Goal: Information Seeking & Learning: Check status

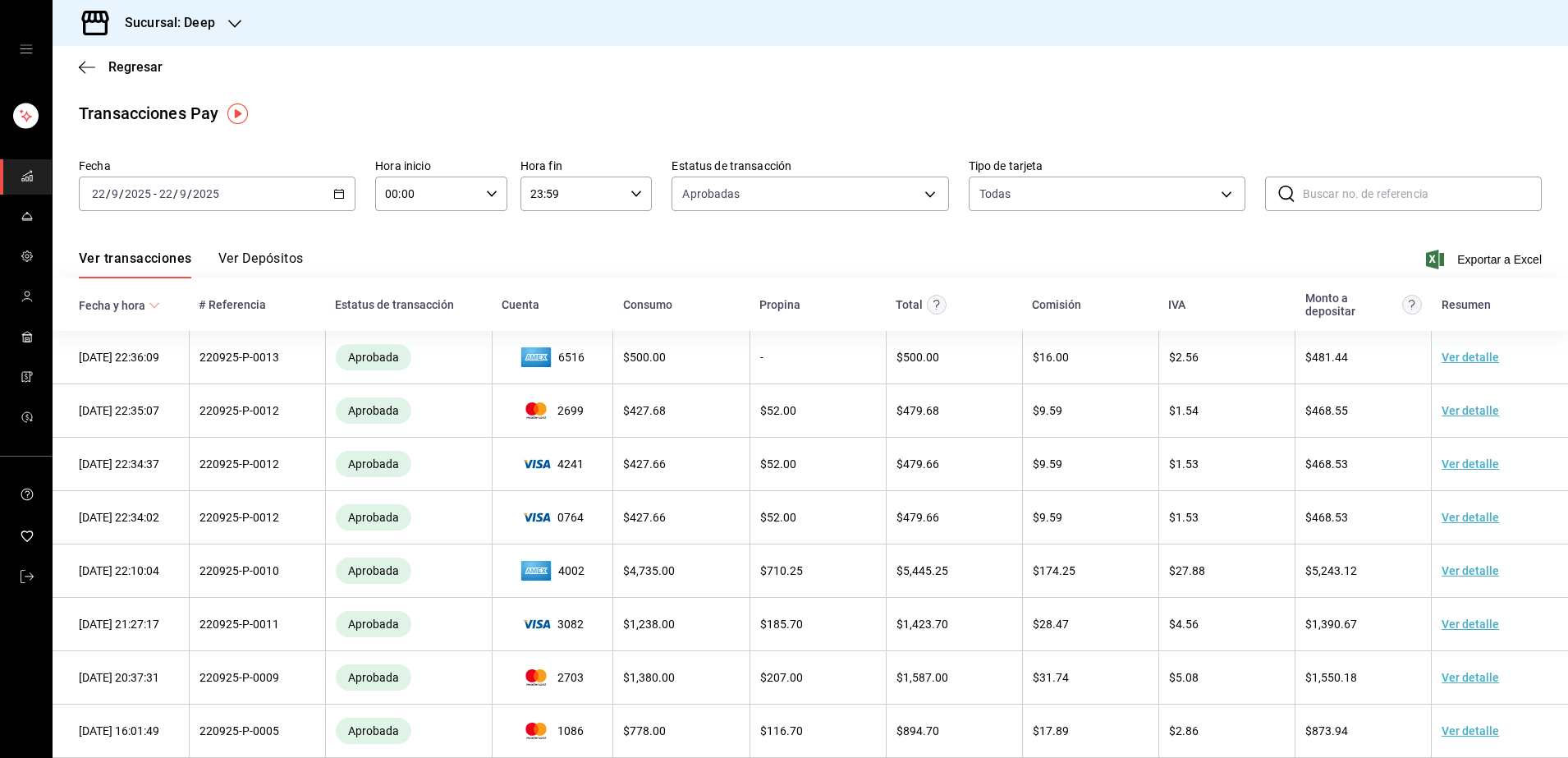
drag, startPoint x: 28, startPoint y: 176, endPoint x: 37, endPoint y: 176, distance: 9.0
click at [28, 177] on rect "mailbox folders" at bounding box center [26, 179] width 3 height 4
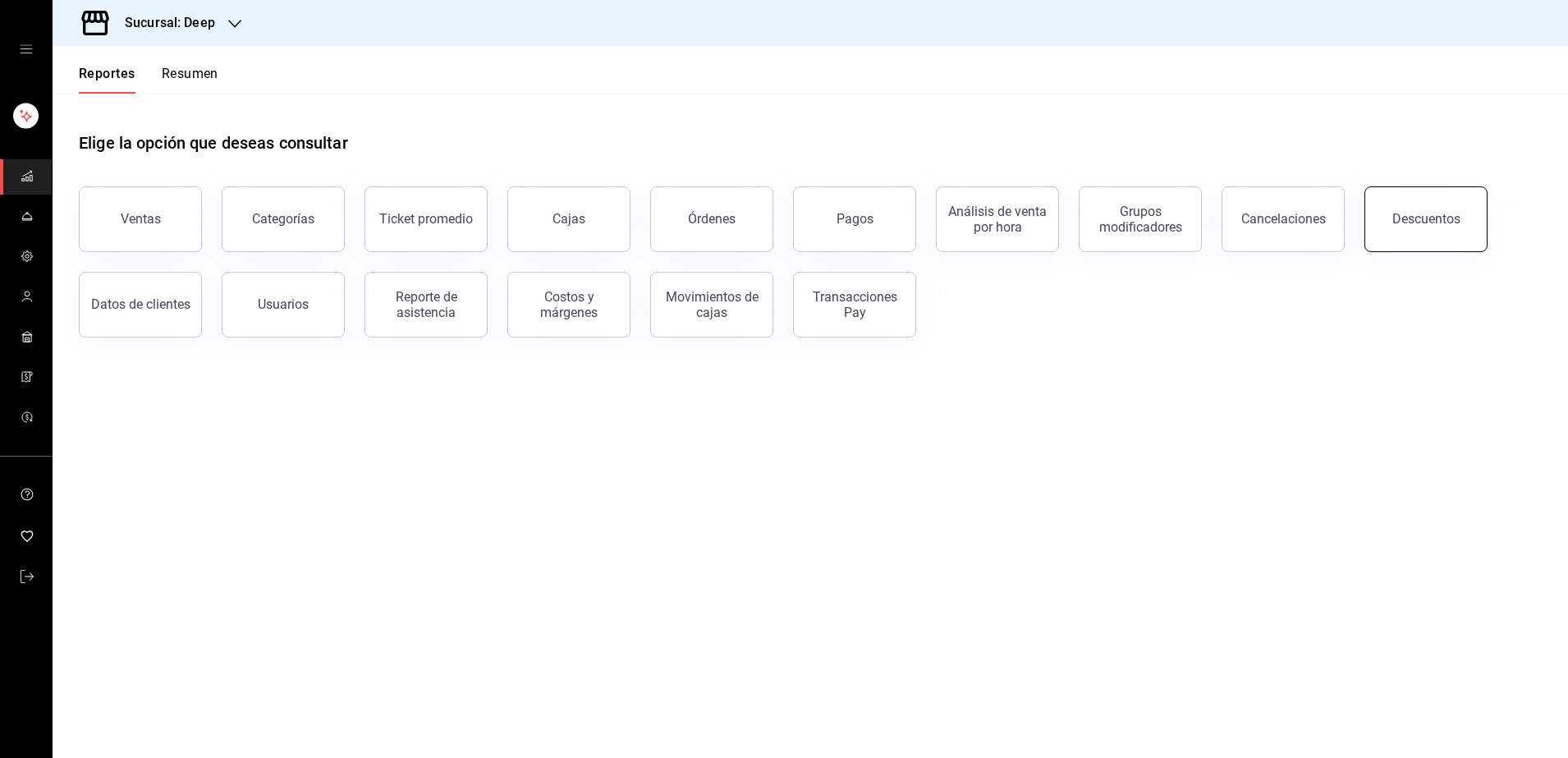
click at [1437, 210] on button "Descuentos" at bounding box center [1425, 219] width 123 height 66
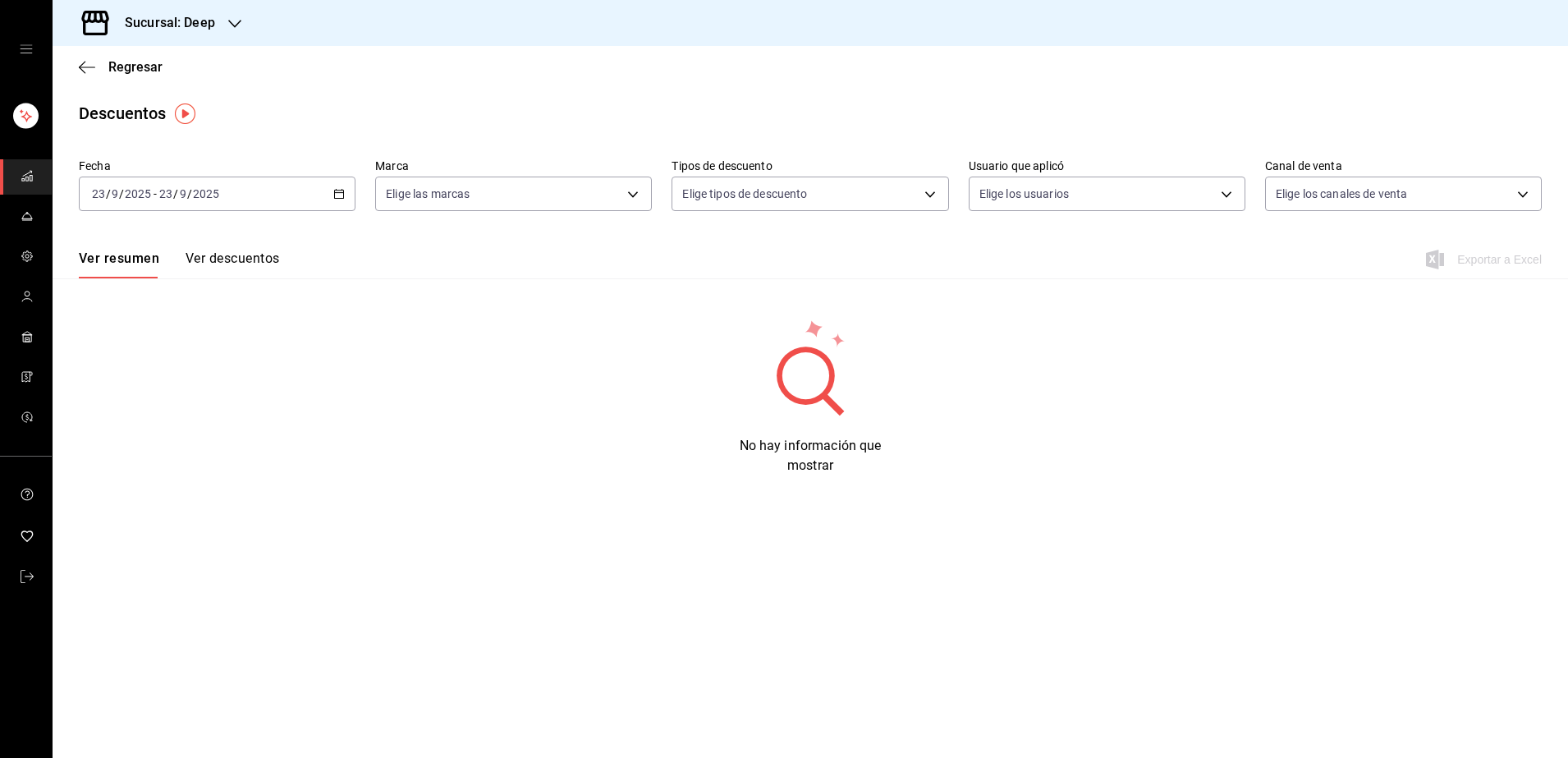
click at [240, 194] on div "[DATE] [DATE] - [DATE] [DATE]" at bounding box center [217, 194] width 277 height 35
click at [143, 428] on span "Rango de fechas" at bounding box center [156, 428] width 127 height 17
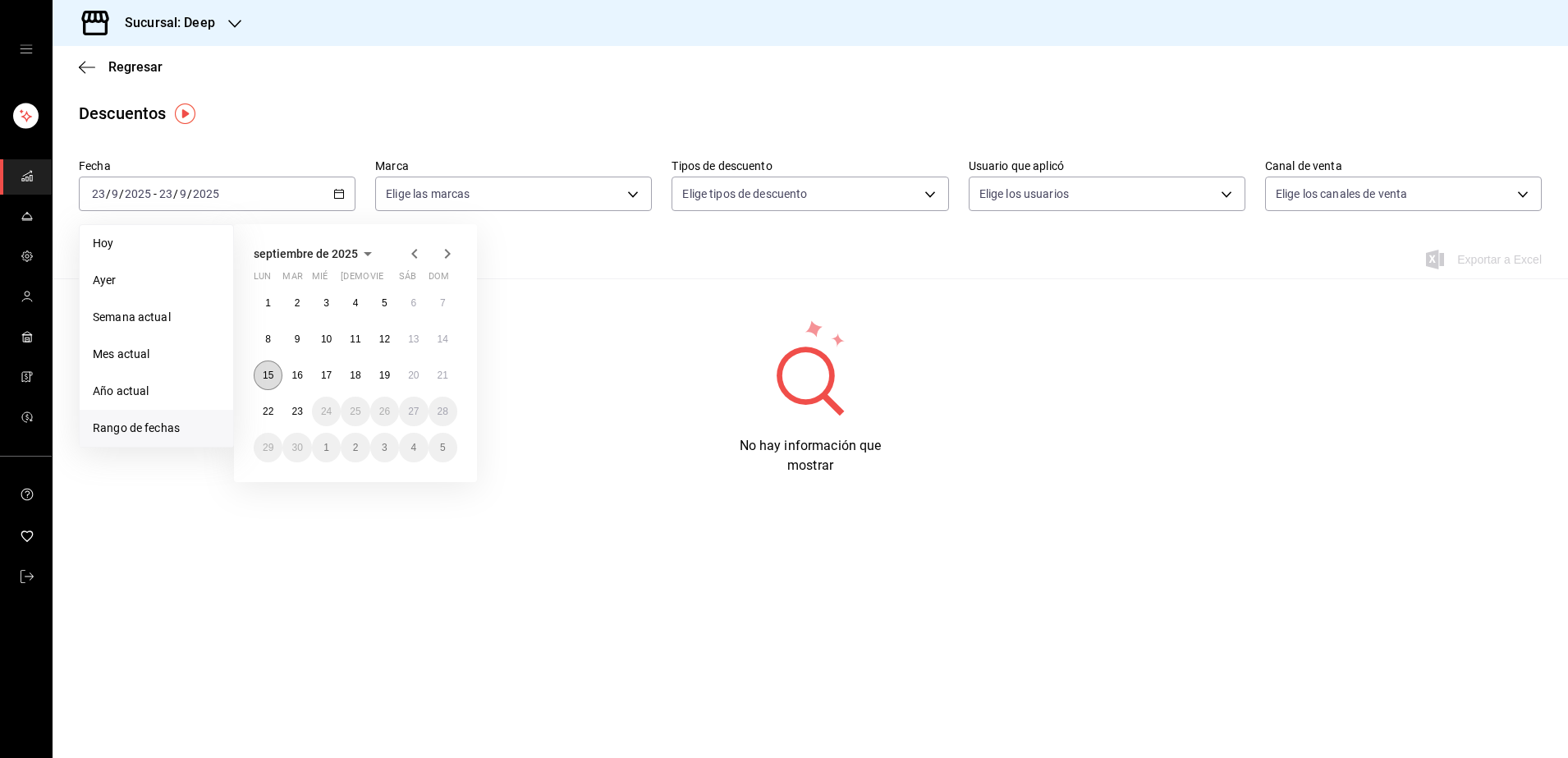
click at [270, 377] on abbr "15" at bounding box center [268, 375] width 10 height 11
click at [433, 382] on button "21" at bounding box center [442, 376] width 29 height 29
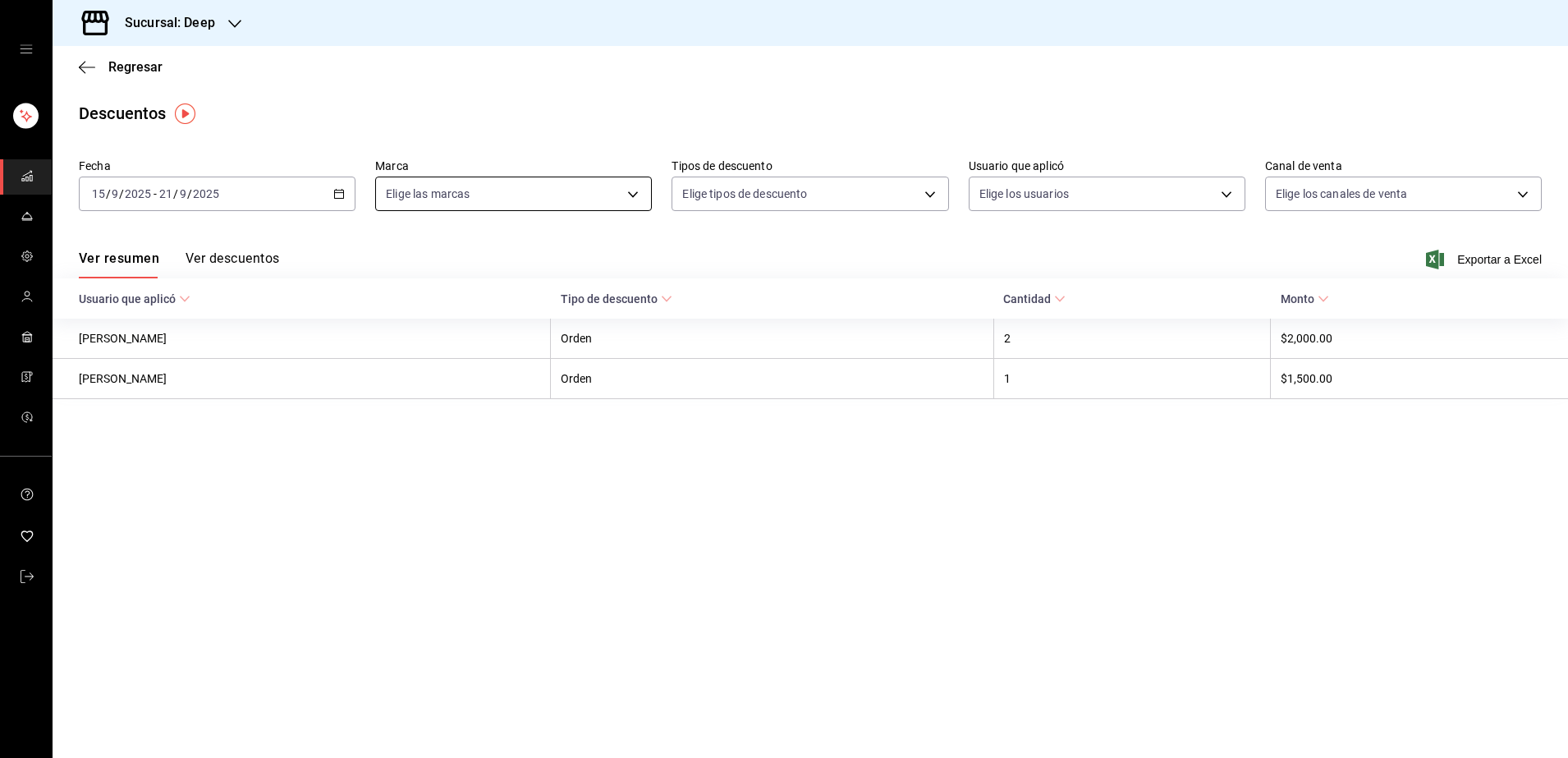
click at [623, 191] on body "Sucursal: Deep Regresar Descuentos Fecha [DATE] [DATE] - [DATE] [DATE] Marca El…" at bounding box center [784, 379] width 1568 height 758
click at [395, 318] on input "checkbox" at bounding box center [393, 312] width 15 height 15
checkbox input "true"
type input "4a277d3d-b871-4e54-9010-bb562c7bff6e"
checkbox input "true"
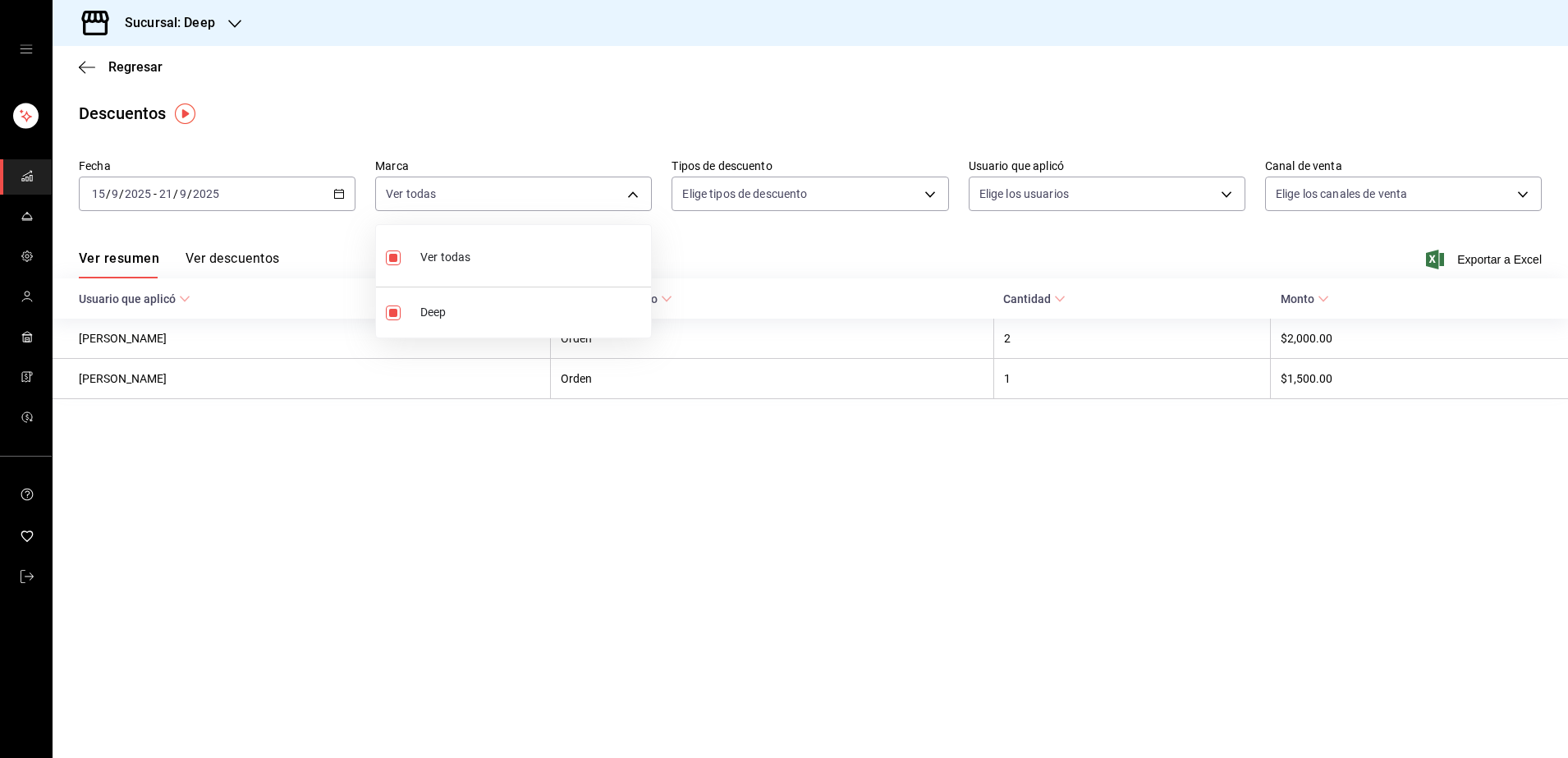
click at [936, 201] on div at bounding box center [784, 379] width 1568 height 758
click at [927, 195] on body "Sucursal: Deep Regresar Descuentos Fecha [DATE] [DATE] - [DATE] [DATE] Marca Ve…" at bounding box center [784, 379] width 1568 height 758
click at [694, 249] on input "checkbox" at bounding box center [692, 248] width 15 height 15
checkbox input "true"
type input "ORDER"
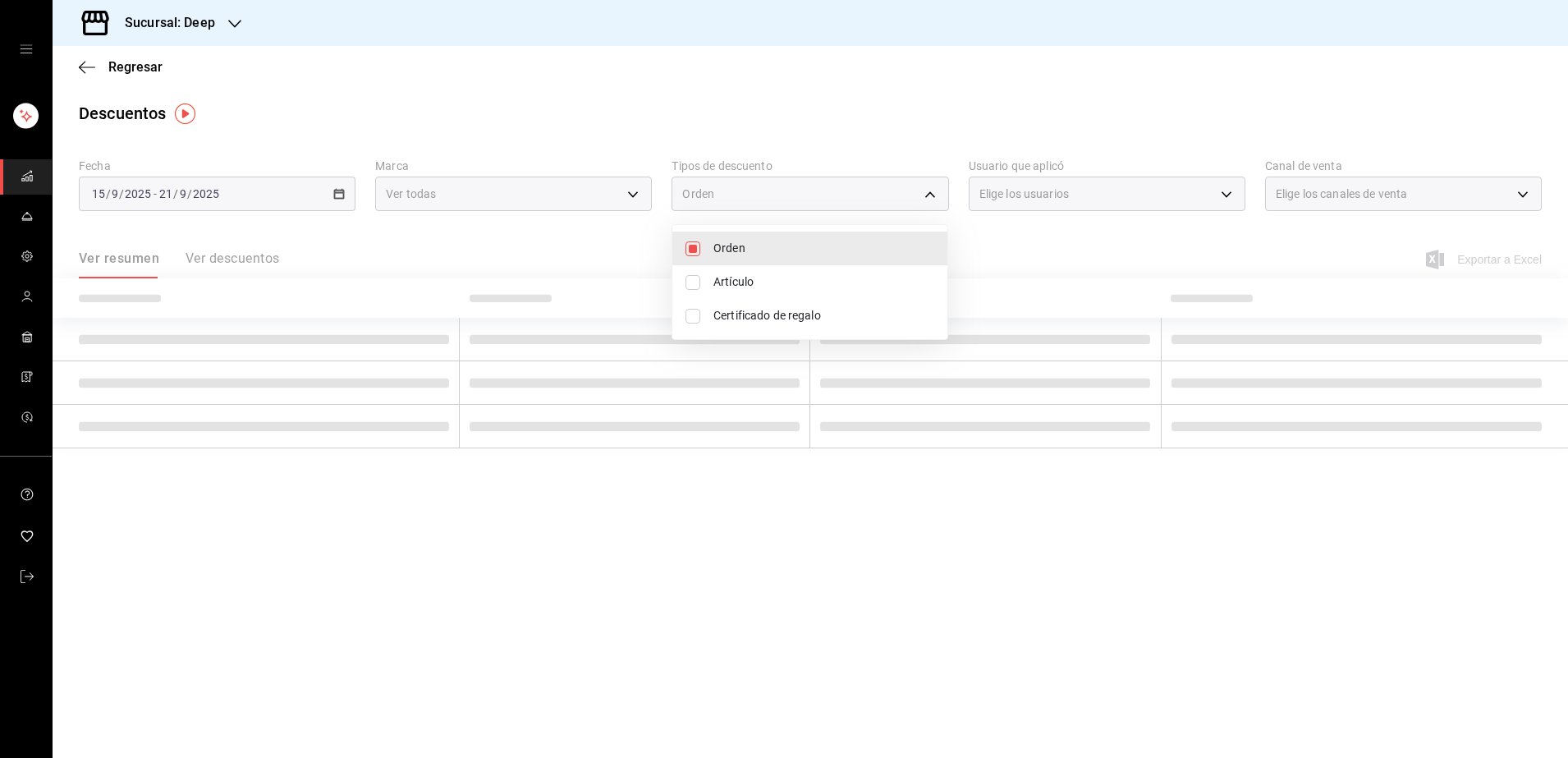
click at [694, 283] on input "checkbox" at bounding box center [692, 282] width 15 height 15
checkbox input "true"
type input "ORDER,ORDER_ITEM"
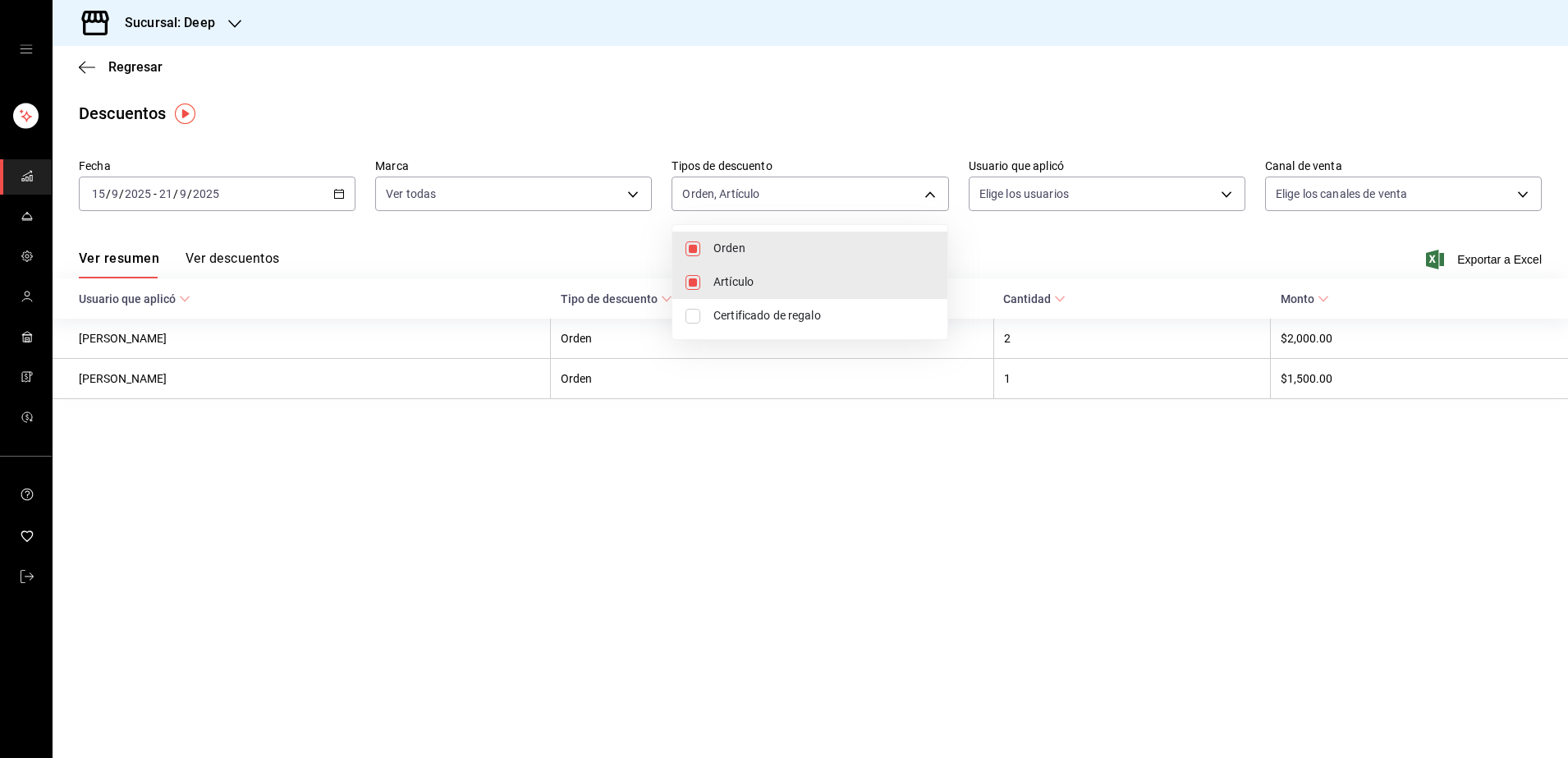
click at [1017, 266] on div at bounding box center [784, 379] width 1568 height 758
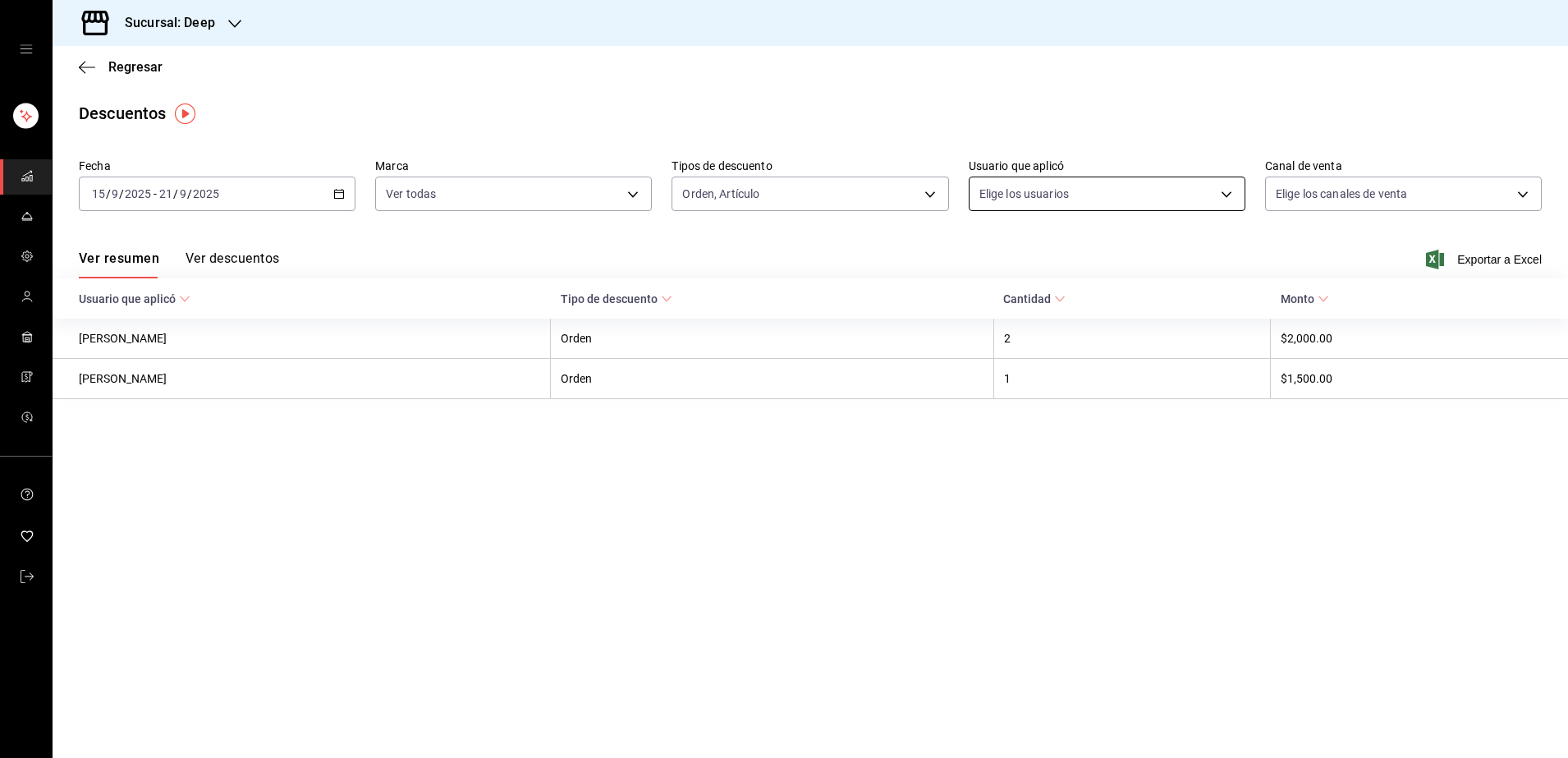
click at [1072, 195] on body "Sucursal: Deep Regresar Descuentos Fecha [DATE] [DATE] - [DATE] [DATE] Marca Ve…" at bounding box center [784, 379] width 1568 height 758
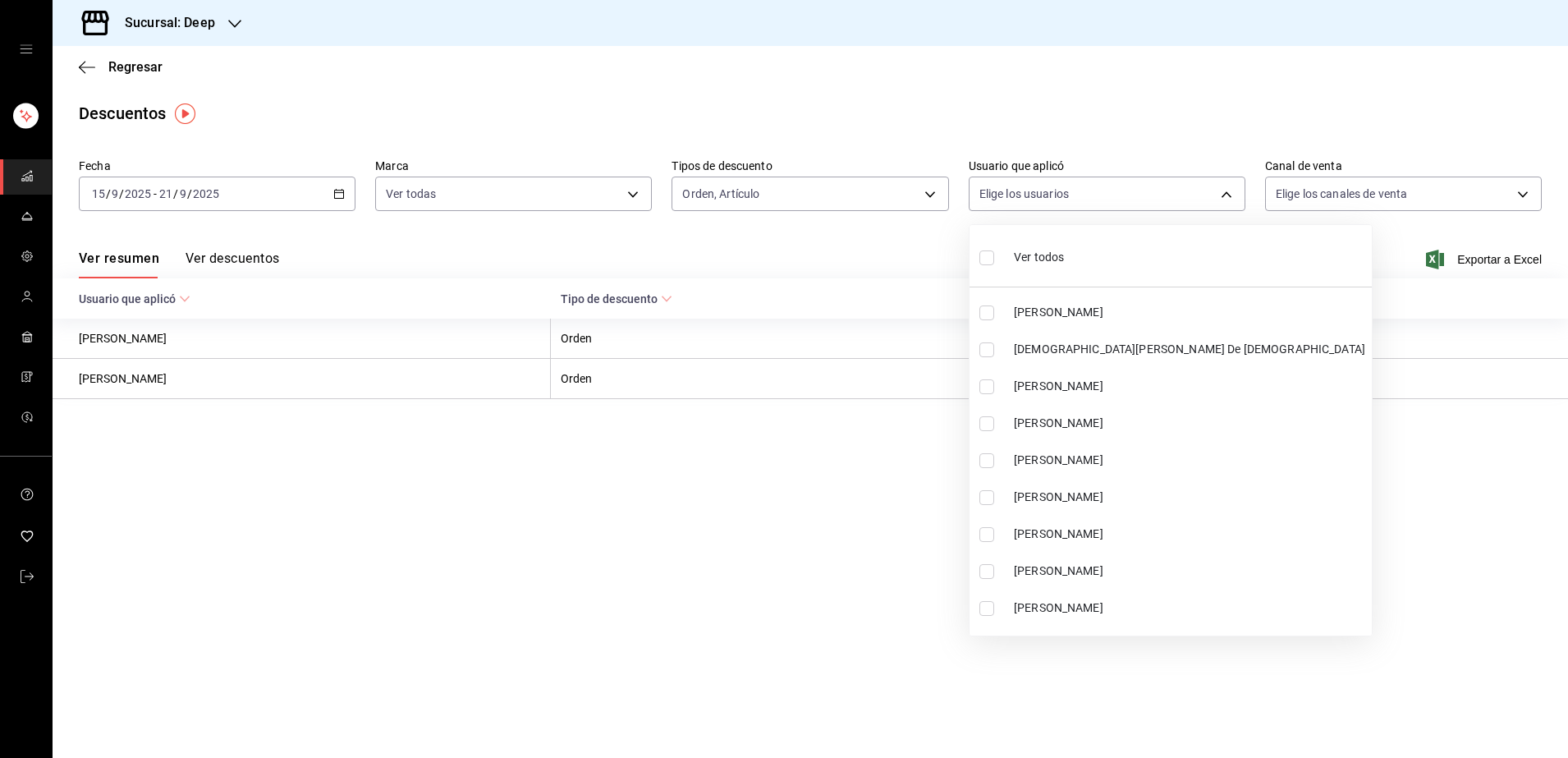
click at [985, 257] on input "checkbox" at bounding box center [986, 257] width 15 height 15
checkbox input "true"
type input "6d3af7d3-9b85-47da-a671-fe548c7a2616,edda35e8-c257-4859-8521-4ffae278aa3c,6e0f7…"
checkbox input "true"
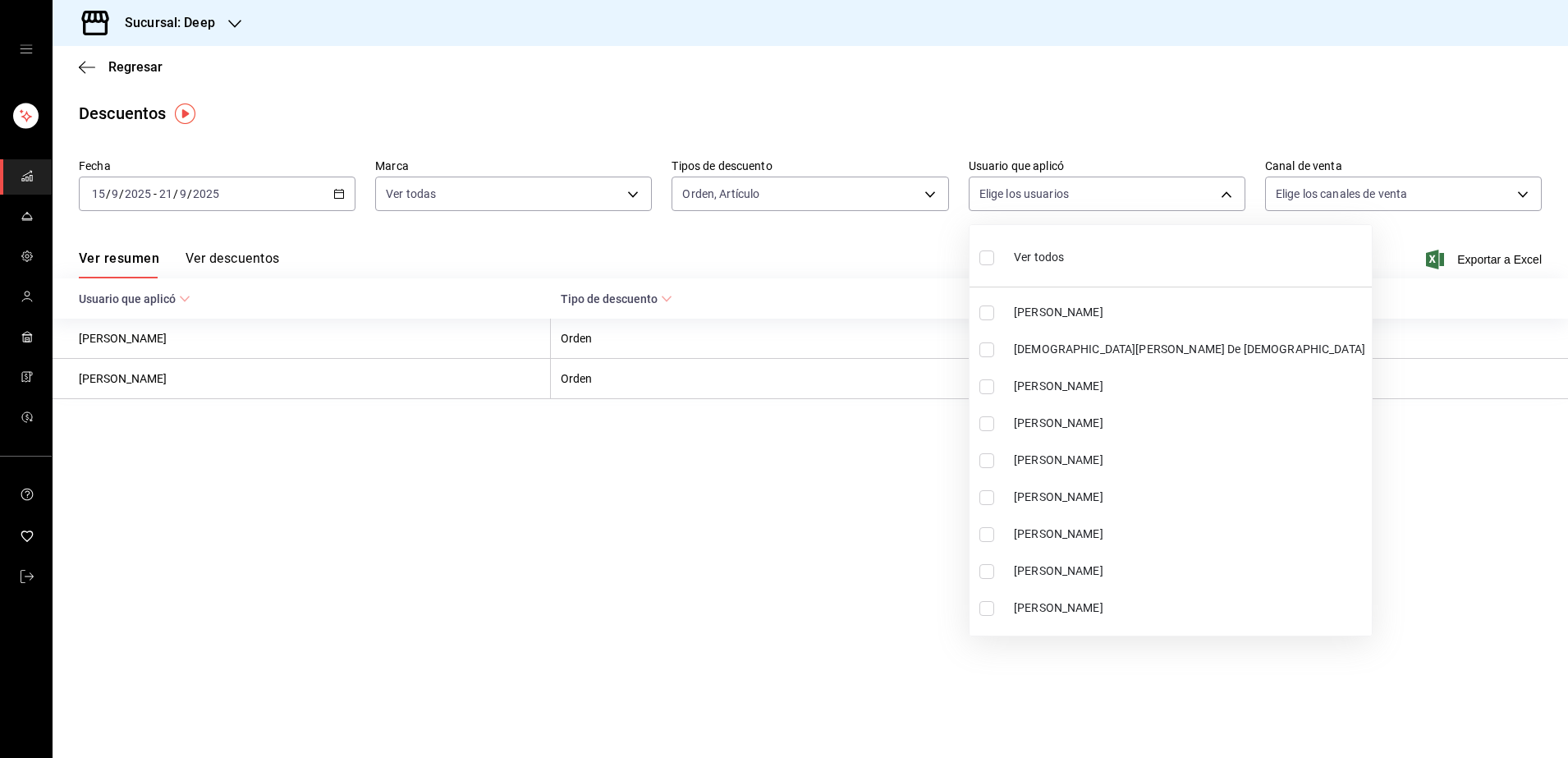
checkbox input "true"
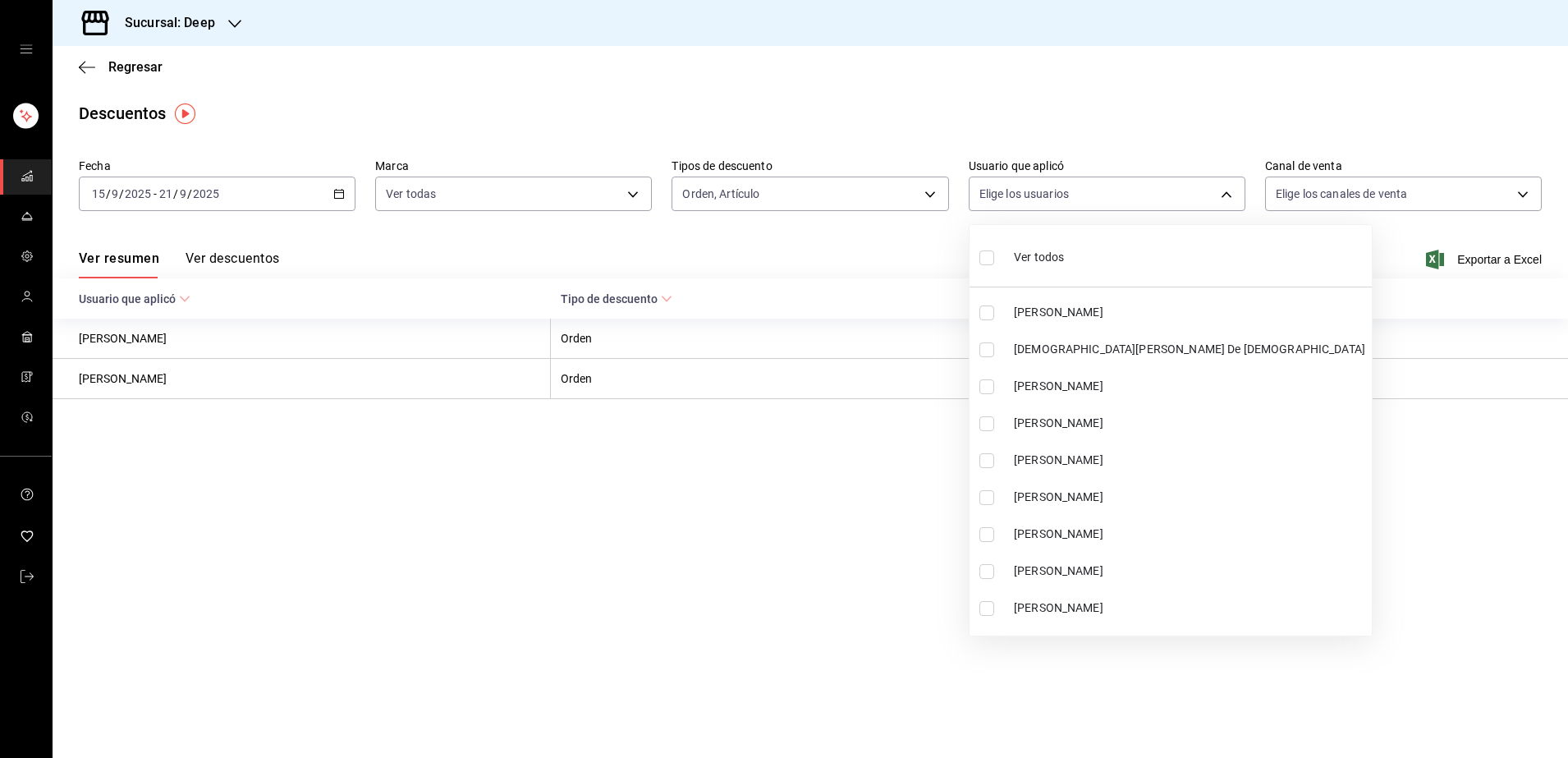
checkbox input "true"
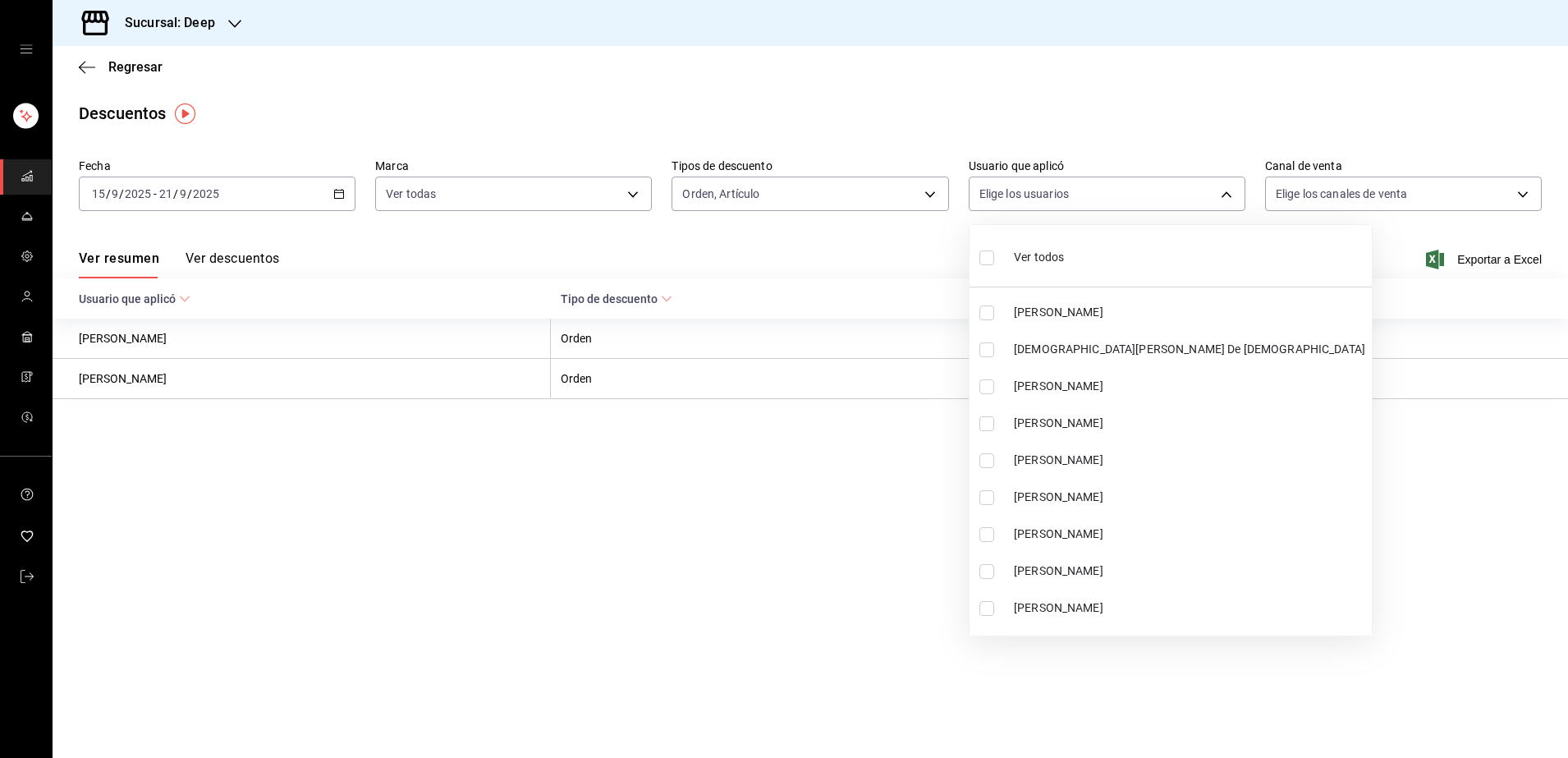
checkbox input "true"
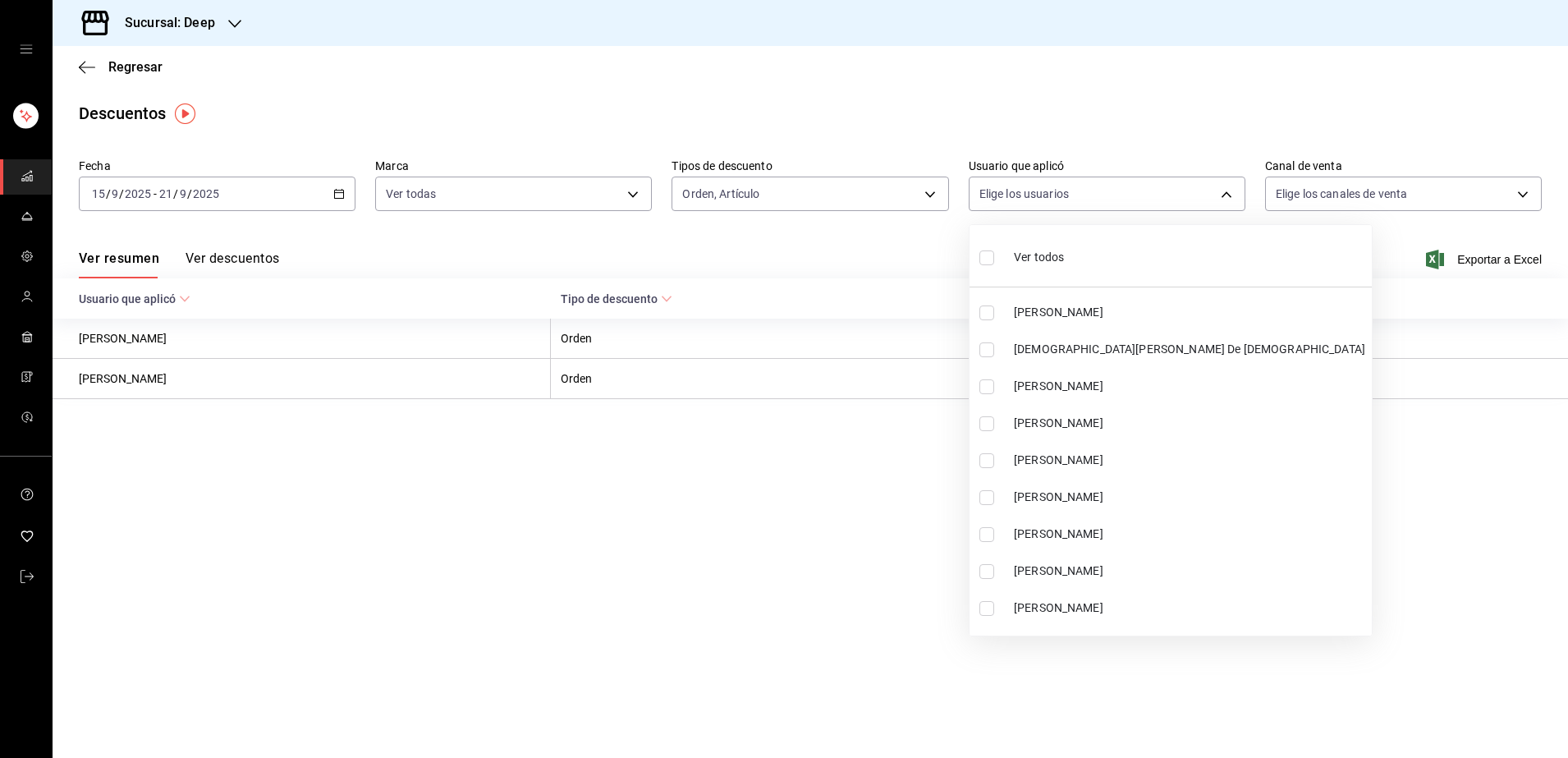
checkbox input "true"
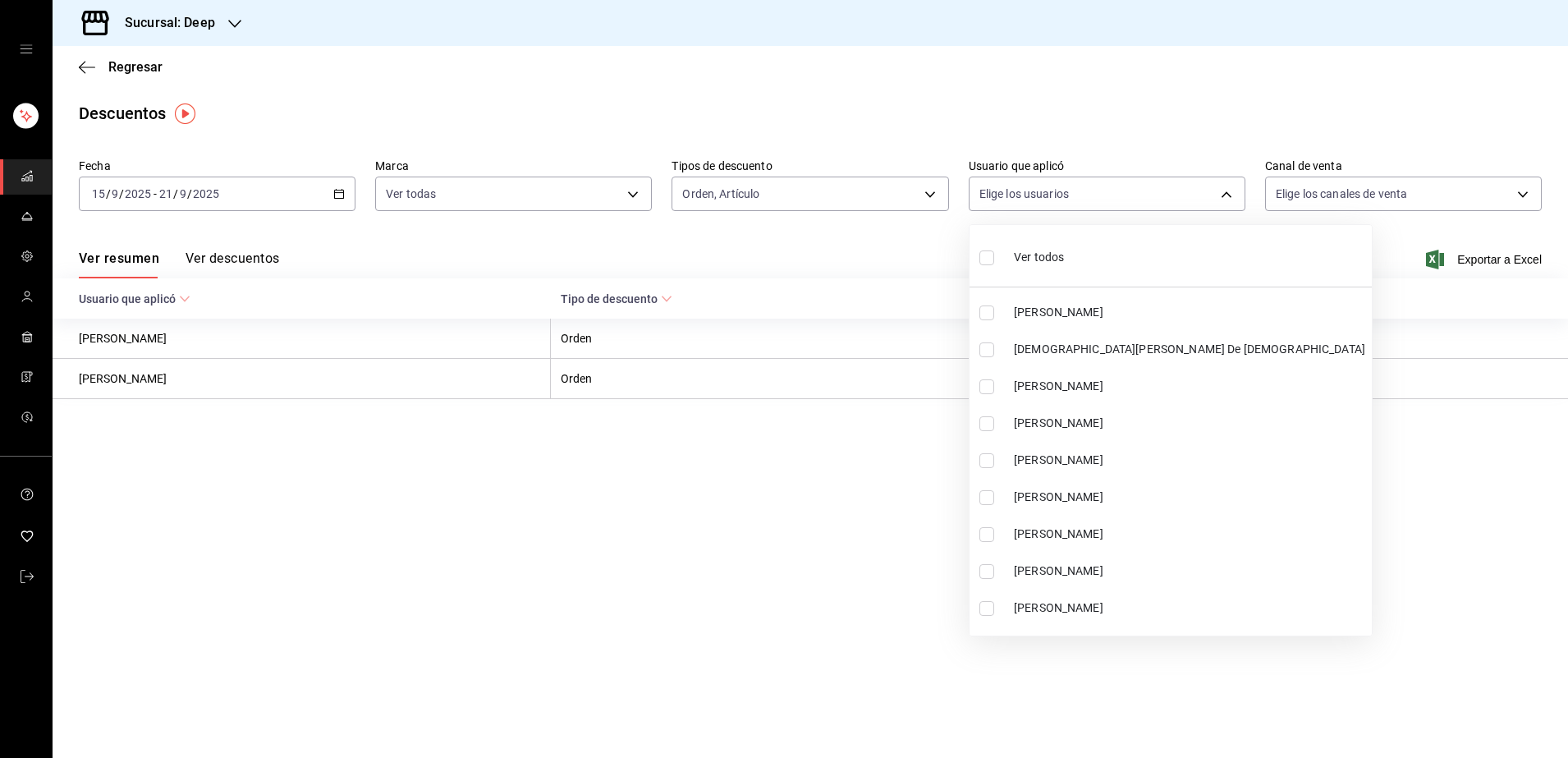
checkbox input "true"
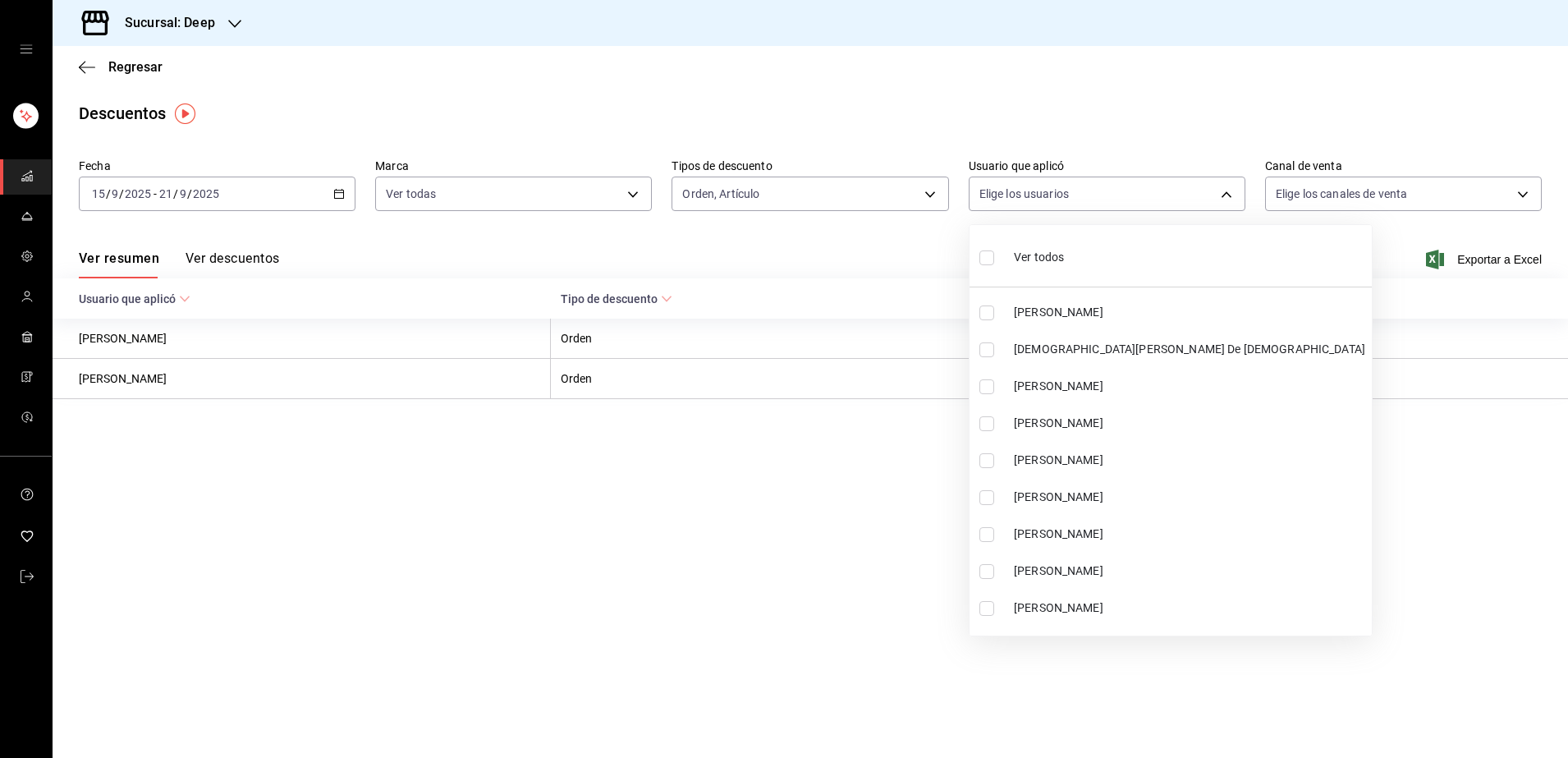
checkbox input "true"
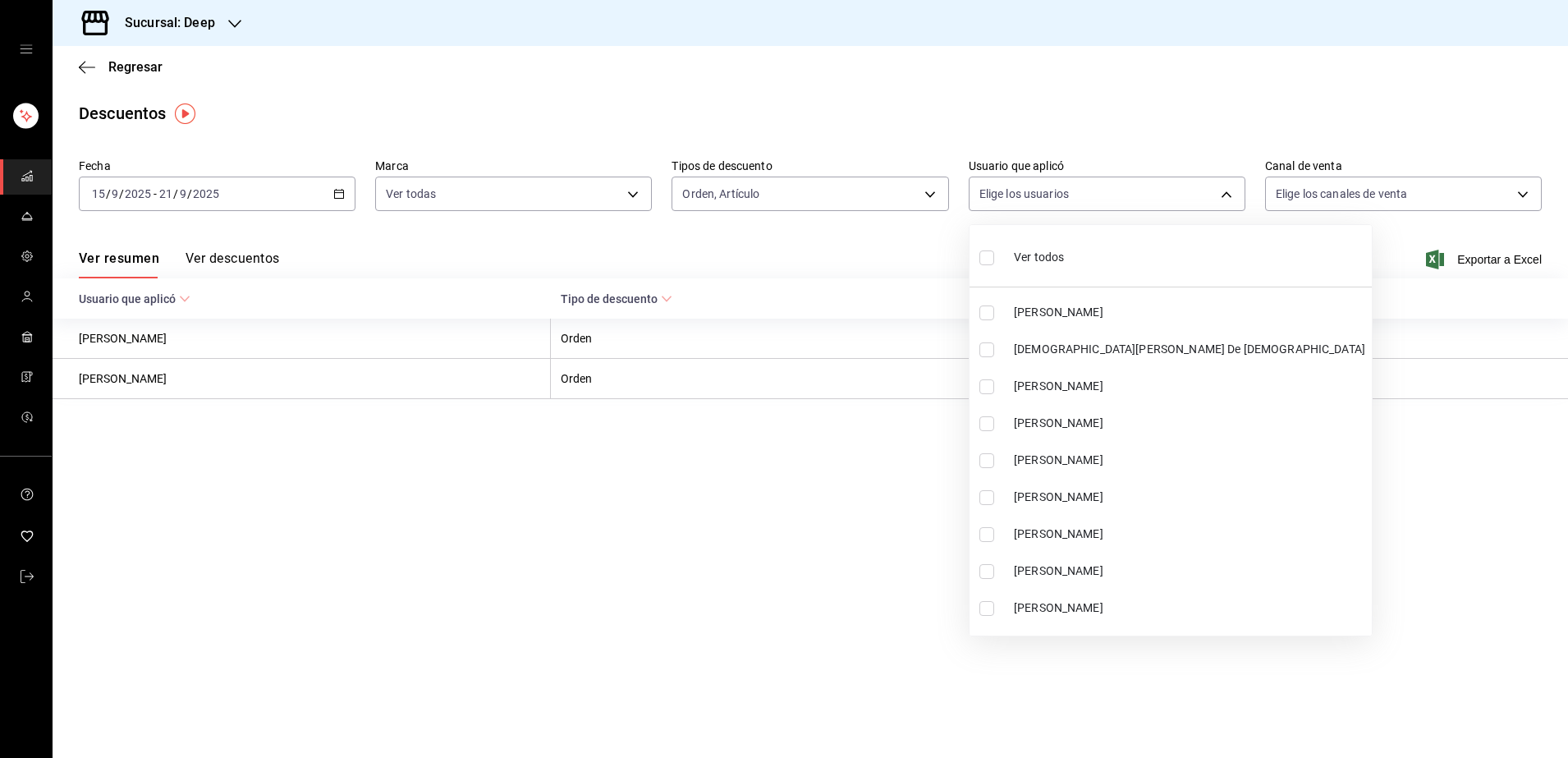
checkbox input "true"
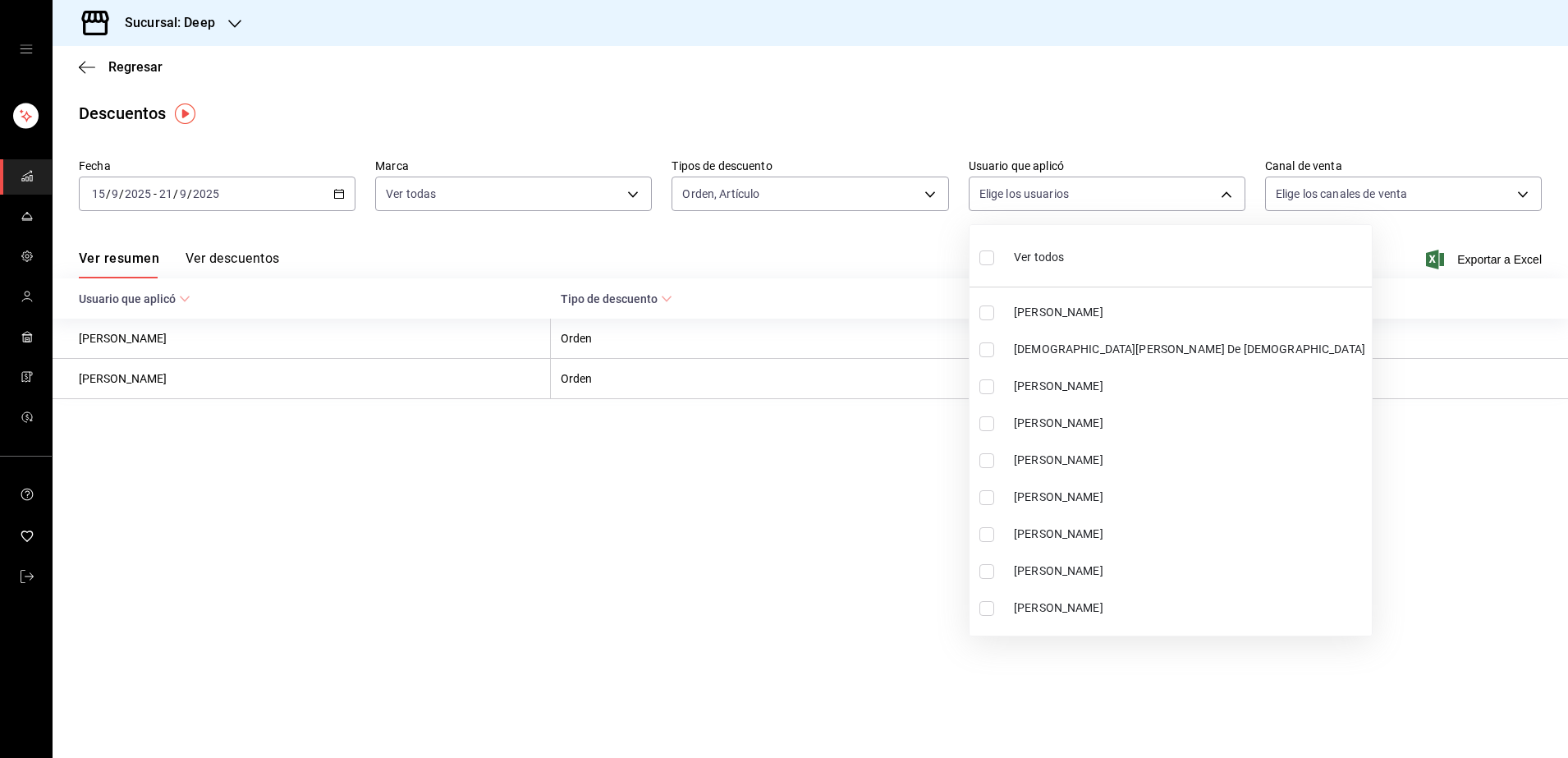
checkbox input "true"
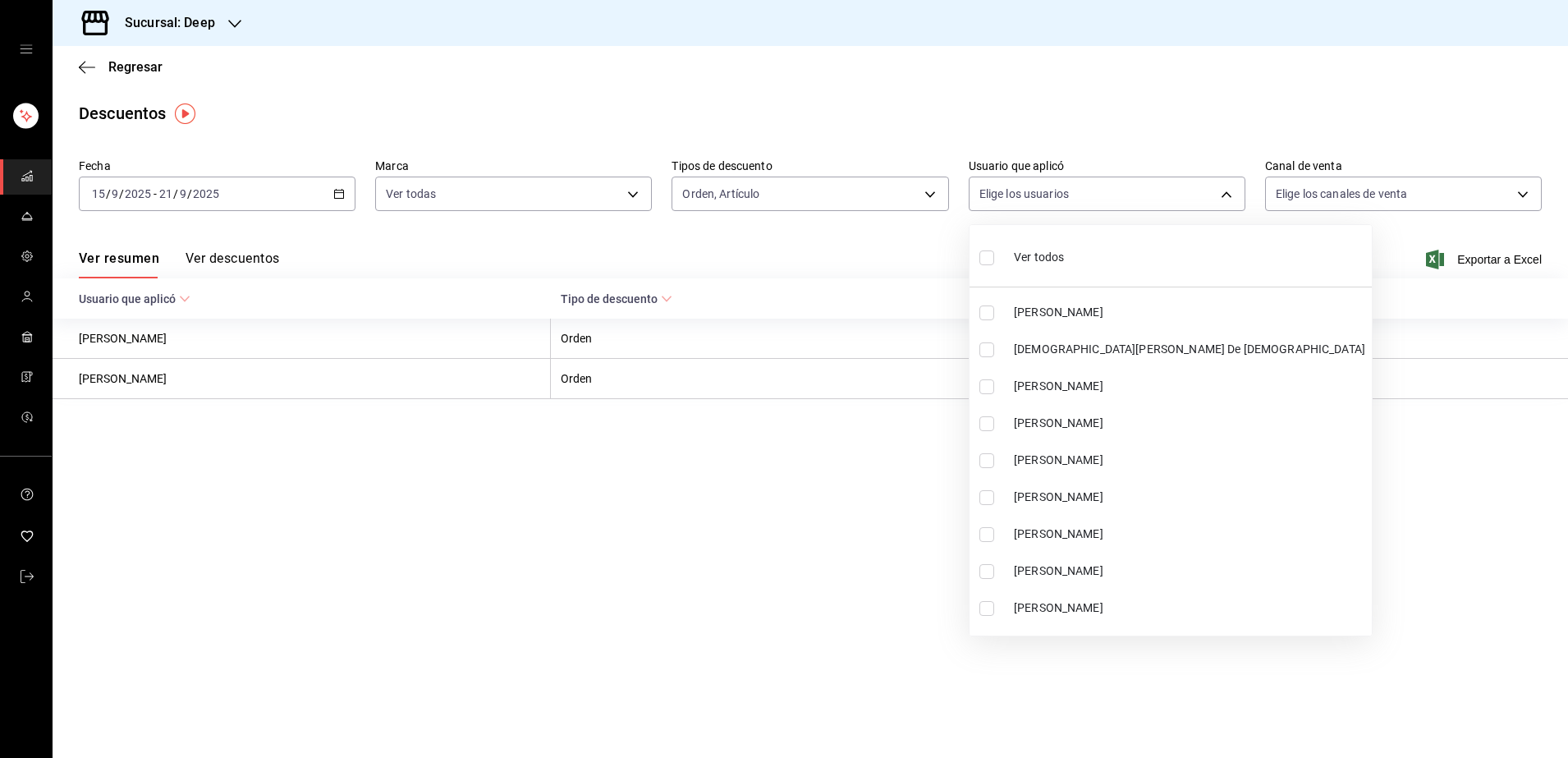
checkbox input "true"
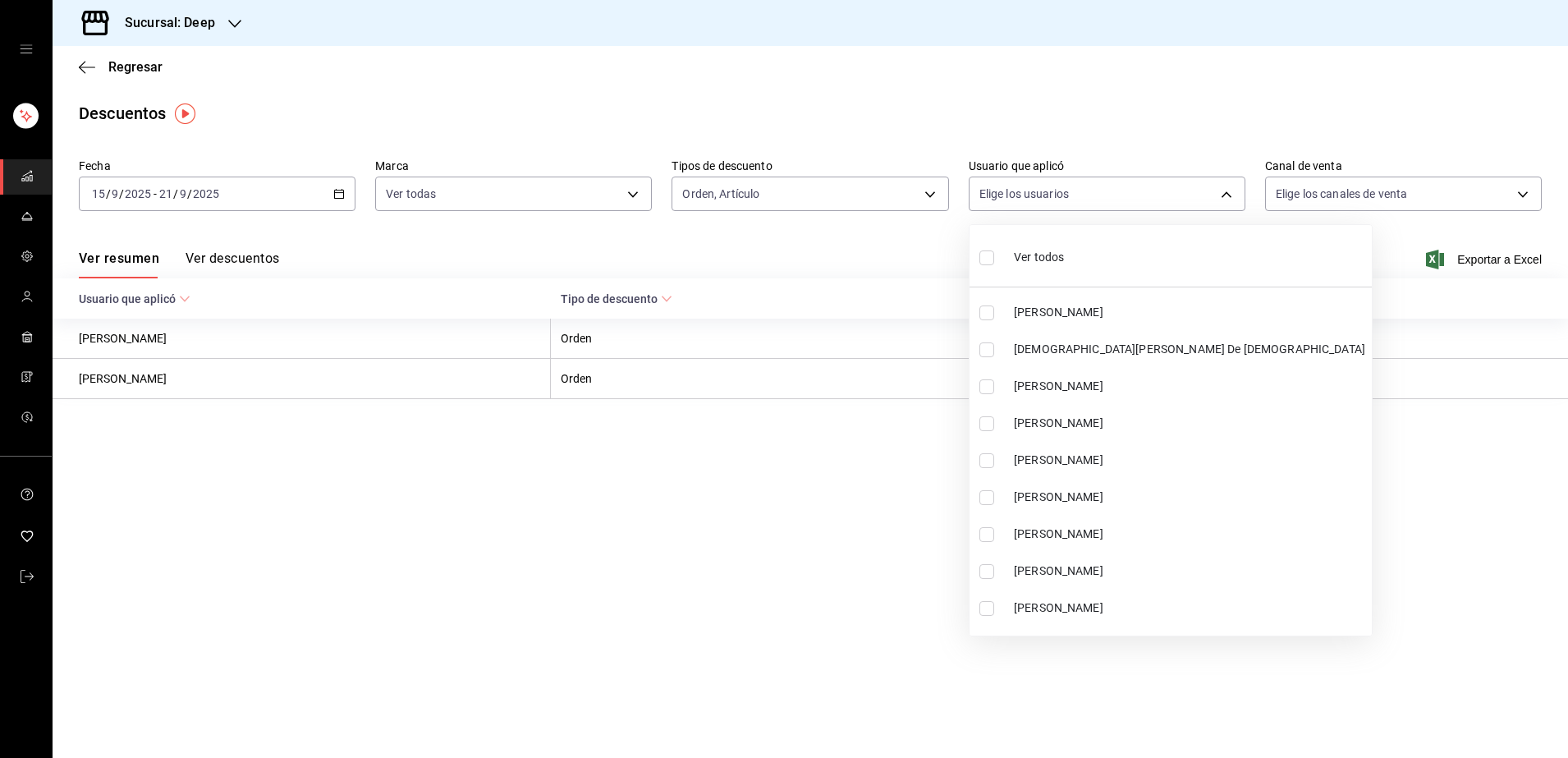
checkbox input "true"
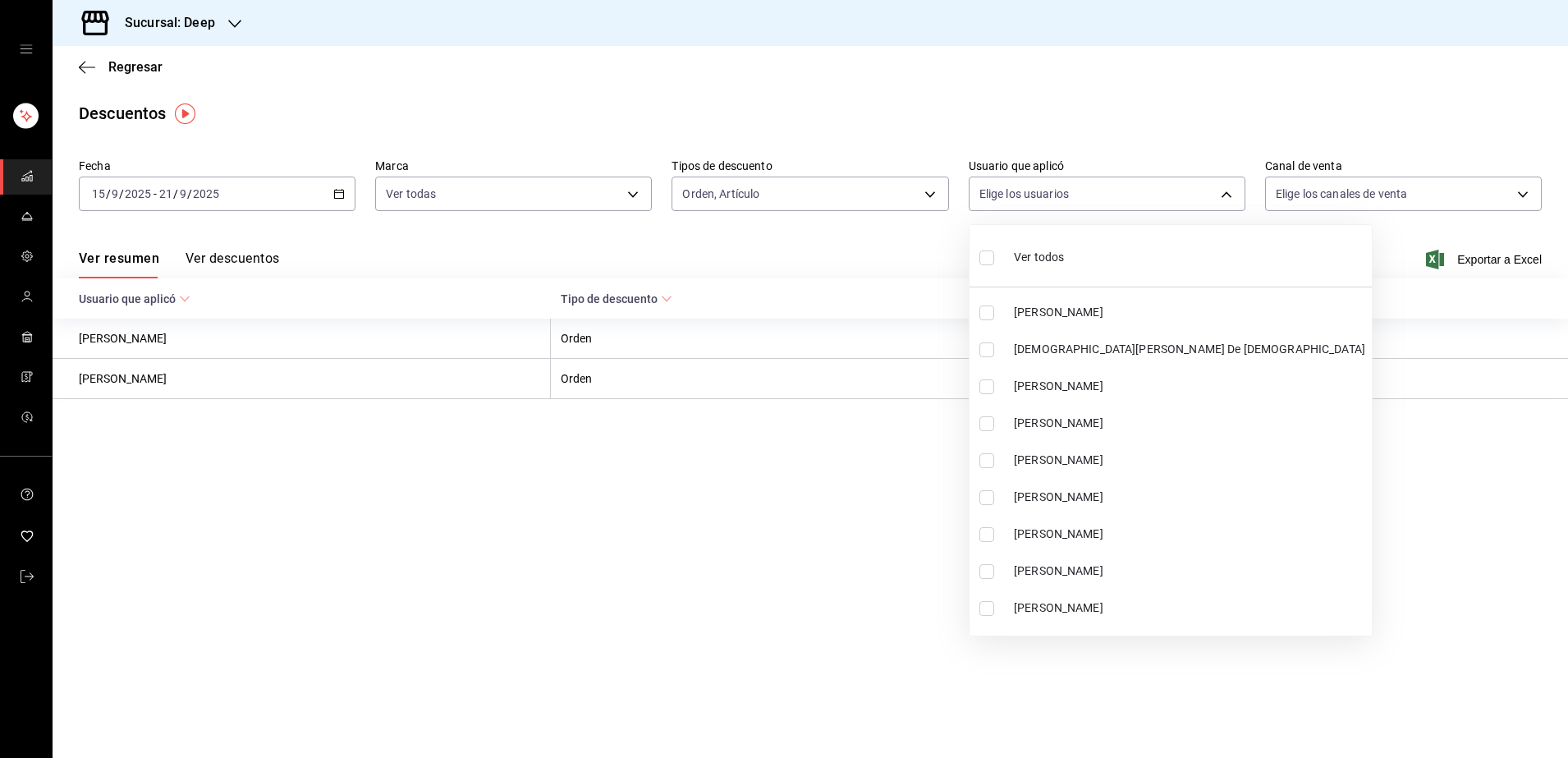
checkbox input "true"
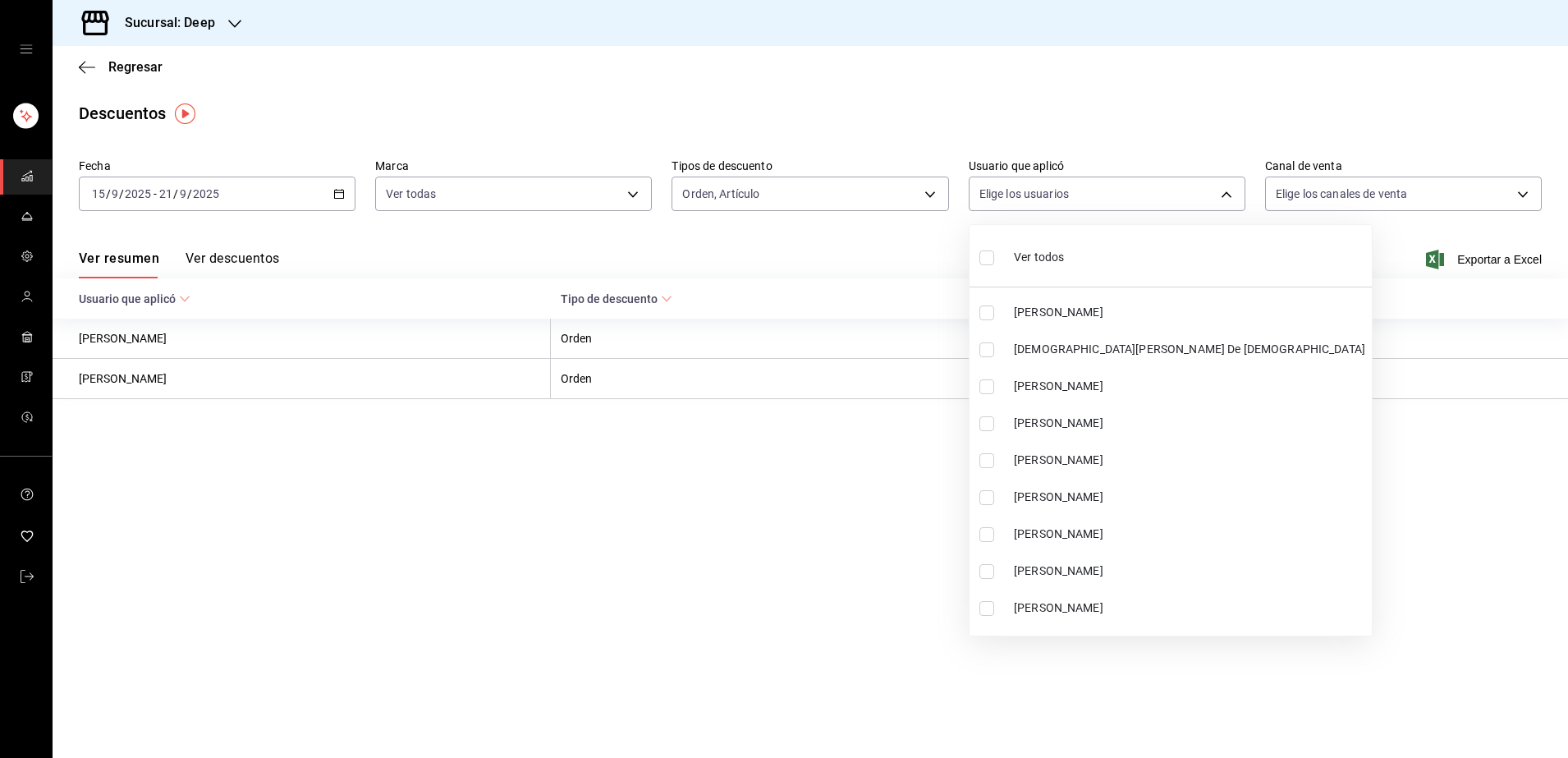
checkbox input "true"
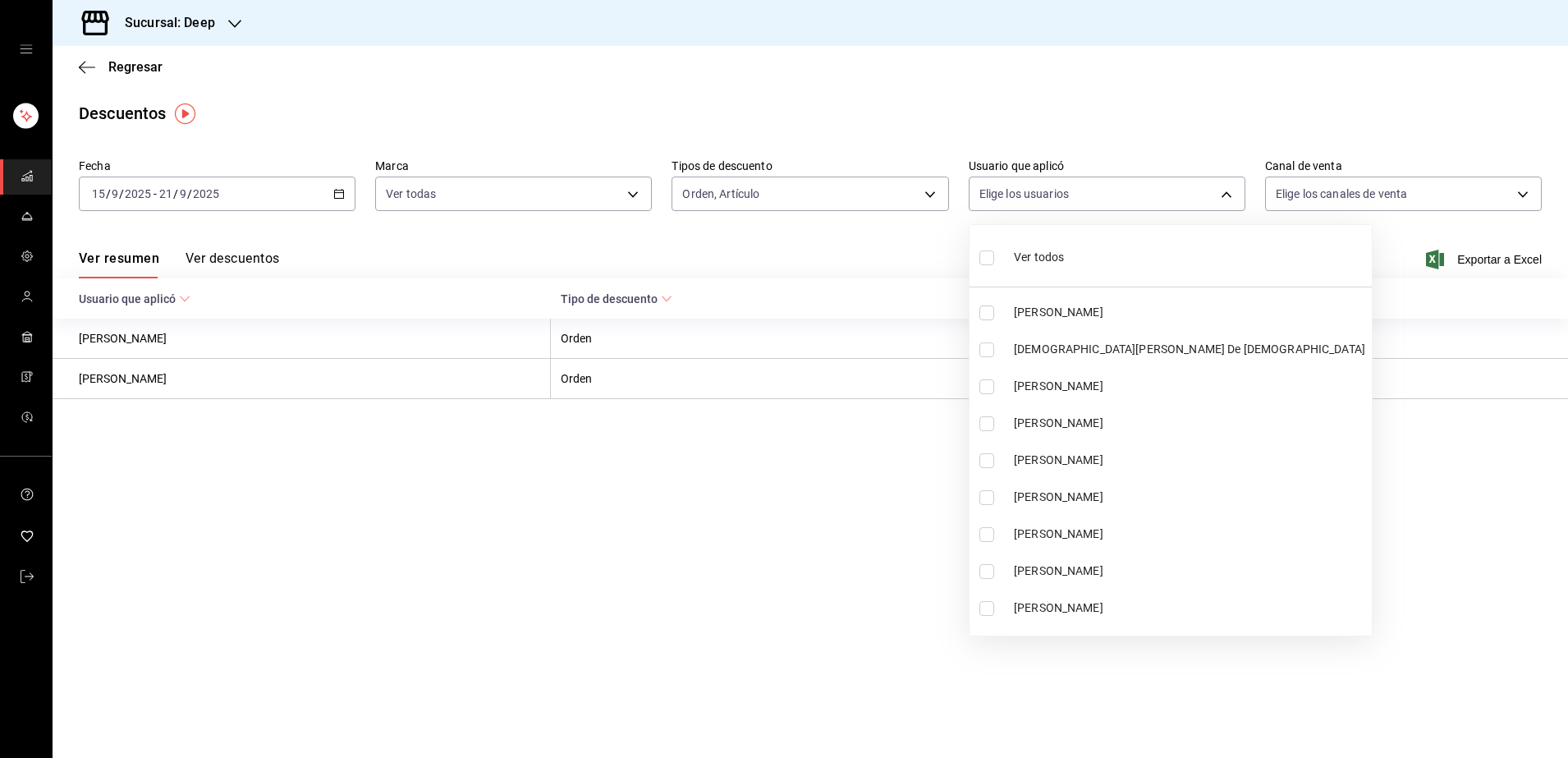
checkbox input "true"
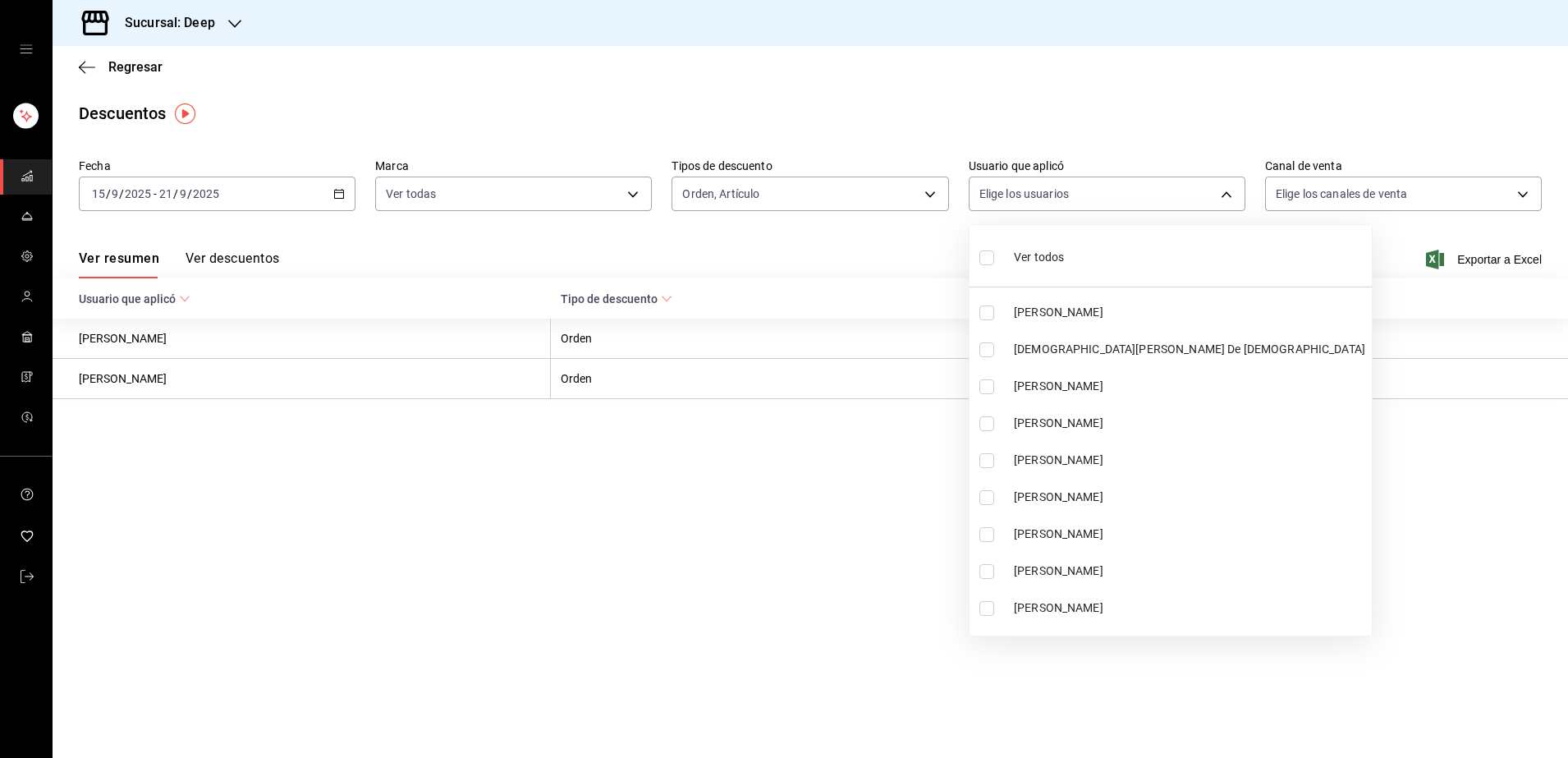
checkbox input "true"
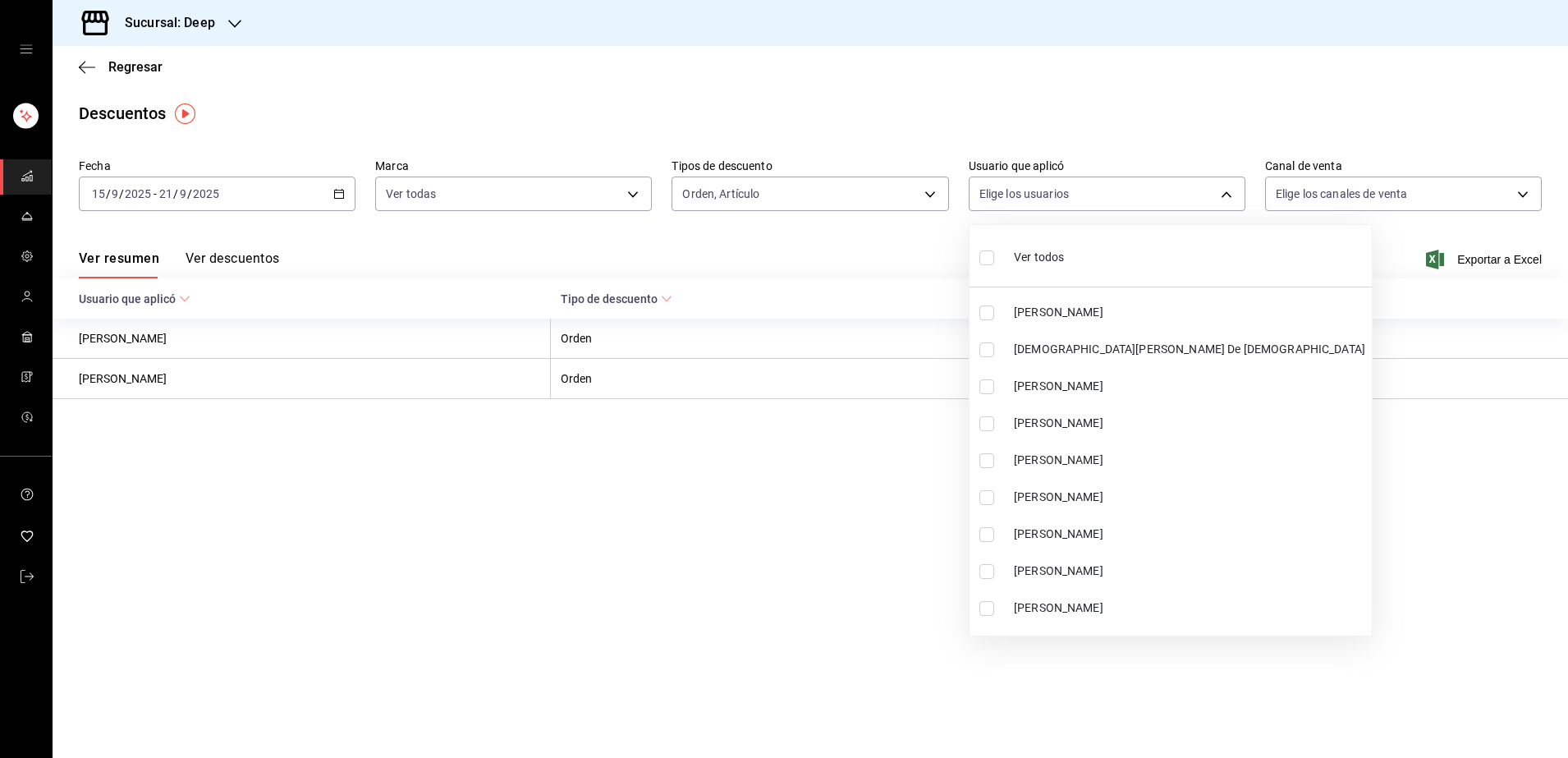
checkbox input "true"
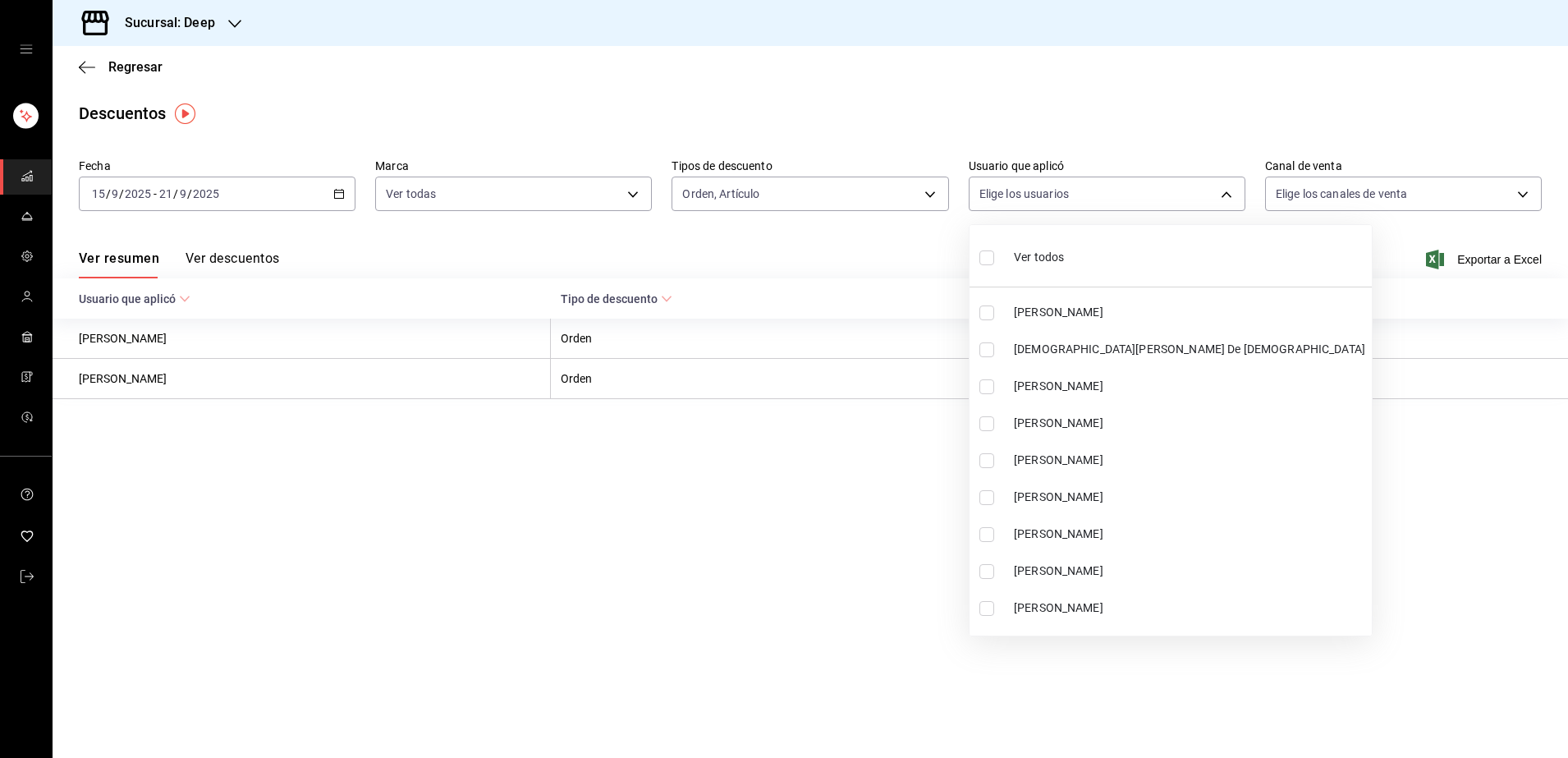
checkbox input "true"
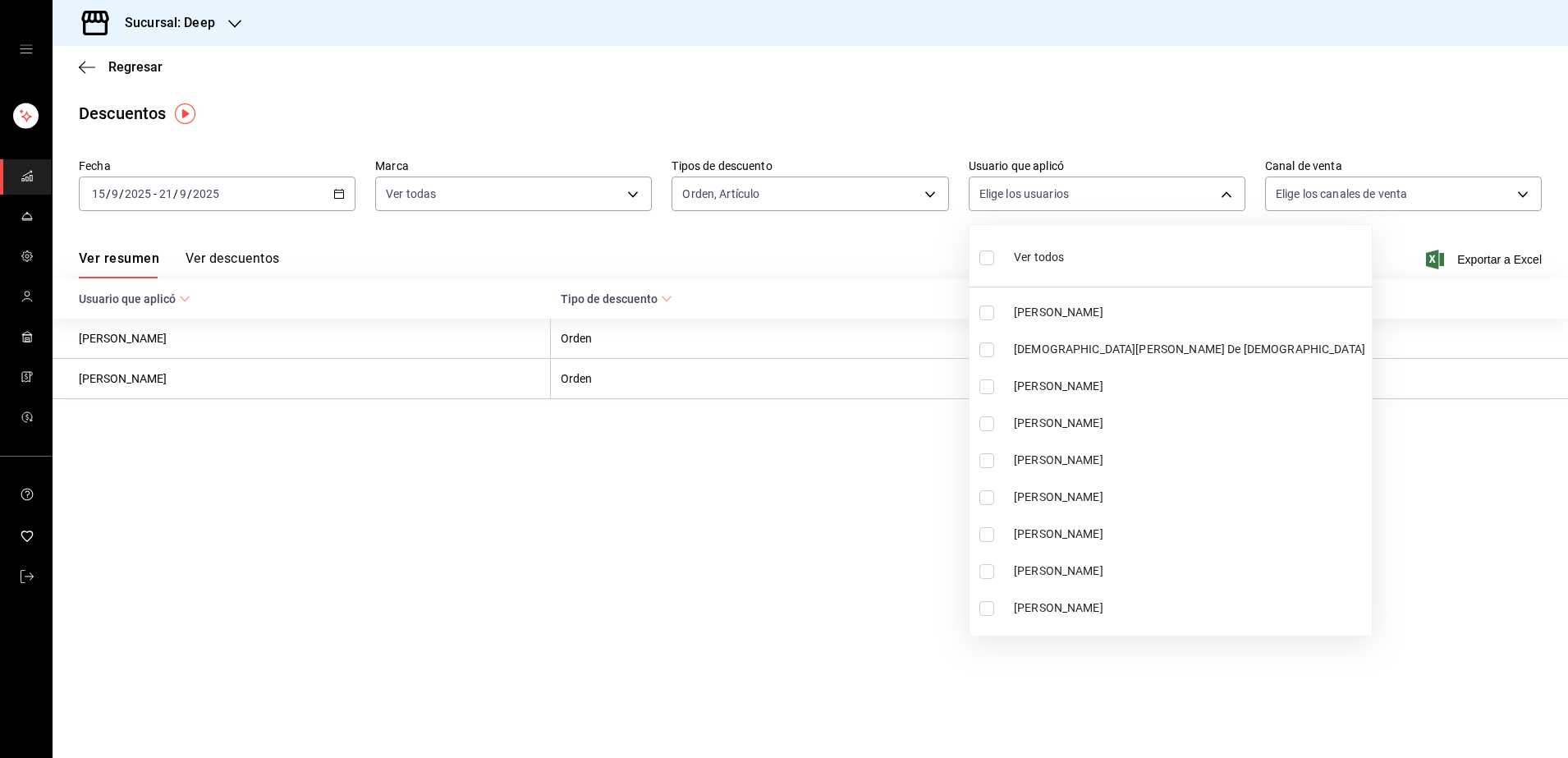
checkbox input "true"
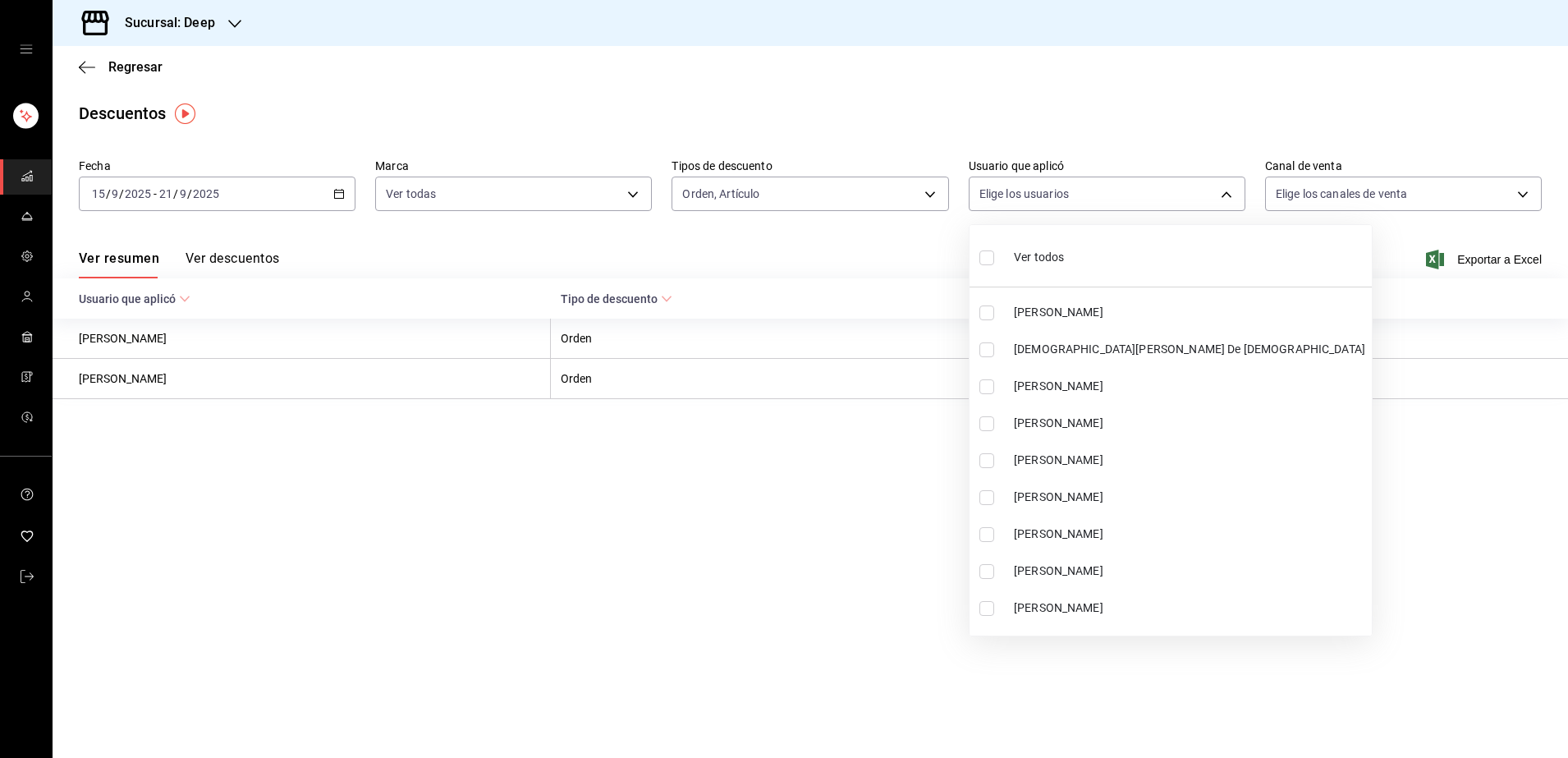
checkbox input "true"
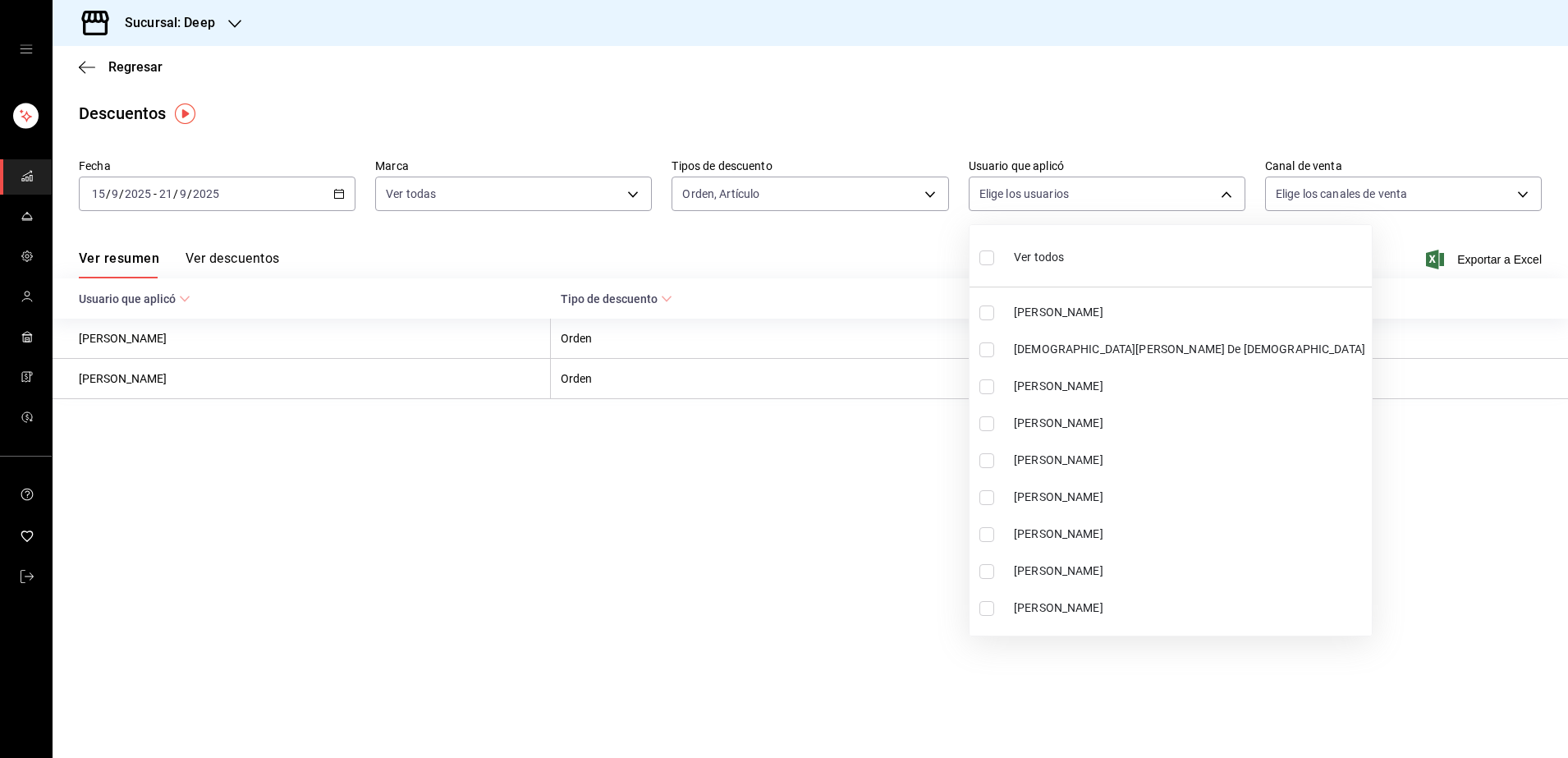
checkbox input "true"
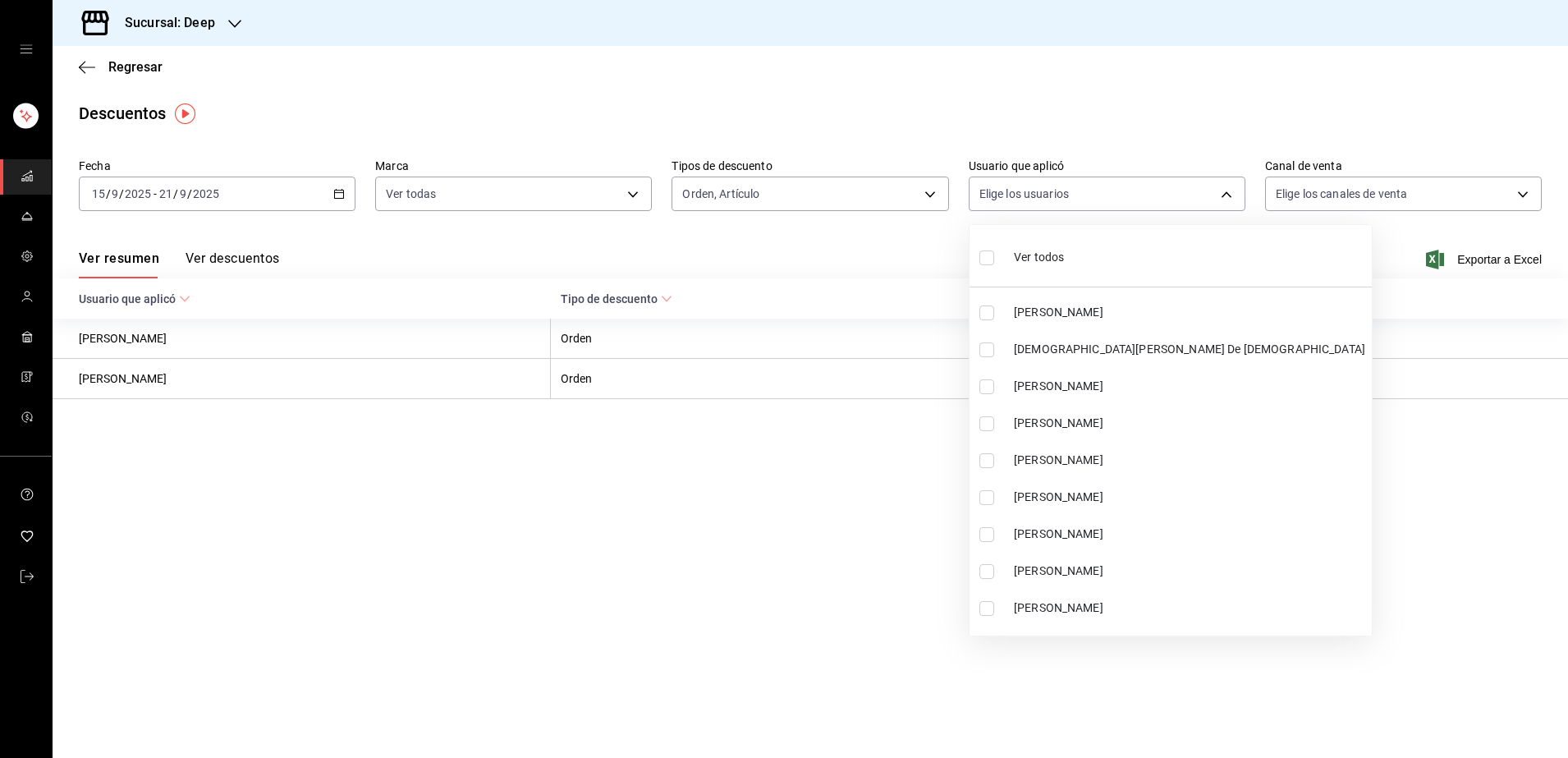
checkbox input "true"
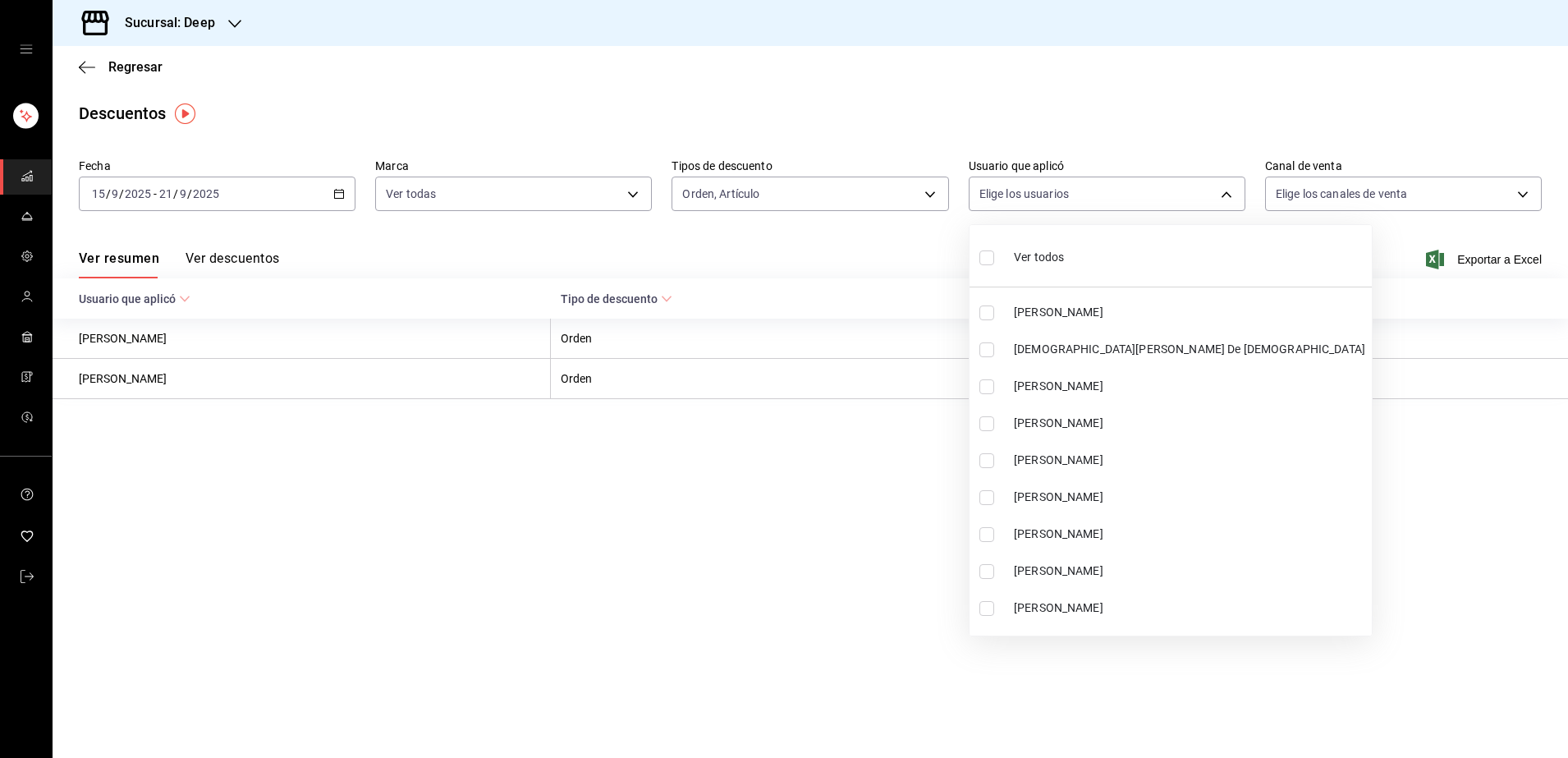
checkbox input "true"
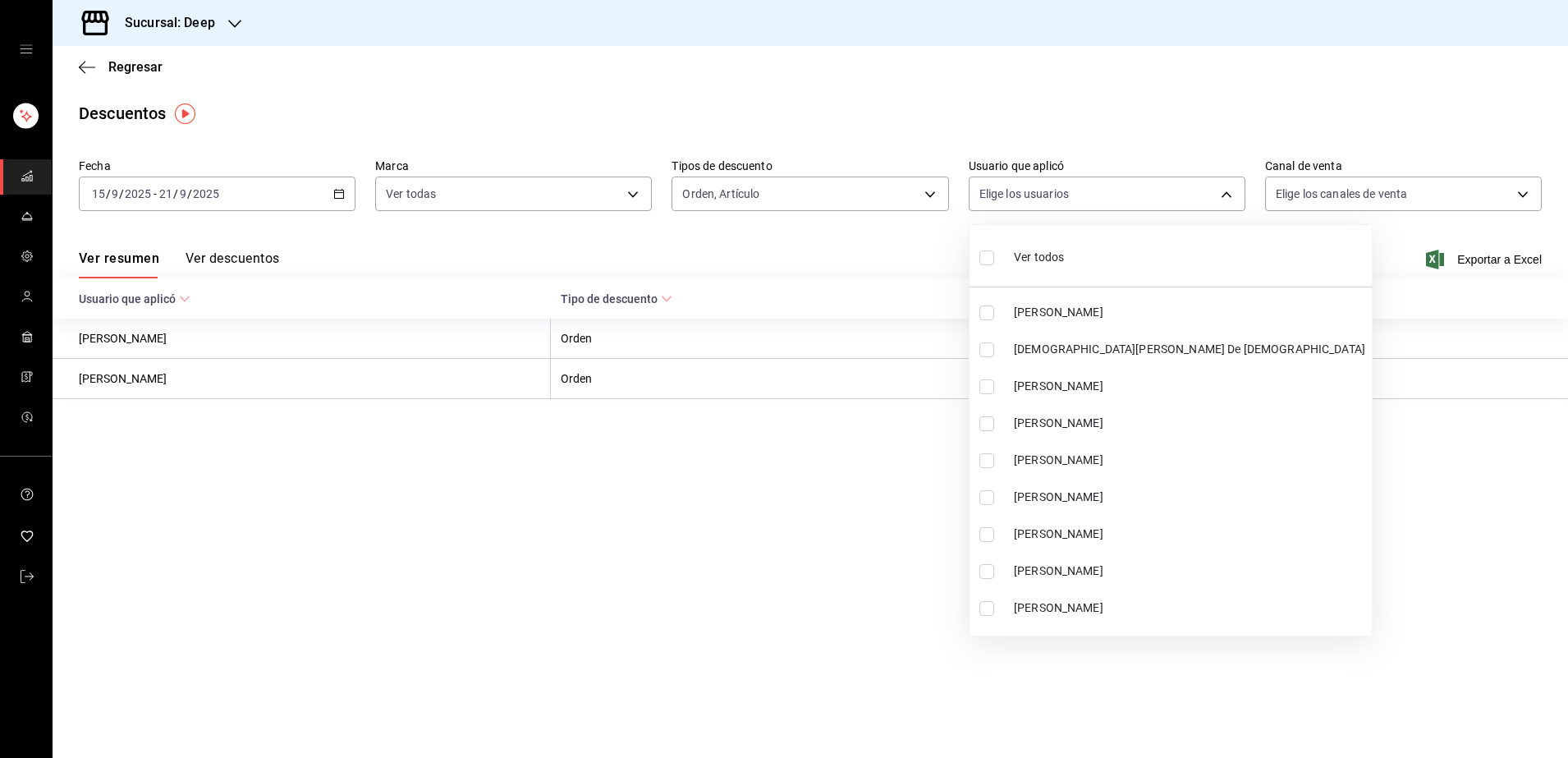
checkbox input "true"
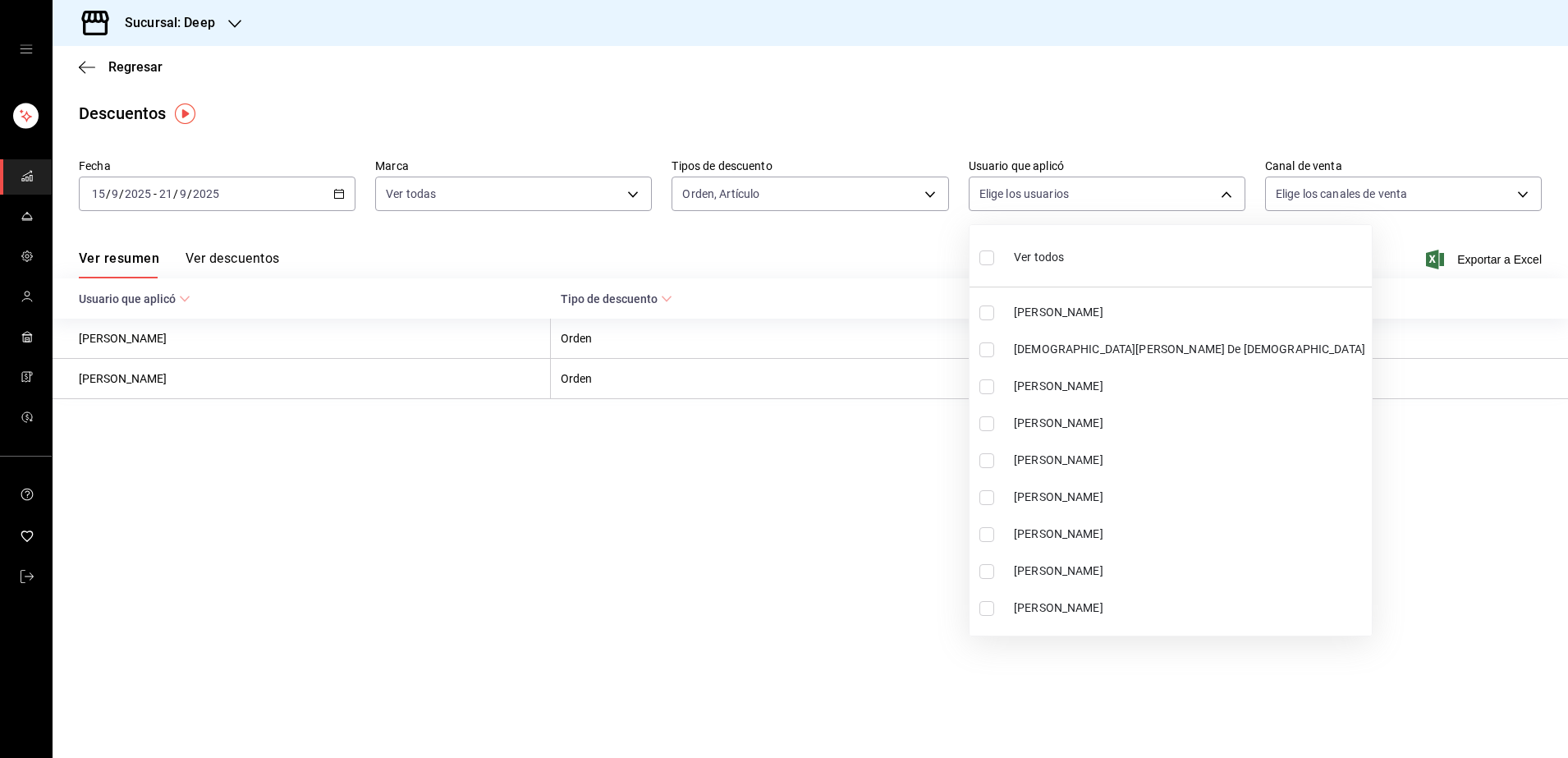
checkbox input "true"
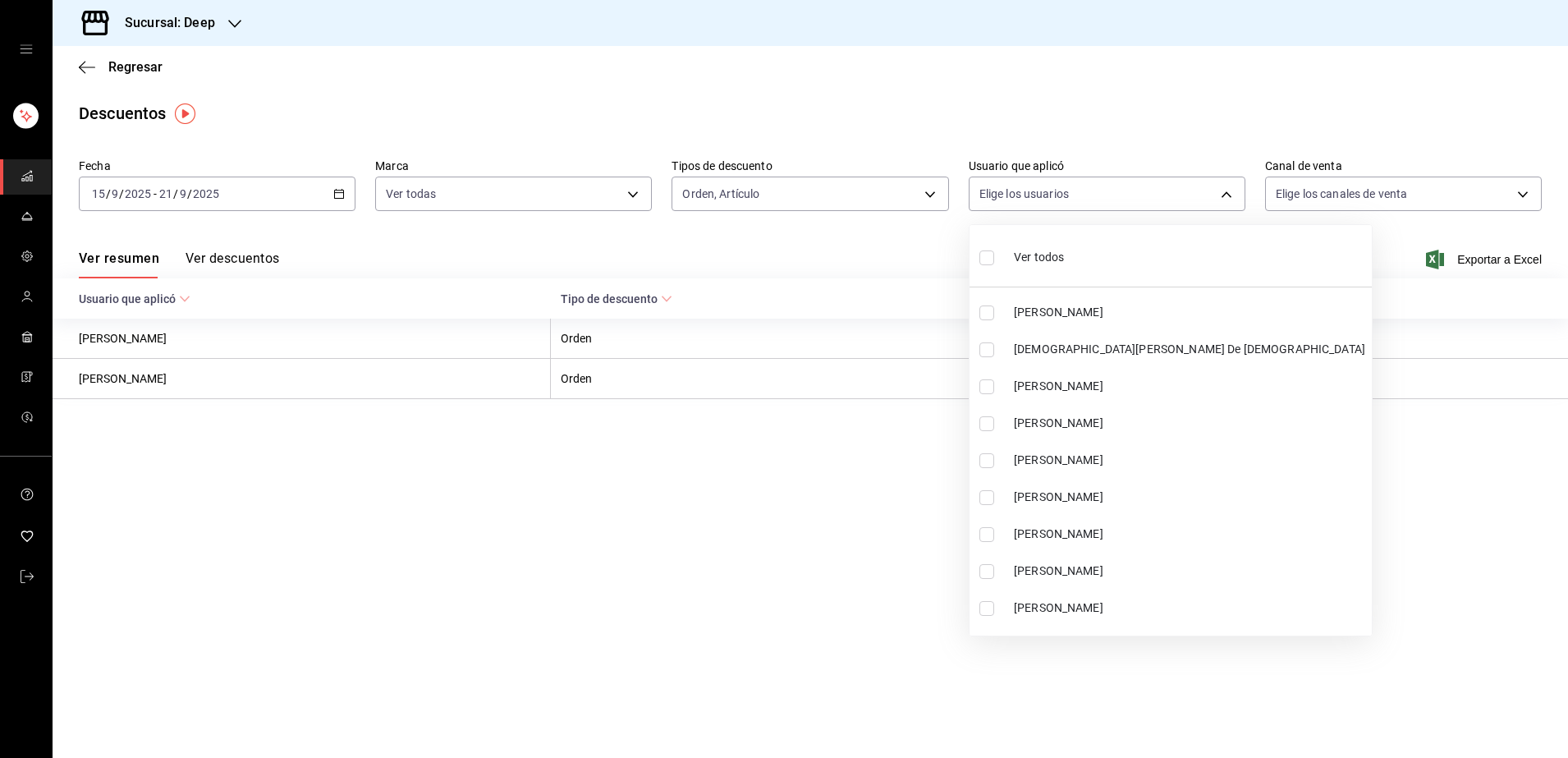
checkbox input "true"
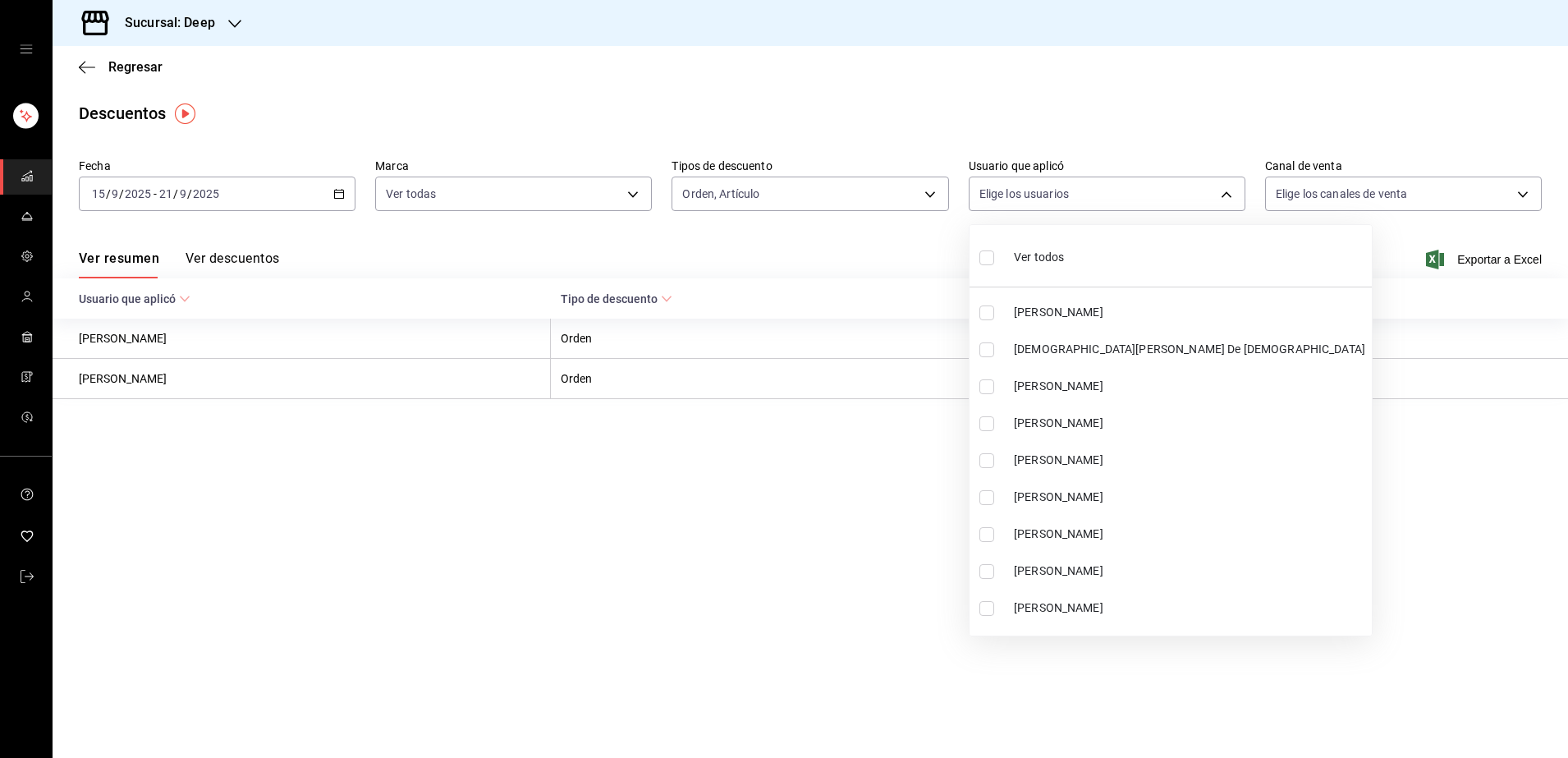
checkbox input "true"
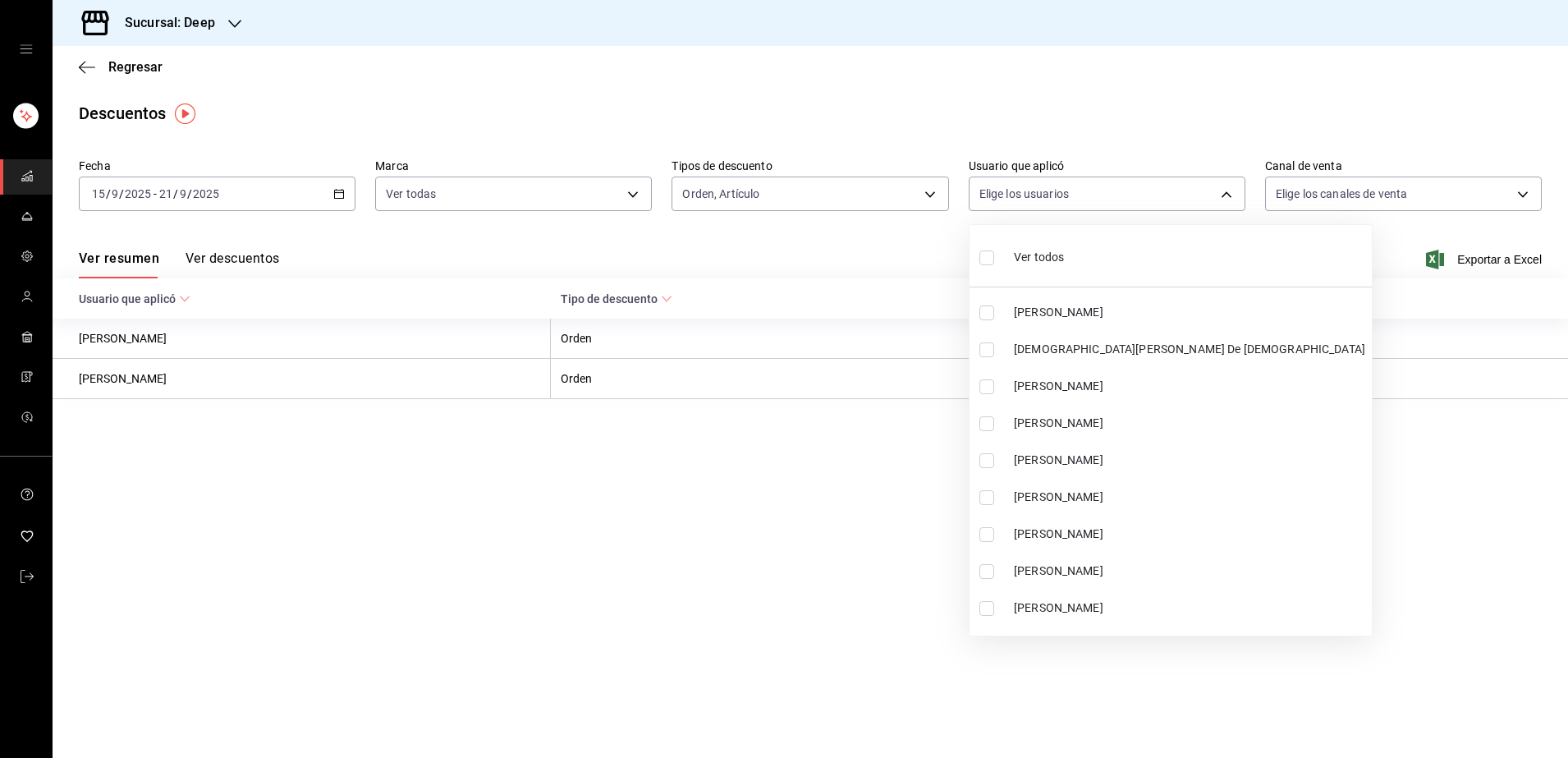
checkbox input "true"
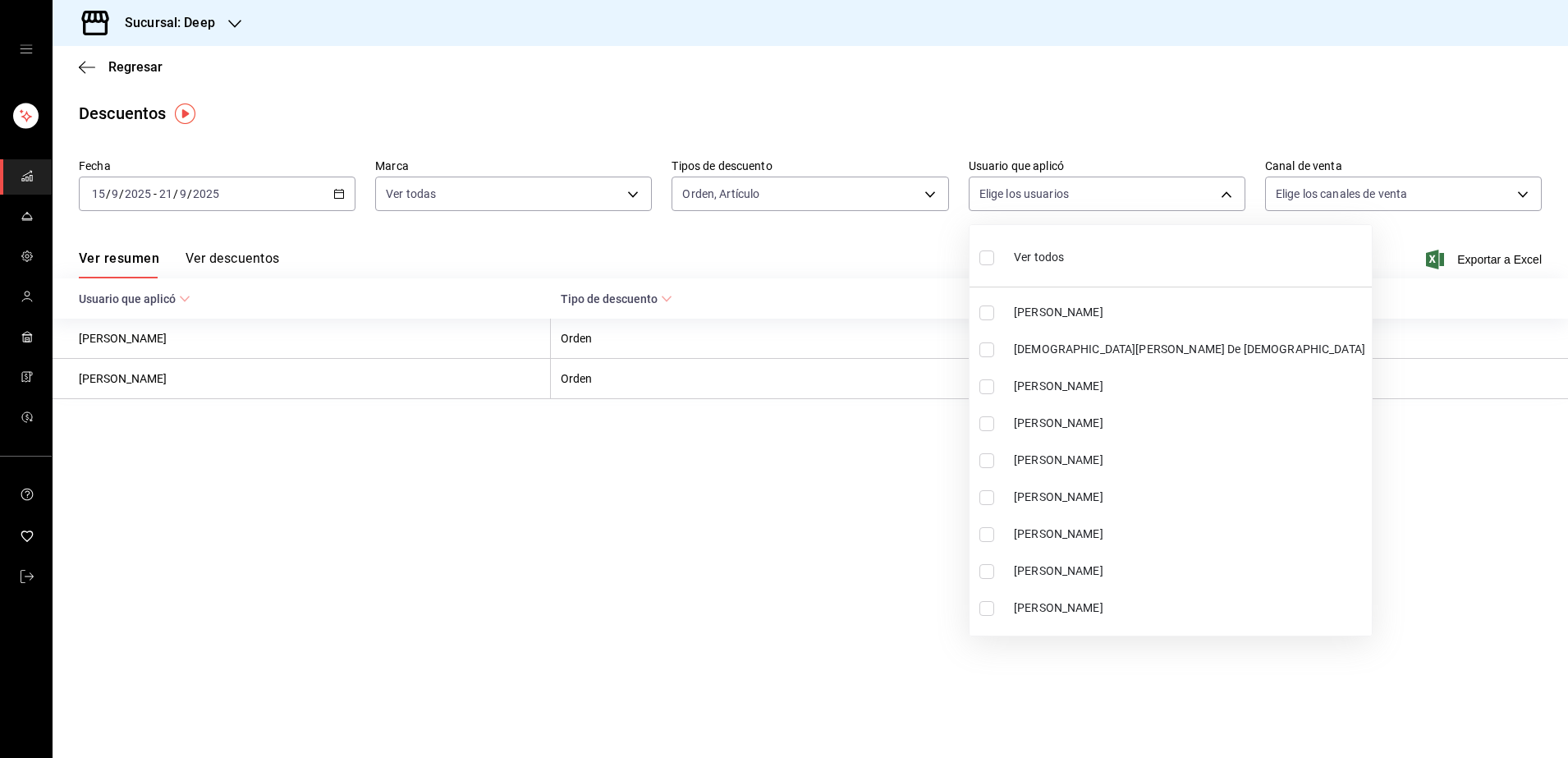
checkbox input "true"
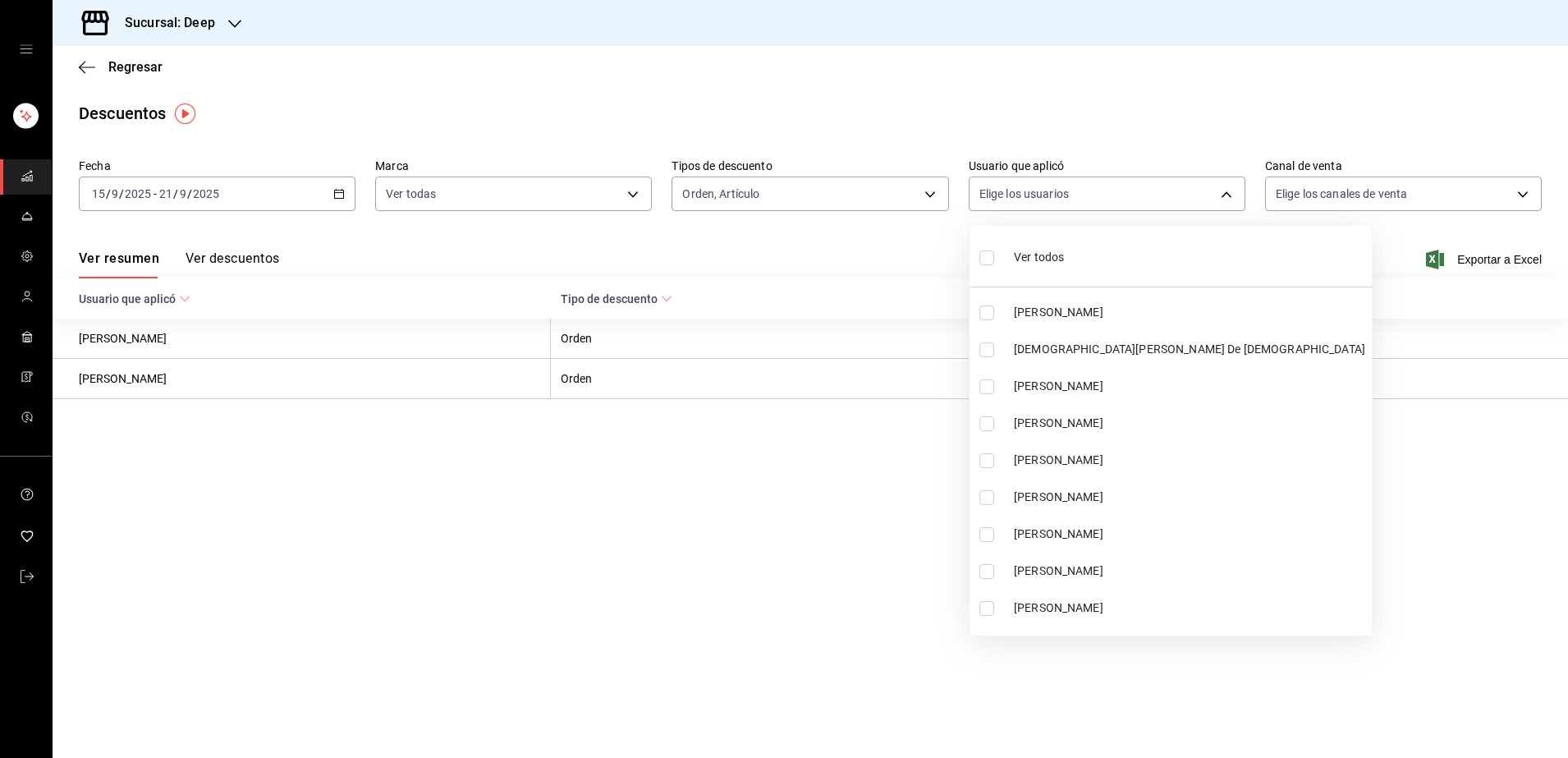
checkbox input "true"
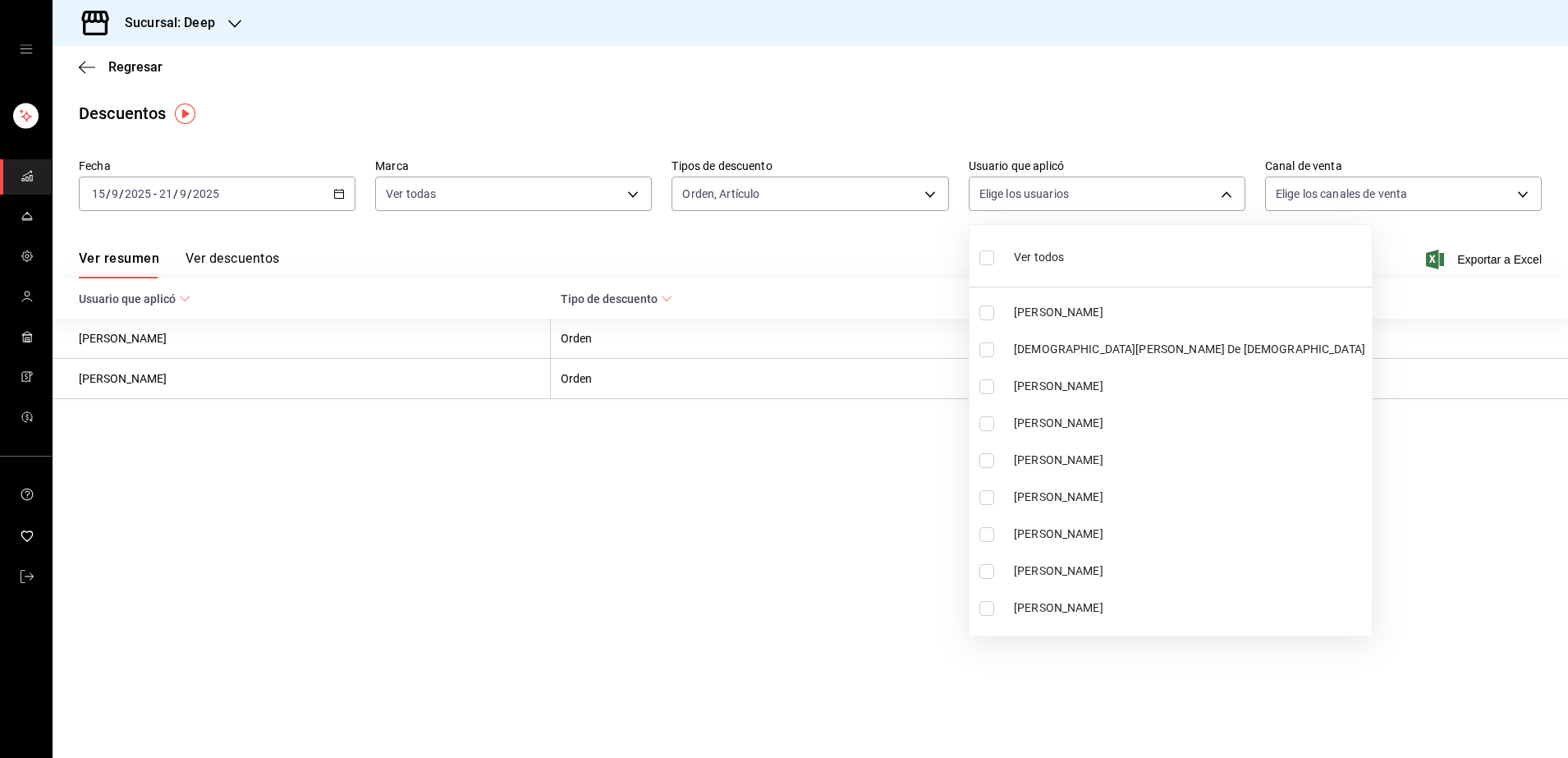
checkbox input "true"
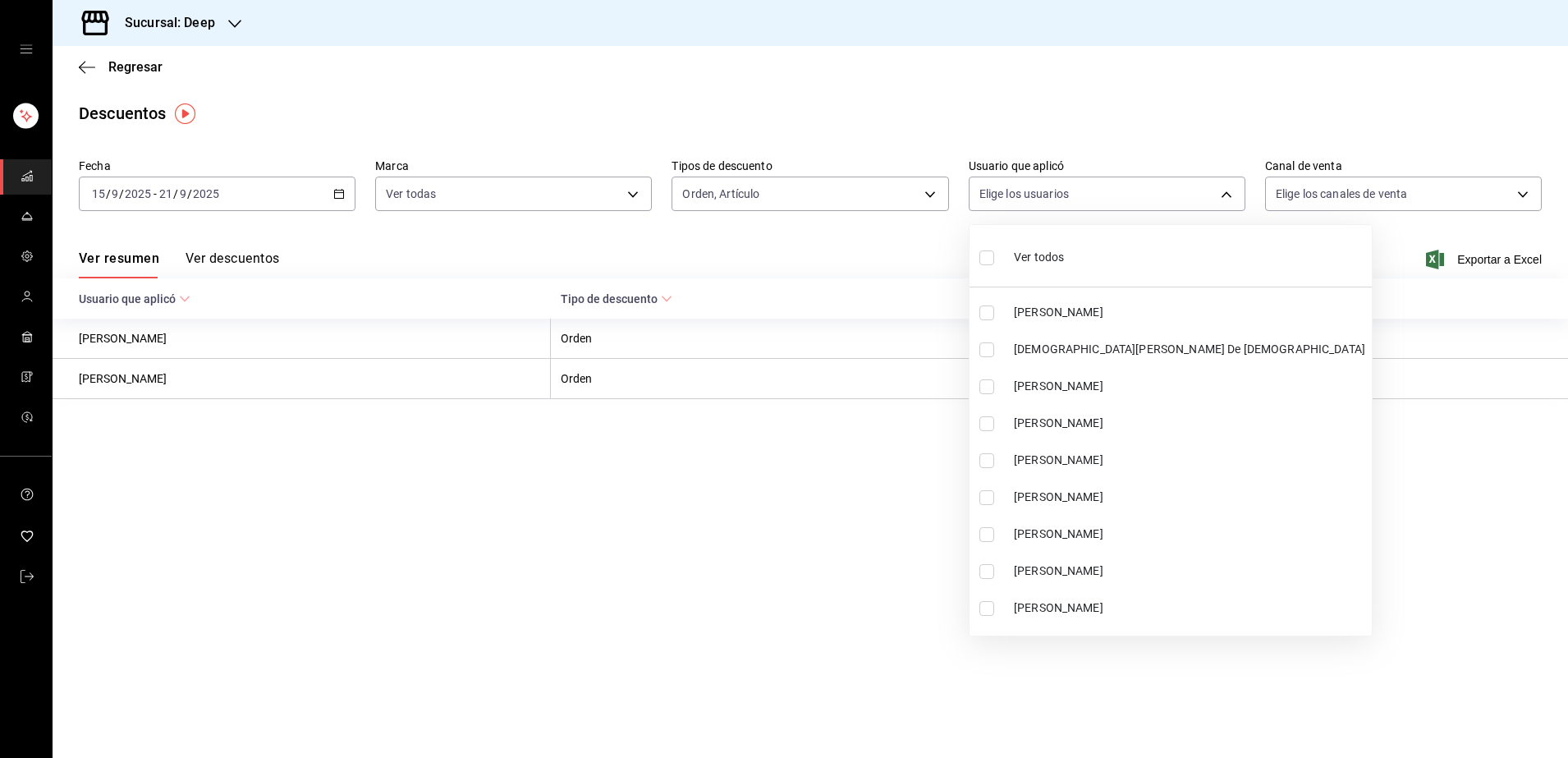
checkbox input "true"
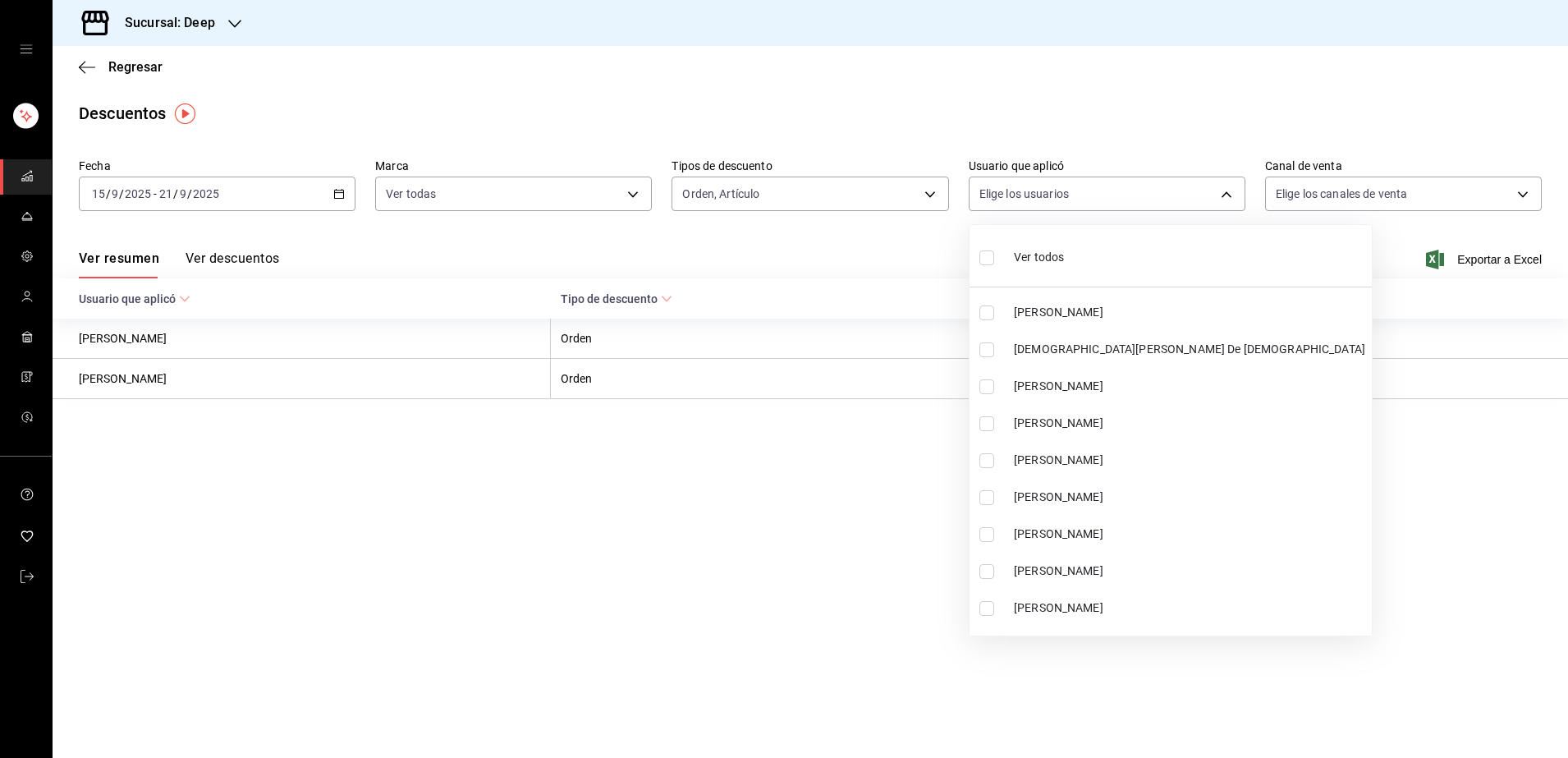
checkbox input "true"
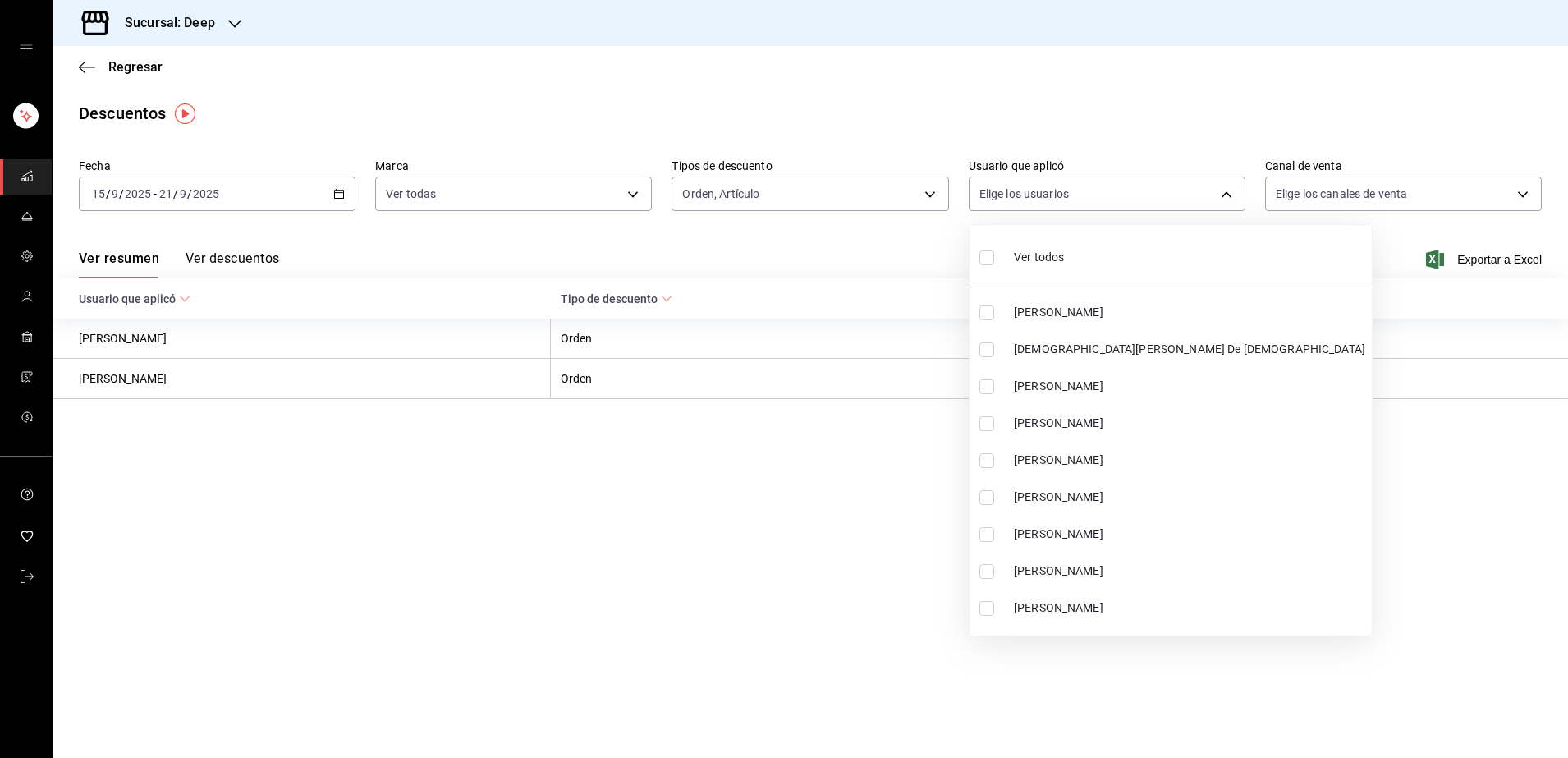
checkbox input "true"
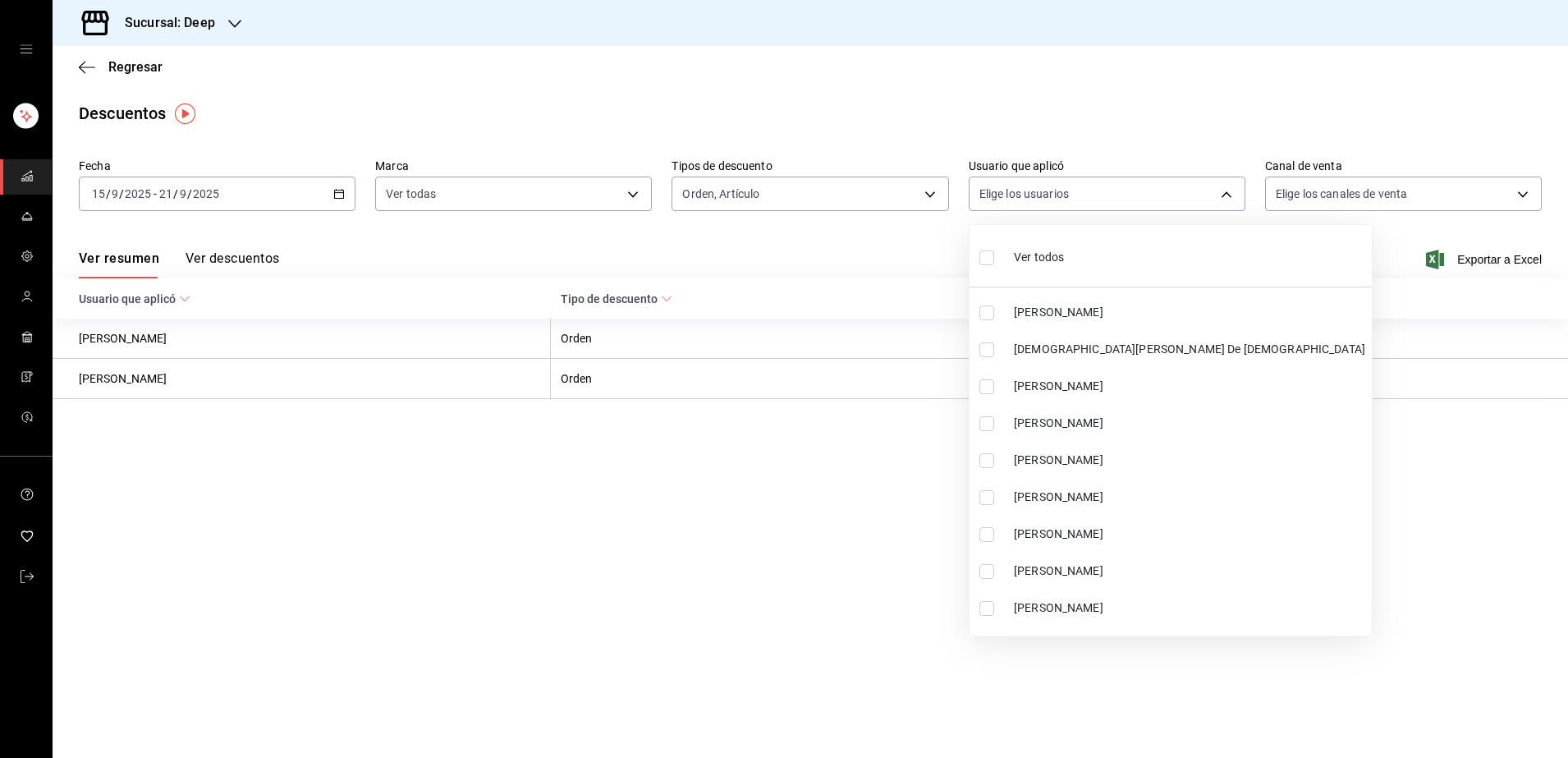
checkbox input "true"
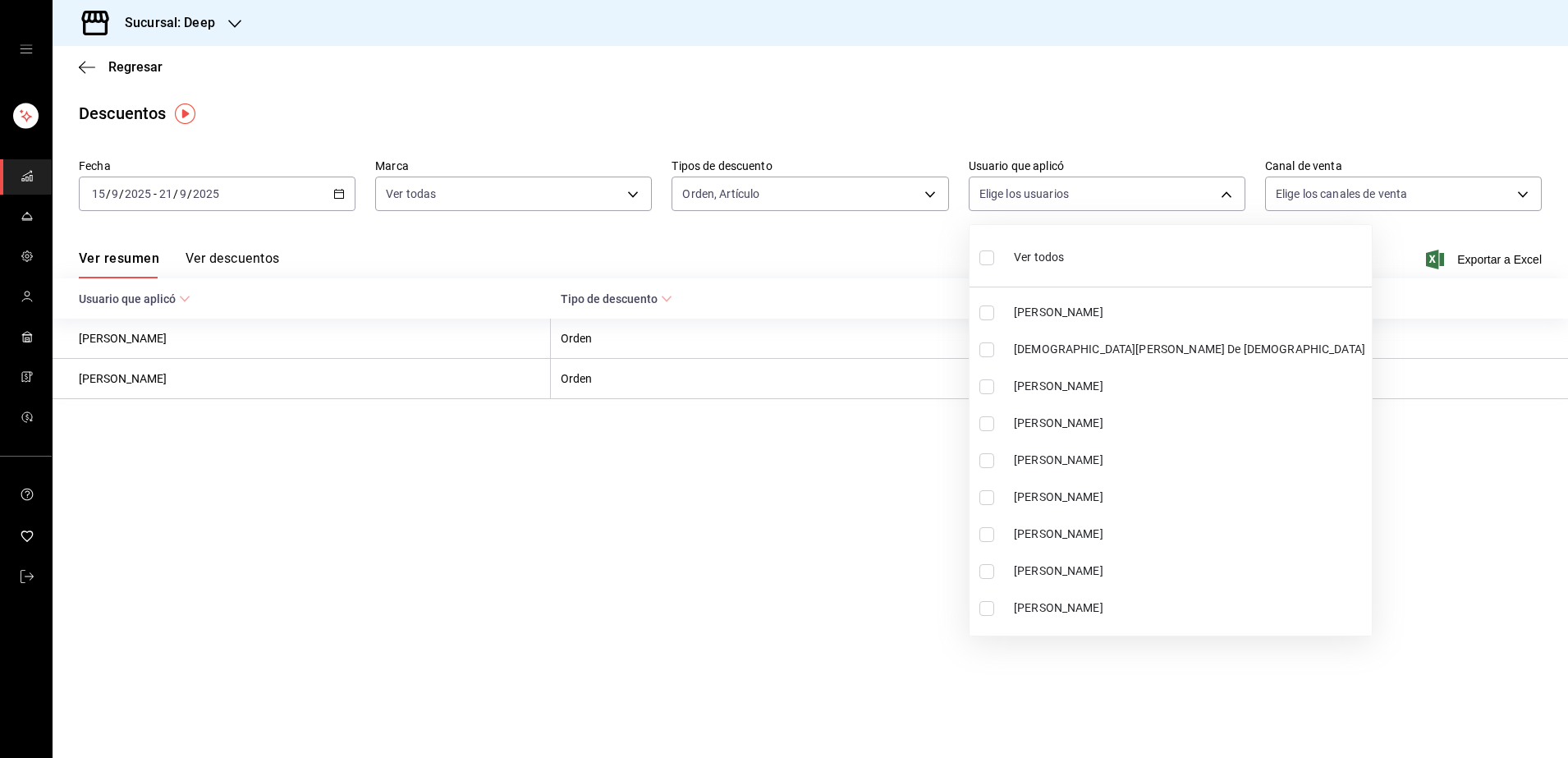
checkbox input "true"
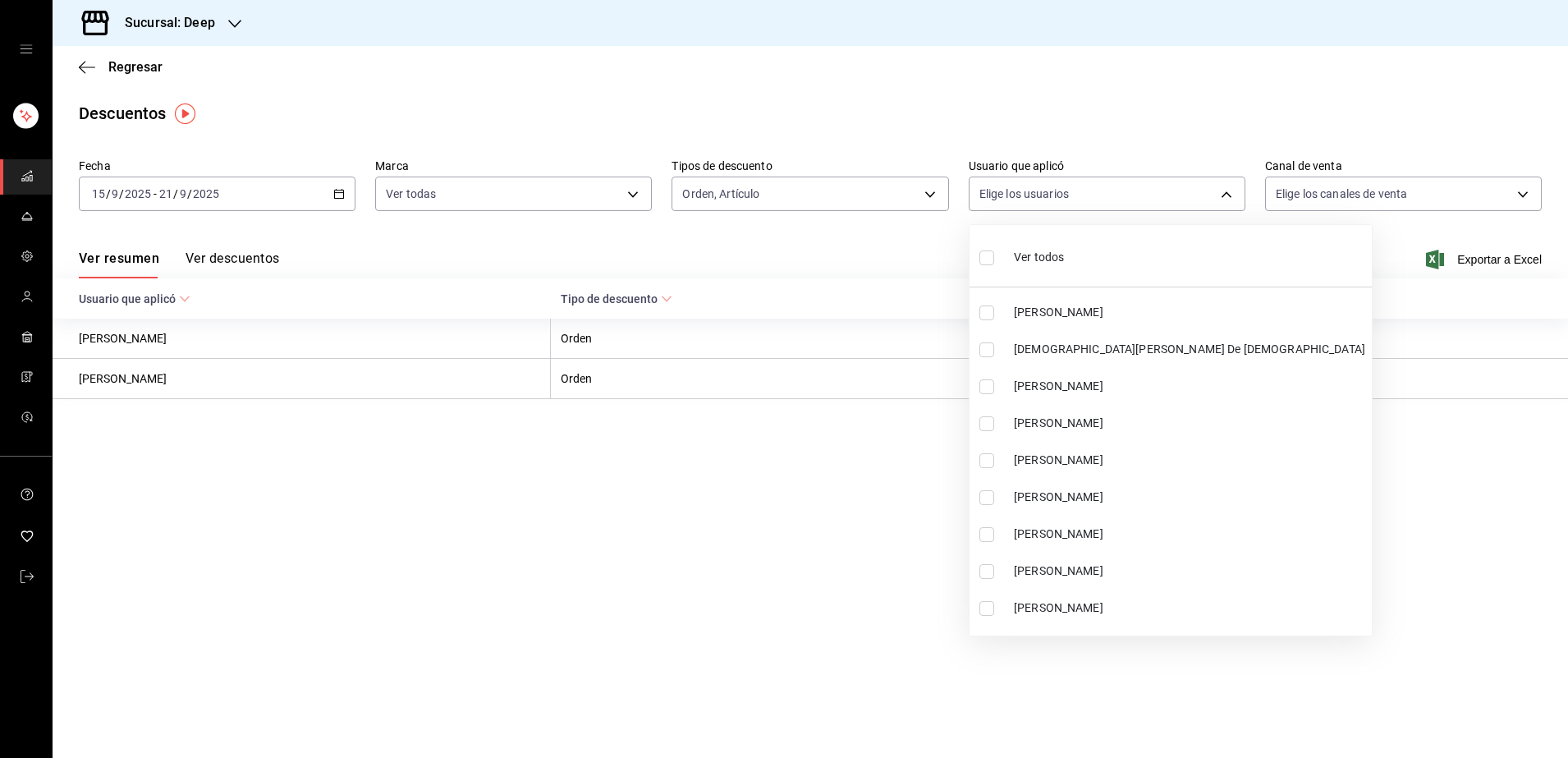
checkbox input "true"
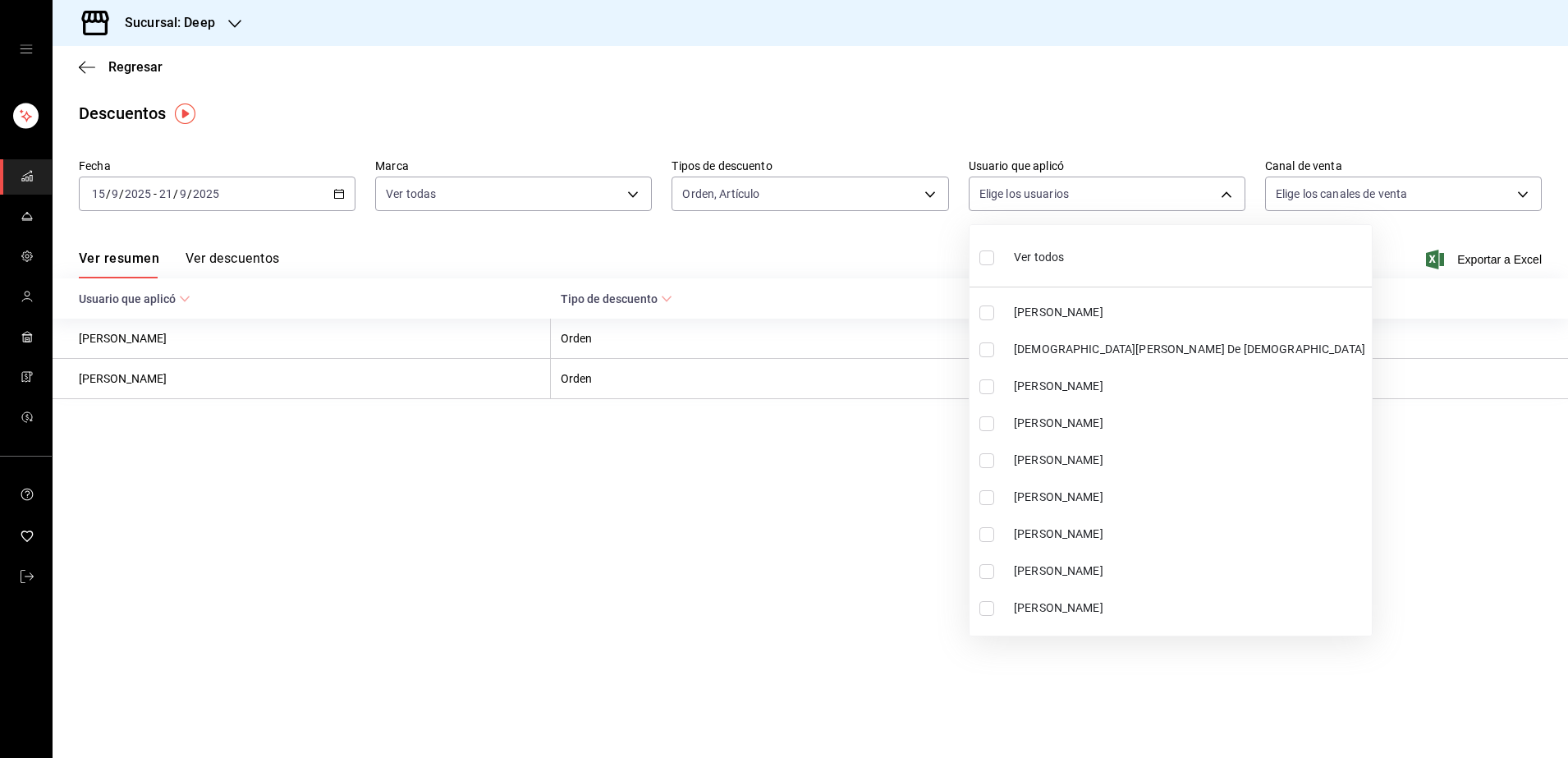
checkbox input "true"
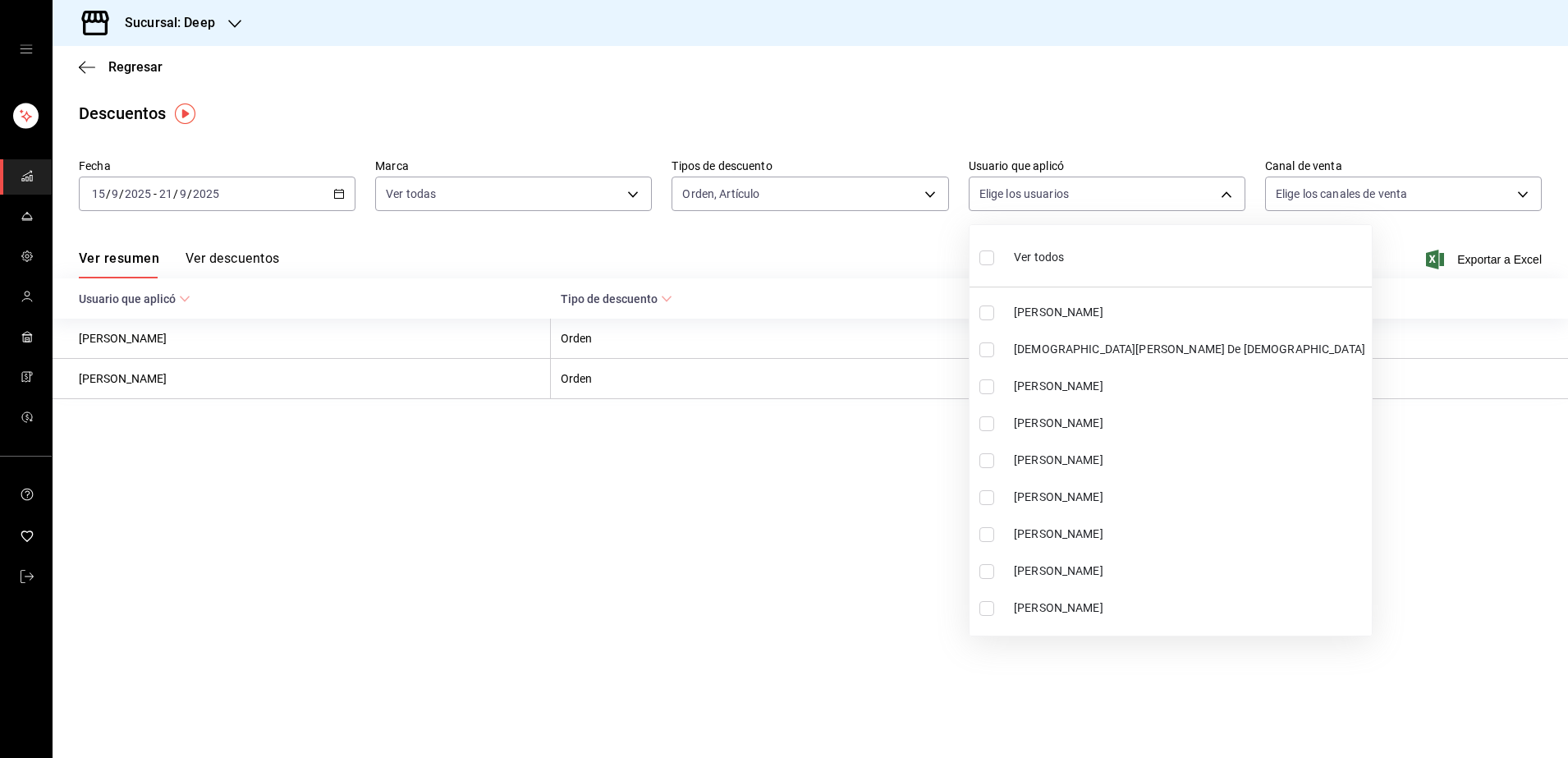
checkbox input "true"
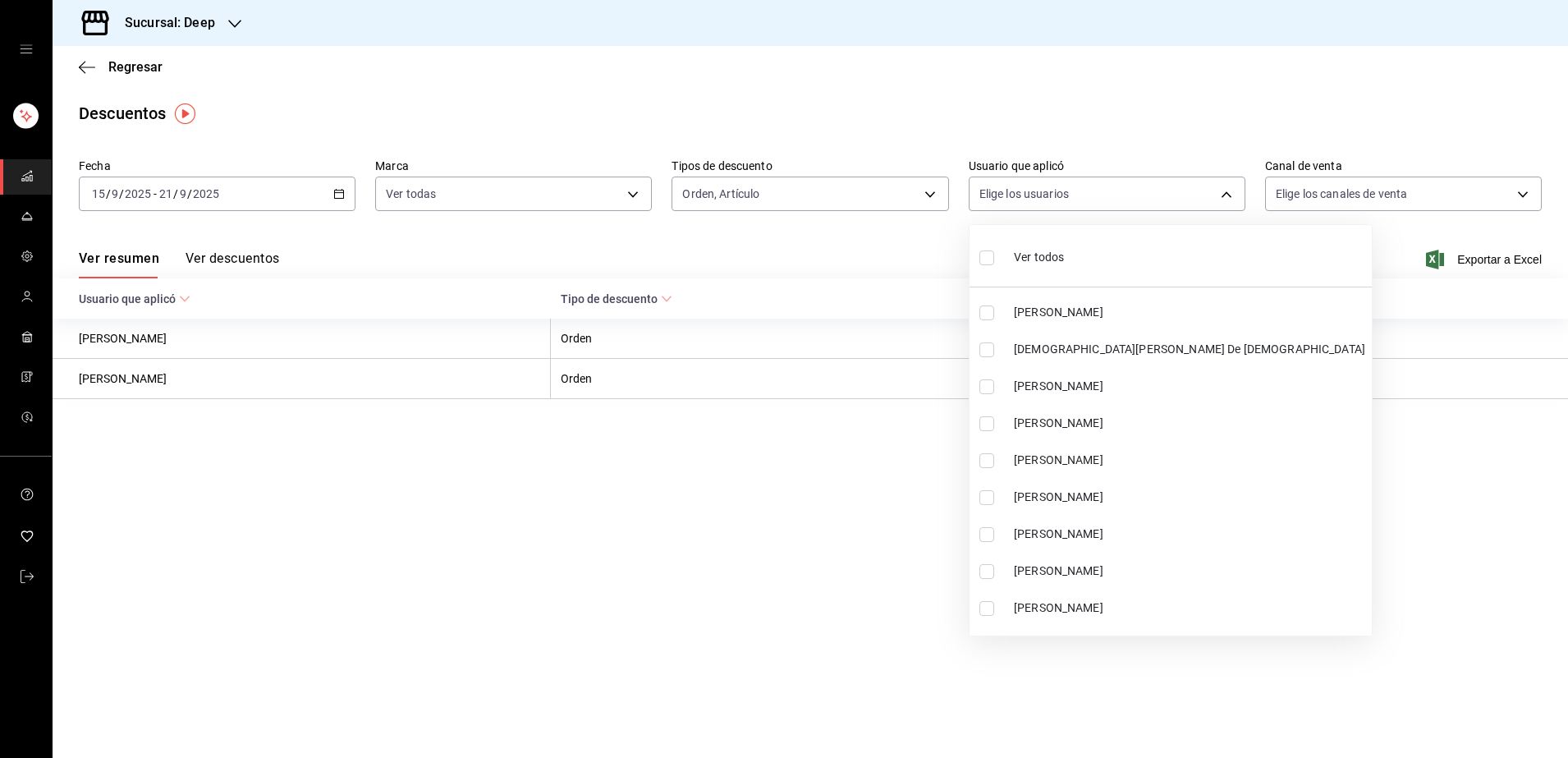
checkbox input "true"
click at [1430, 192] on div at bounding box center [784, 379] width 1568 height 758
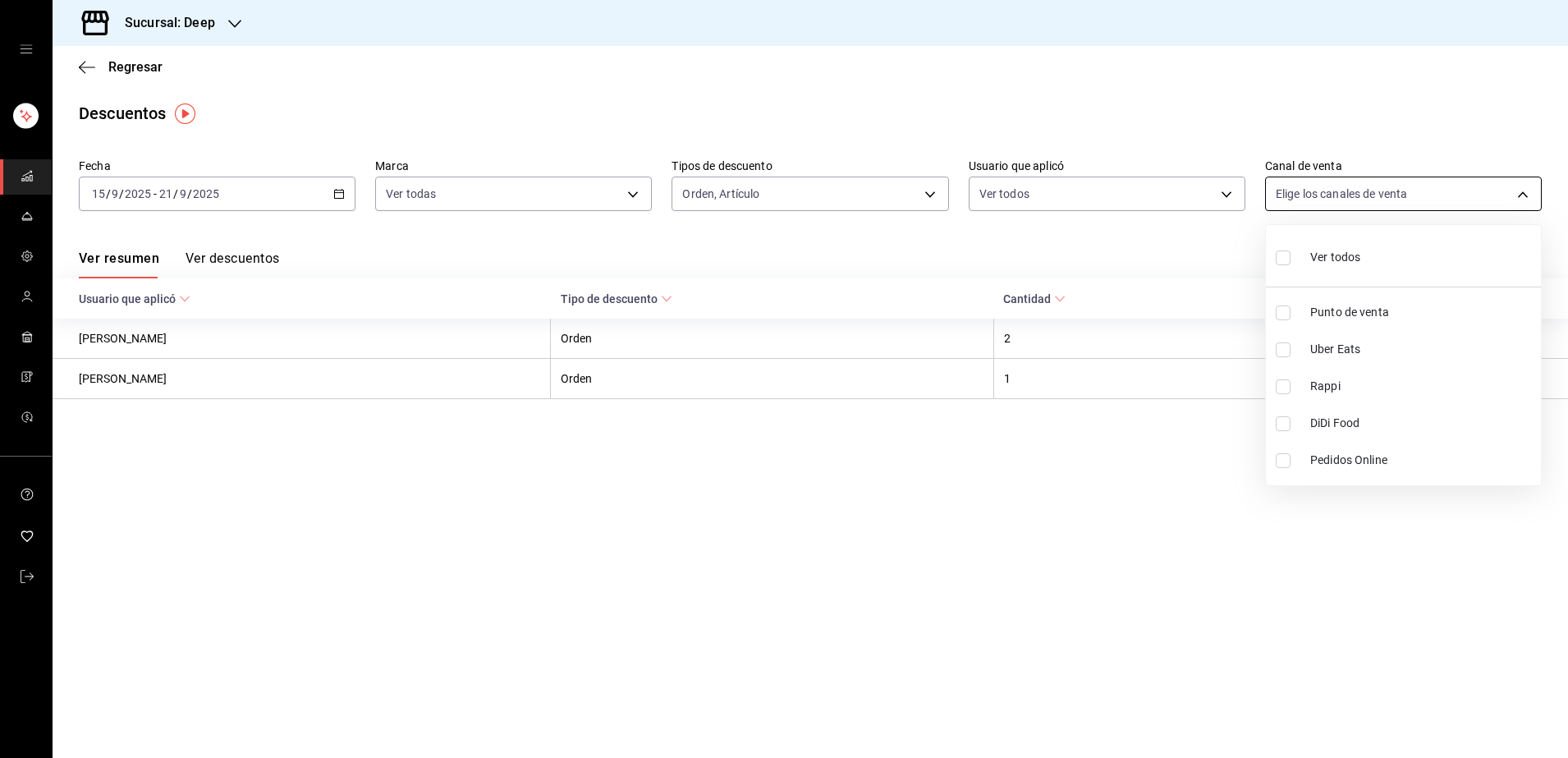
click at [1523, 197] on body "Sucursal: Deep Regresar Descuentos Fecha [DATE] [DATE] - [DATE] [DATE] Marca Ve…" at bounding box center [784, 379] width 1568 height 758
click at [1288, 255] on input "checkbox" at bounding box center [1283, 257] width 15 height 15
click at [1093, 546] on div at bounding box center [784, 379] width 1568 height 758
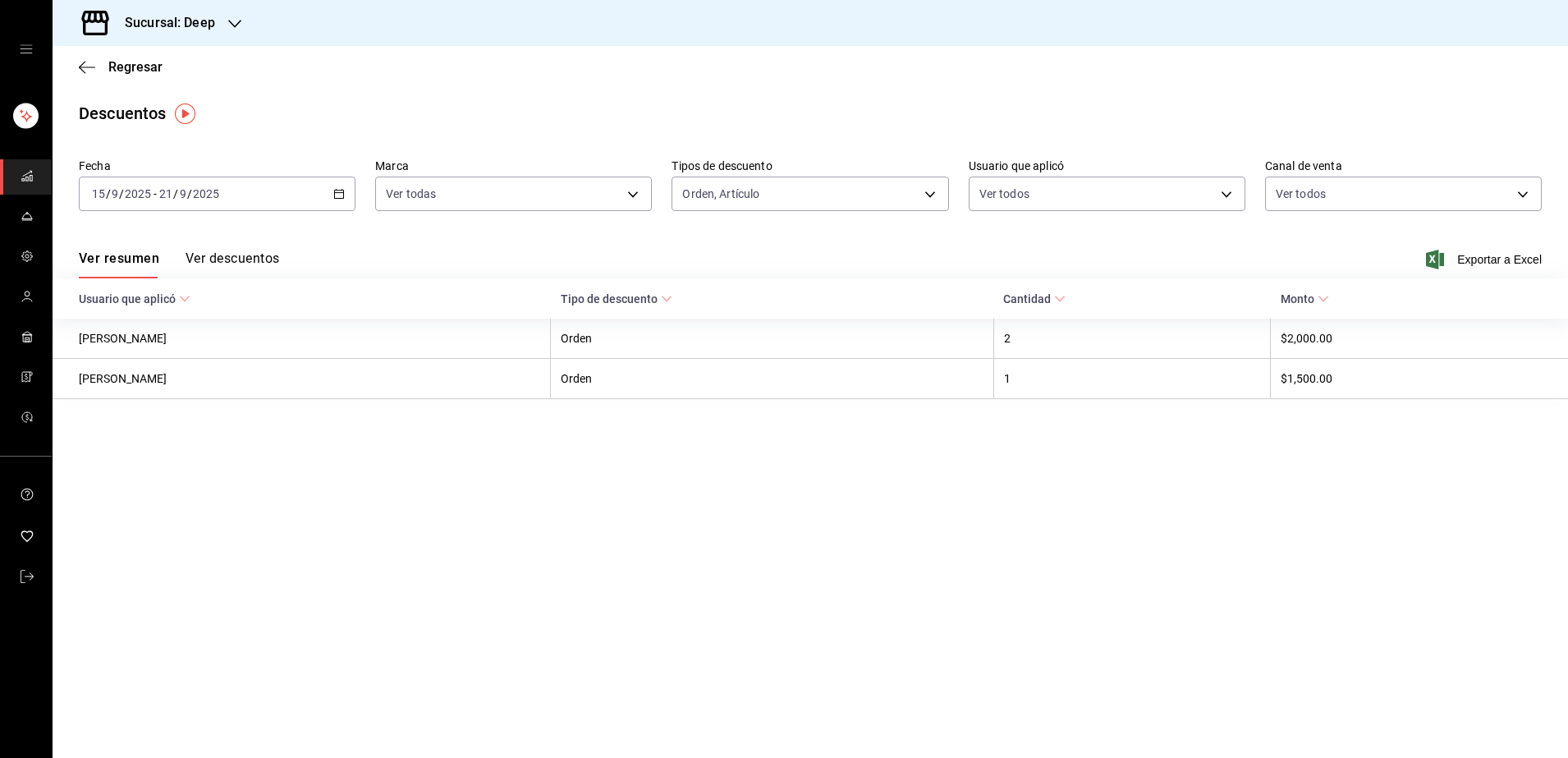
drag, startPoint x: 1093, startPoint y: 546, endPoint x: 1005, endPoint y: 514, distance: 93.6
click at [1005, 514] on main "Regresar Descuentos Fecha [DATE] [DATE] - [DATE] [DATE] Marca Ver todas 4a277d3…" at bounding box center [810, 401] width 1515 height 712
click at [254, 259] on button "Ver descuentos" at bounding box center [232, 264] width 93 height 28
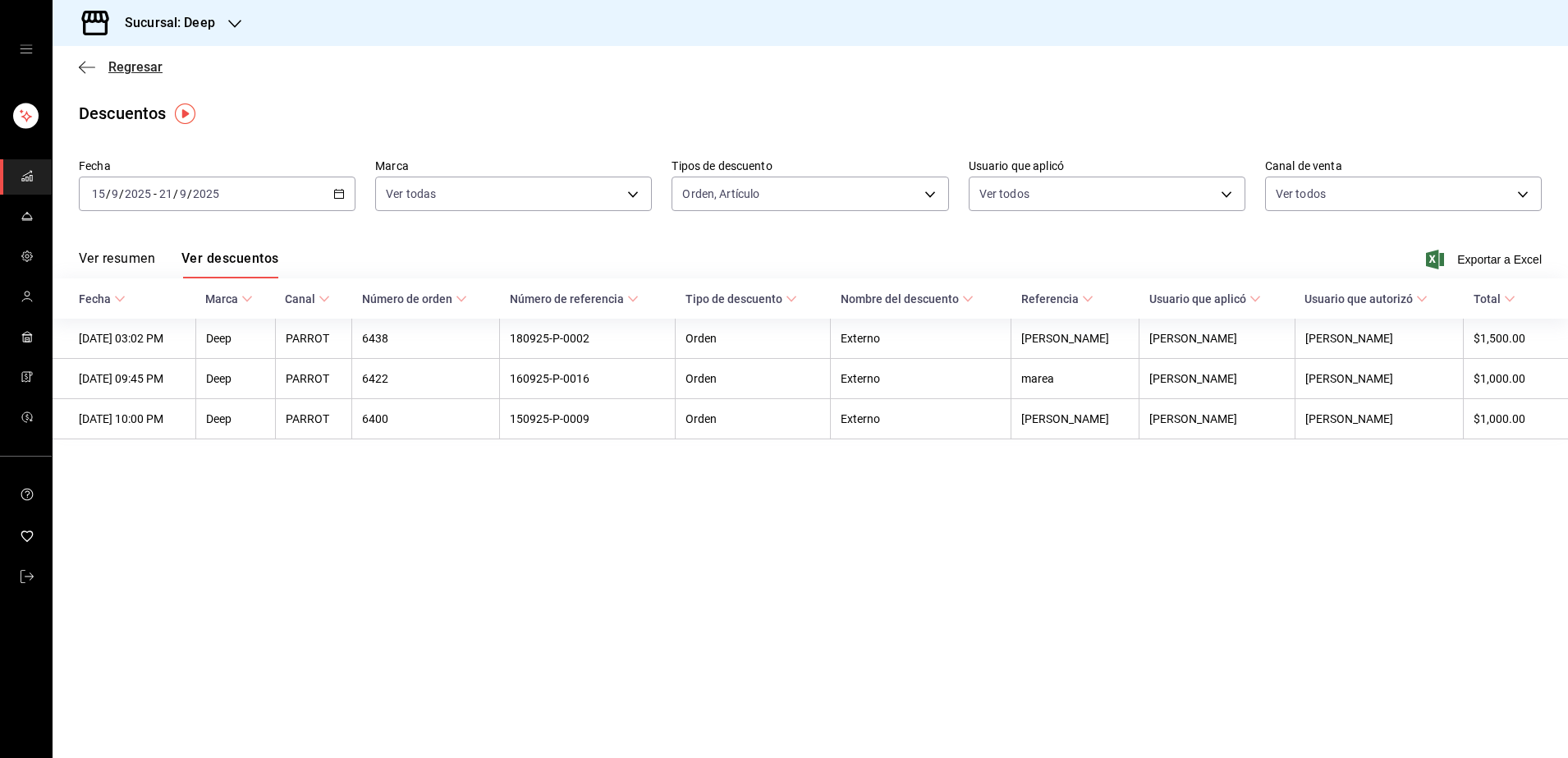
click at [86, 68] on icon "button" at bounding box center [86, 67] width 16 height 15
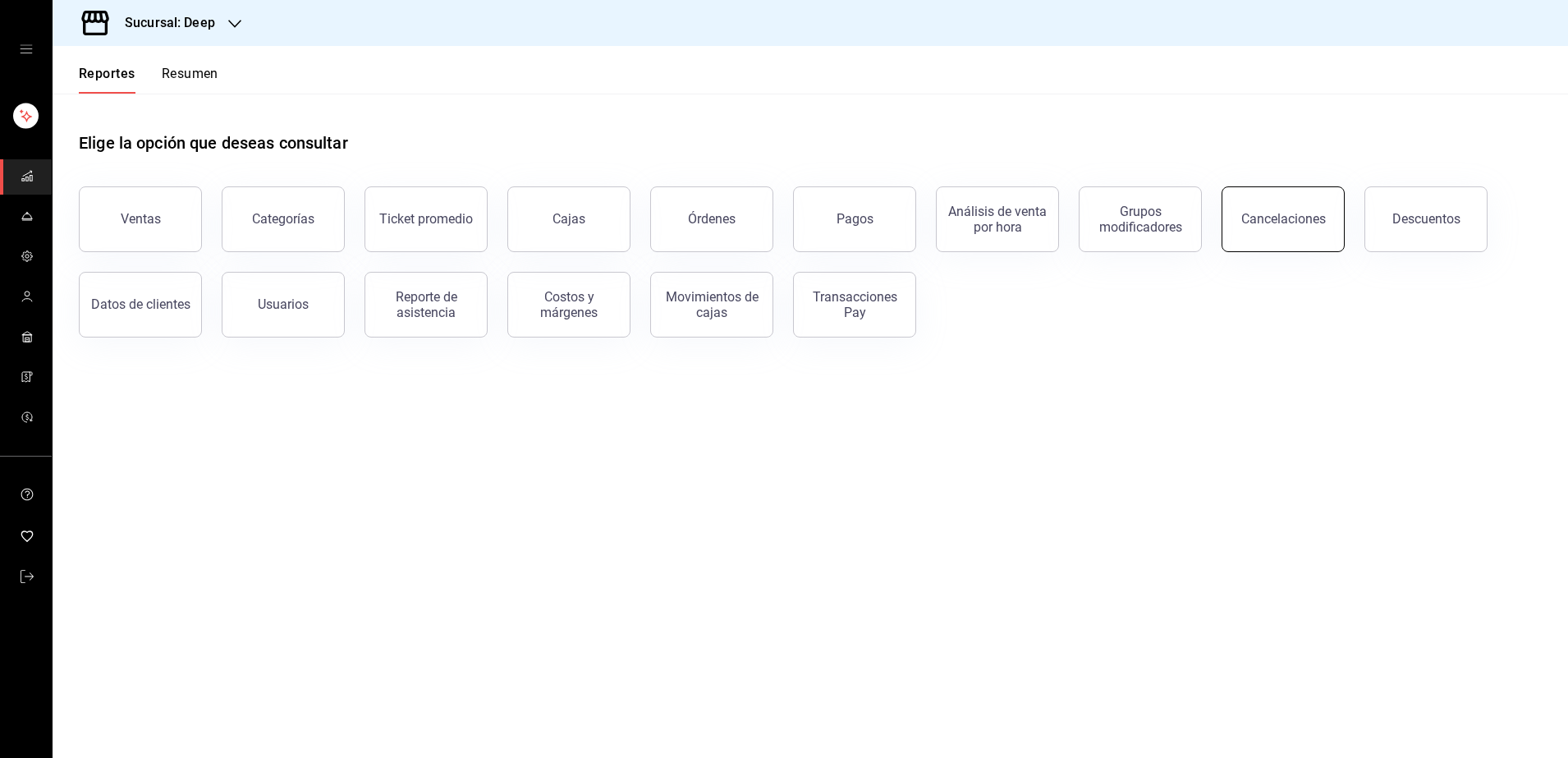
click at [1309, 234] on button "Cancelaciones" at bounding box center [1283, 219] width 123 height 66
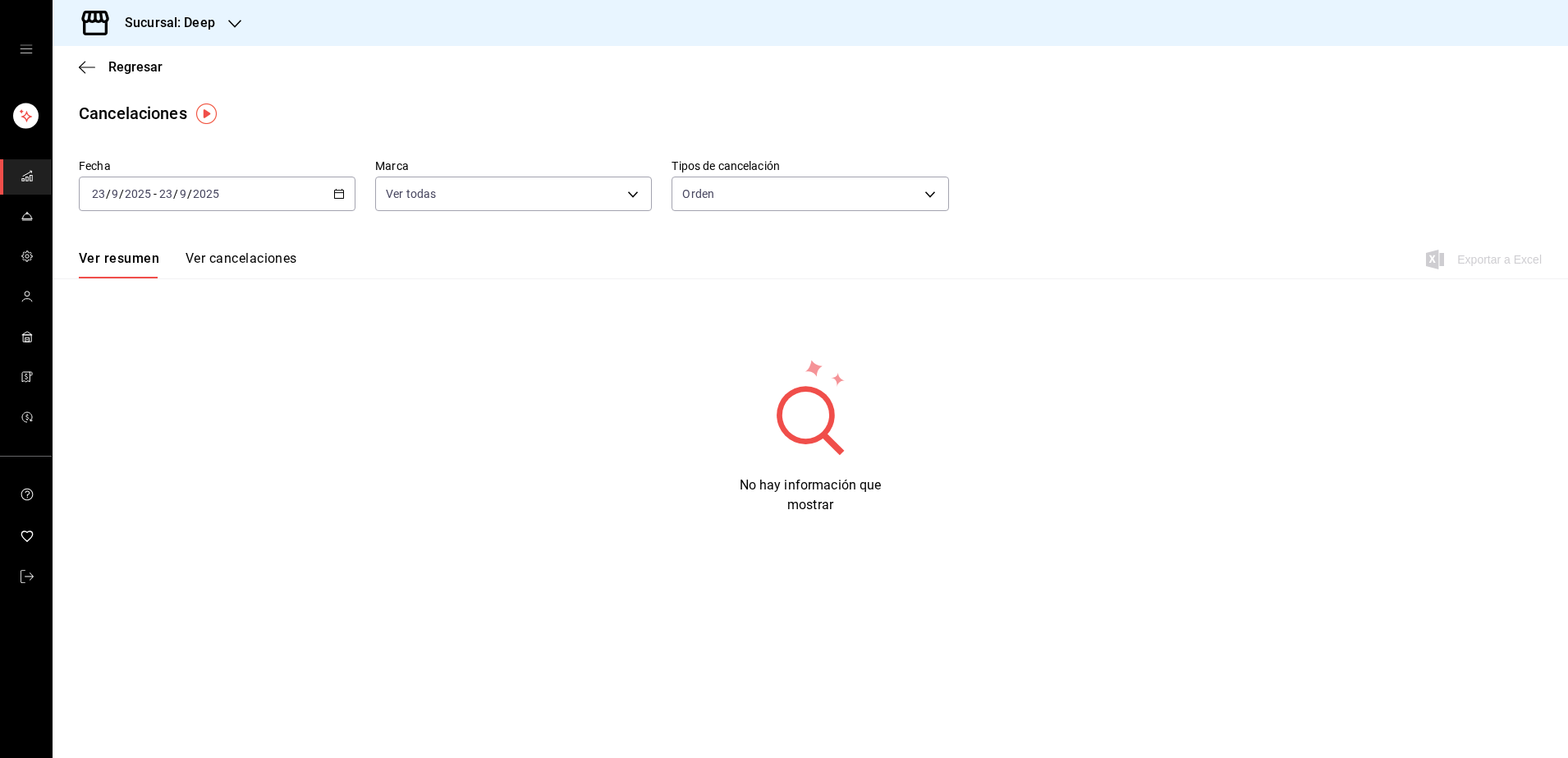
click at [266, 197] on div "[DATE] [DATE] - [DATE] [DATE]" at bounding box center [217, 194] width 277 height 35
click at [139, 426] on span "Rango de fechas" at bounding box center [156, 428] width 127 height 17
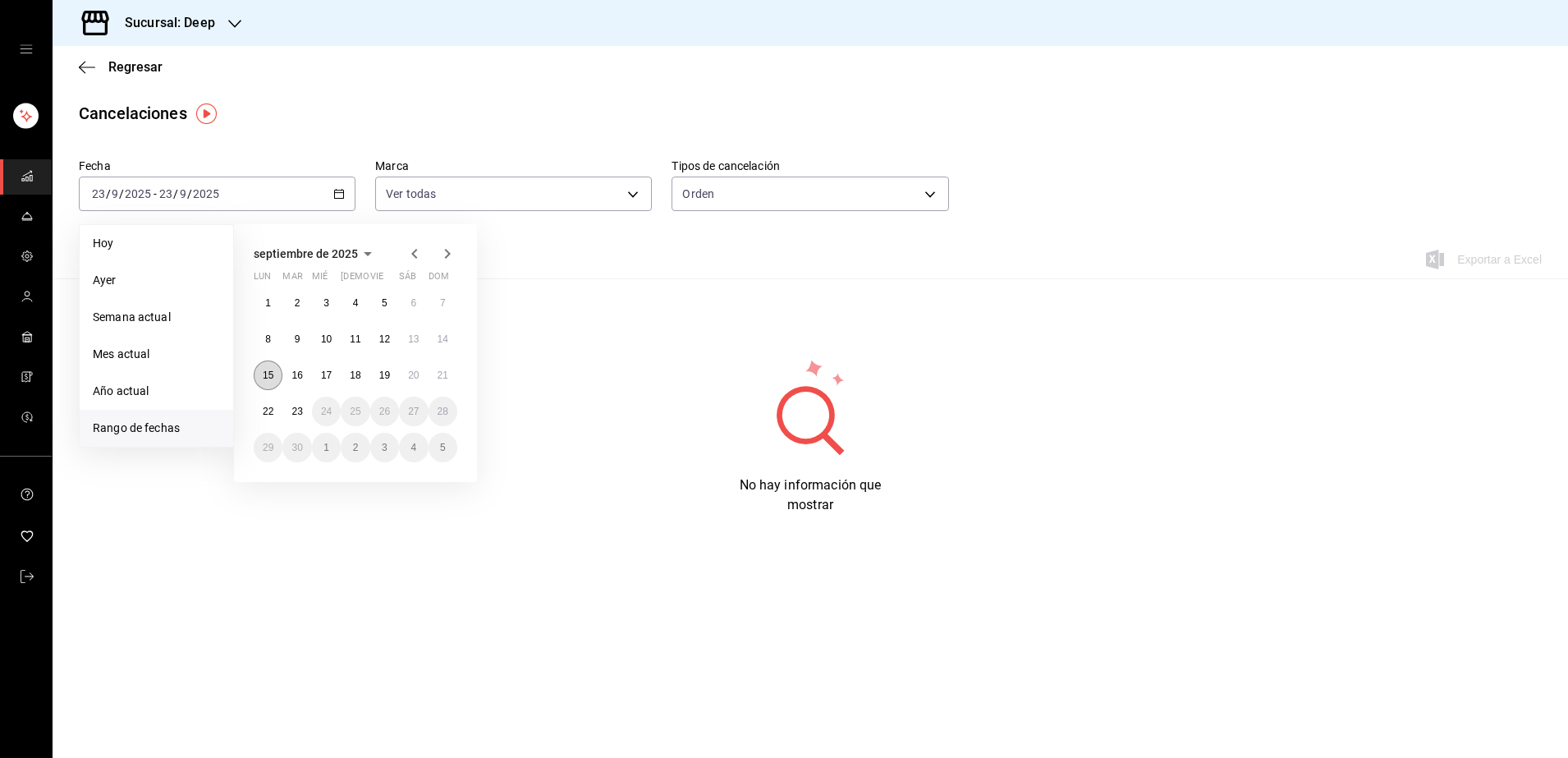
click at [266, 376] on abbr "15" at bounding box center [268, 375] width 10 height 11
click at [444, 372] on abbr "21" at bounding box center [443, 375] width 10 height 11
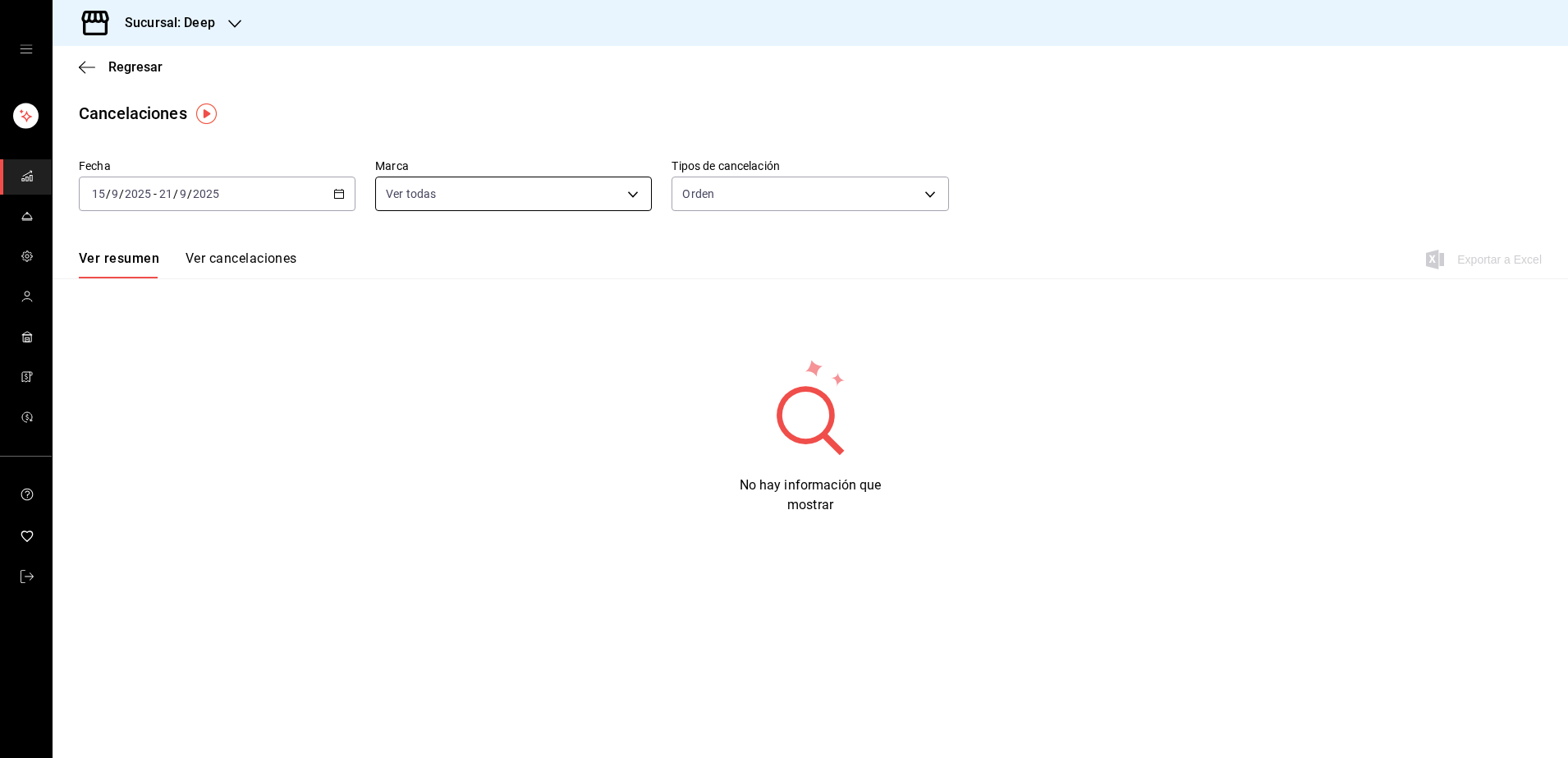
click at [599, 185] on body "Sucursal: Deep Regresar Cancelaciones Fecha [DATE] [DATE] - [DATE] [DATE] Marca…" at bounding box center [784, 379] width 1568 height 758
click at [784, 189] on div at bounding box center [784, 379] width 1568 height 758
click at [217, 258] on button "Ver cancelaciones" at bounding box center [240, 264] width 112 height 28
click at [243, 196] on div "[DATE] [DATE] - [DATE] [DATE]" at bounding box center [217, 194] width 277 height 35
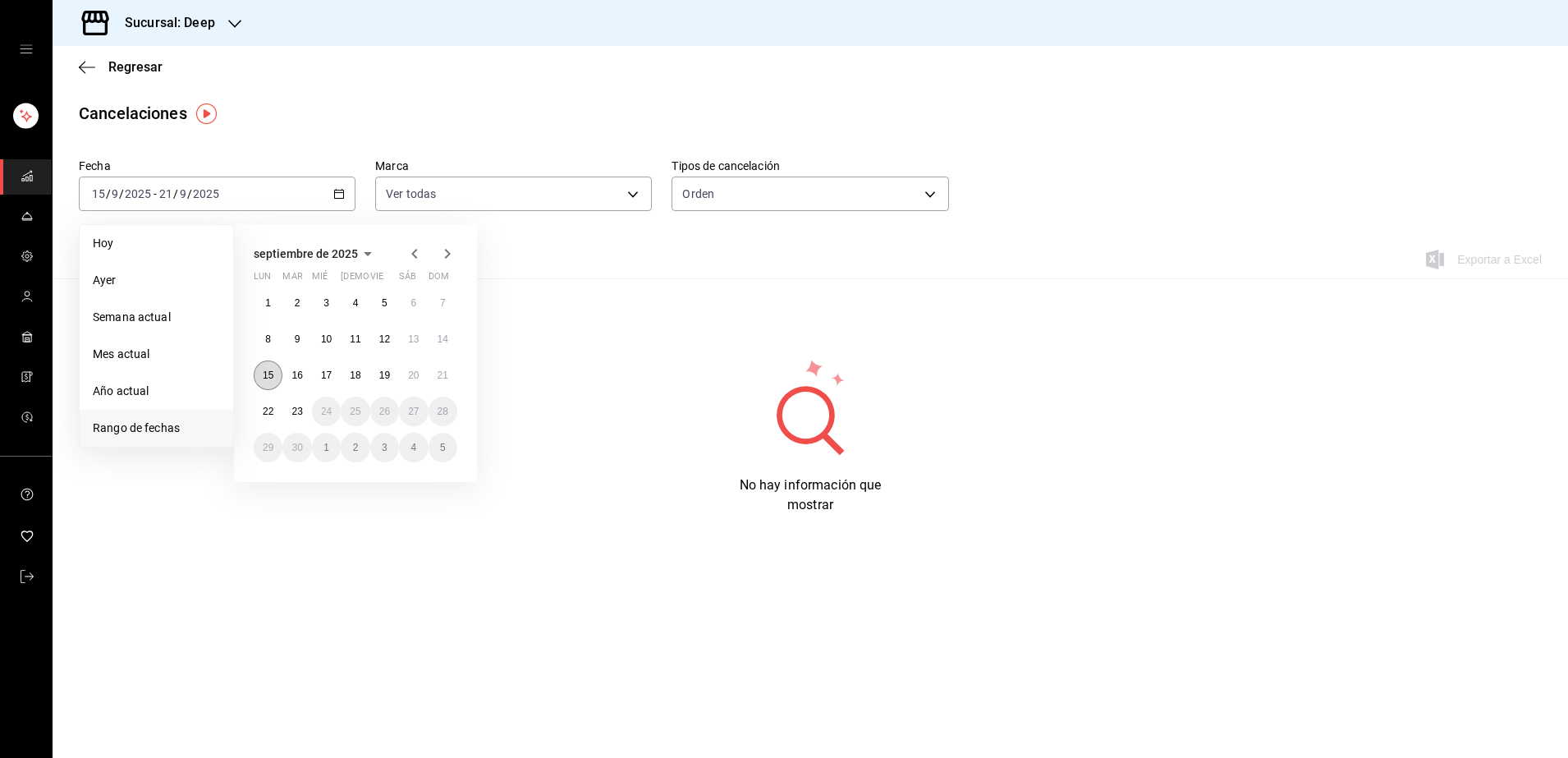
click at [272, 386] on button "15" at bounding box center [267, 376] width 29 height 29
click at [442, 381] on button "21" at bounding box center [442, 376] width 29 height 29
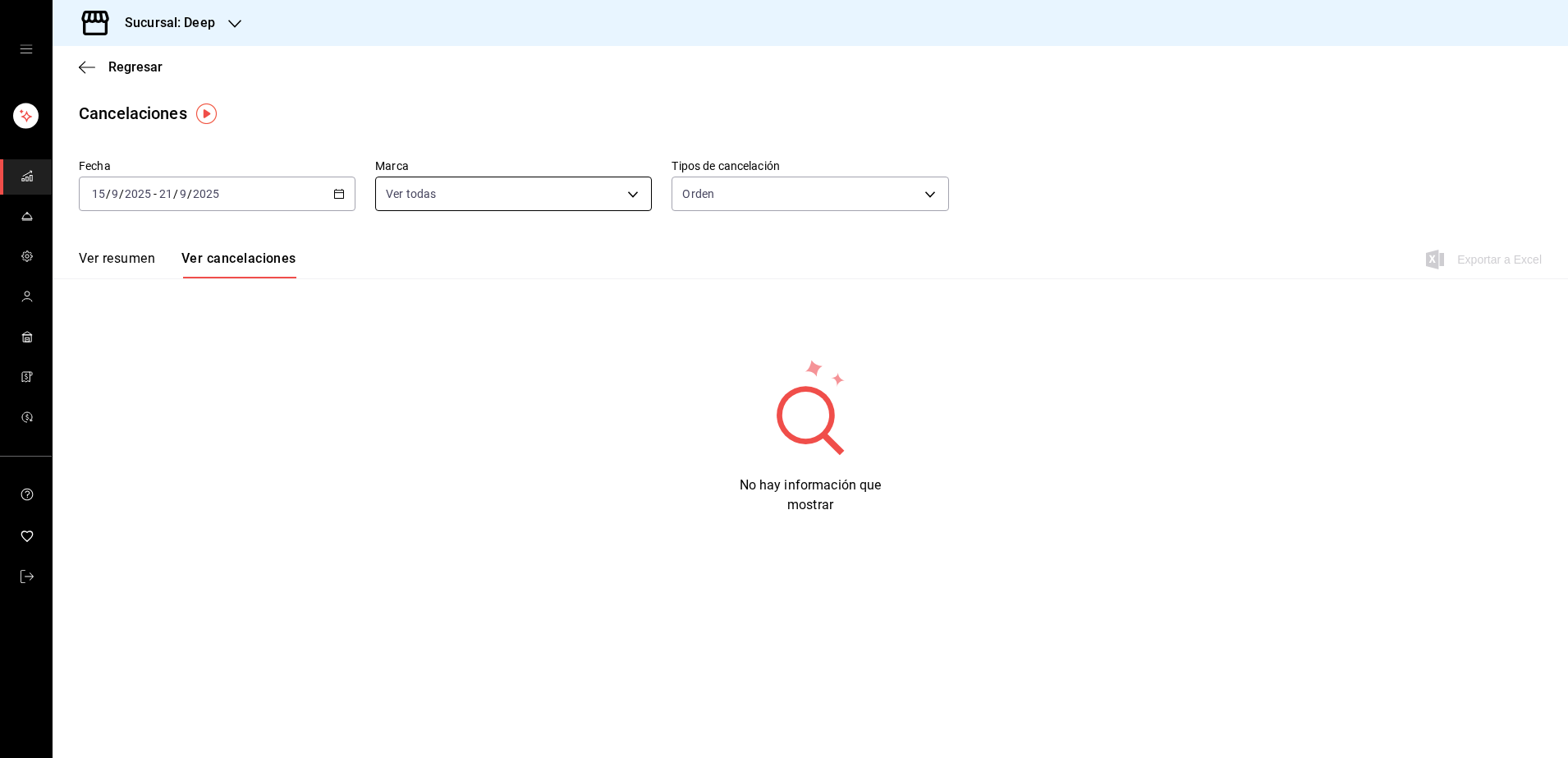
click at [617, 189] on body "Sucursal: Deep Regresar Cancelaciones Fecha [DATE] [DATE] - [DATE] [DATE] Marca…" at bounding box center [784, 379] width 1568 height 758
click at [406, 251] on li "Ver todas" at bounding box center [514, 254] width 275 height 43
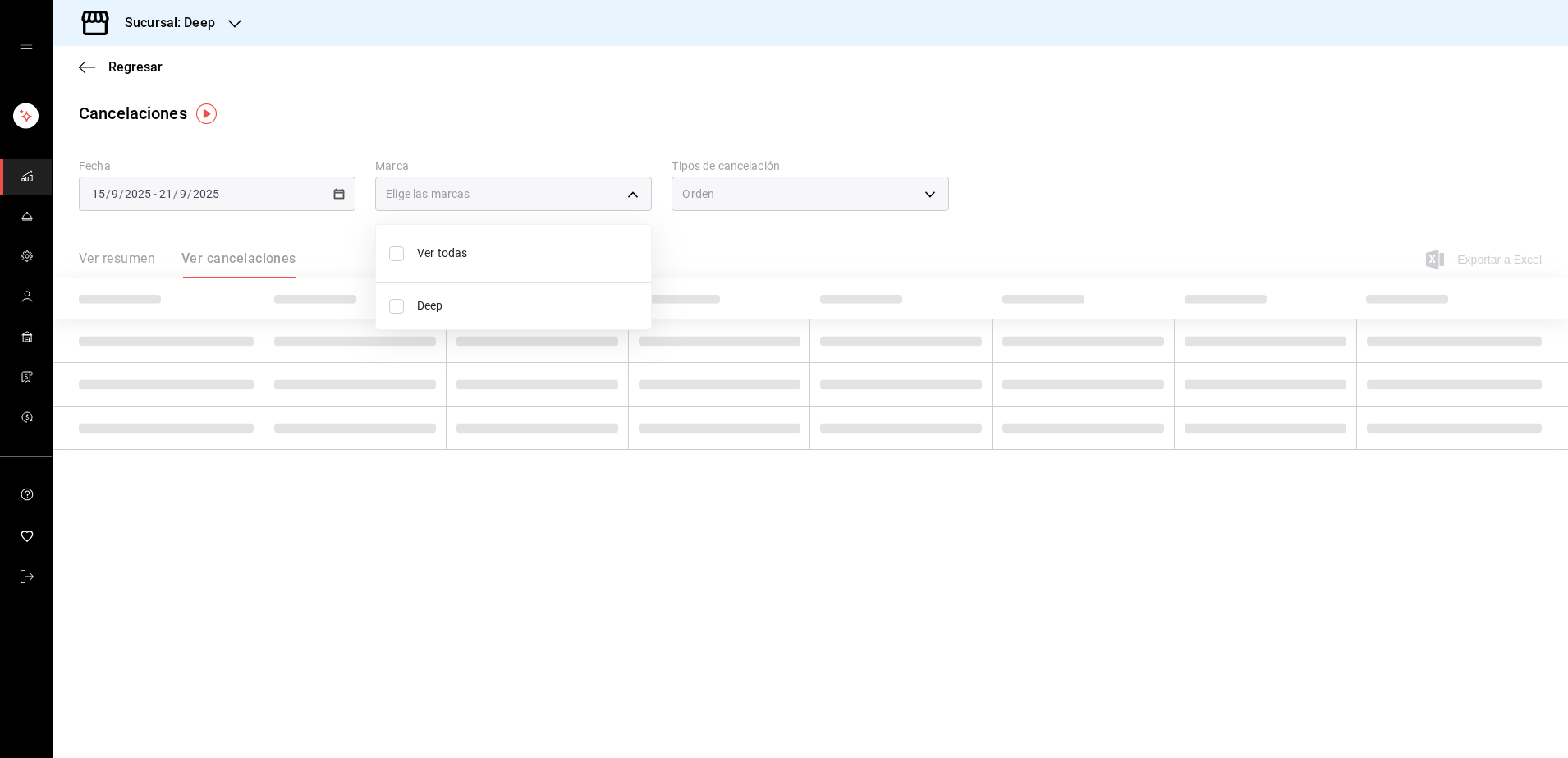
click at [389, 260] on input "checkbox" at bounding box center [396, 254] width 15 height 15
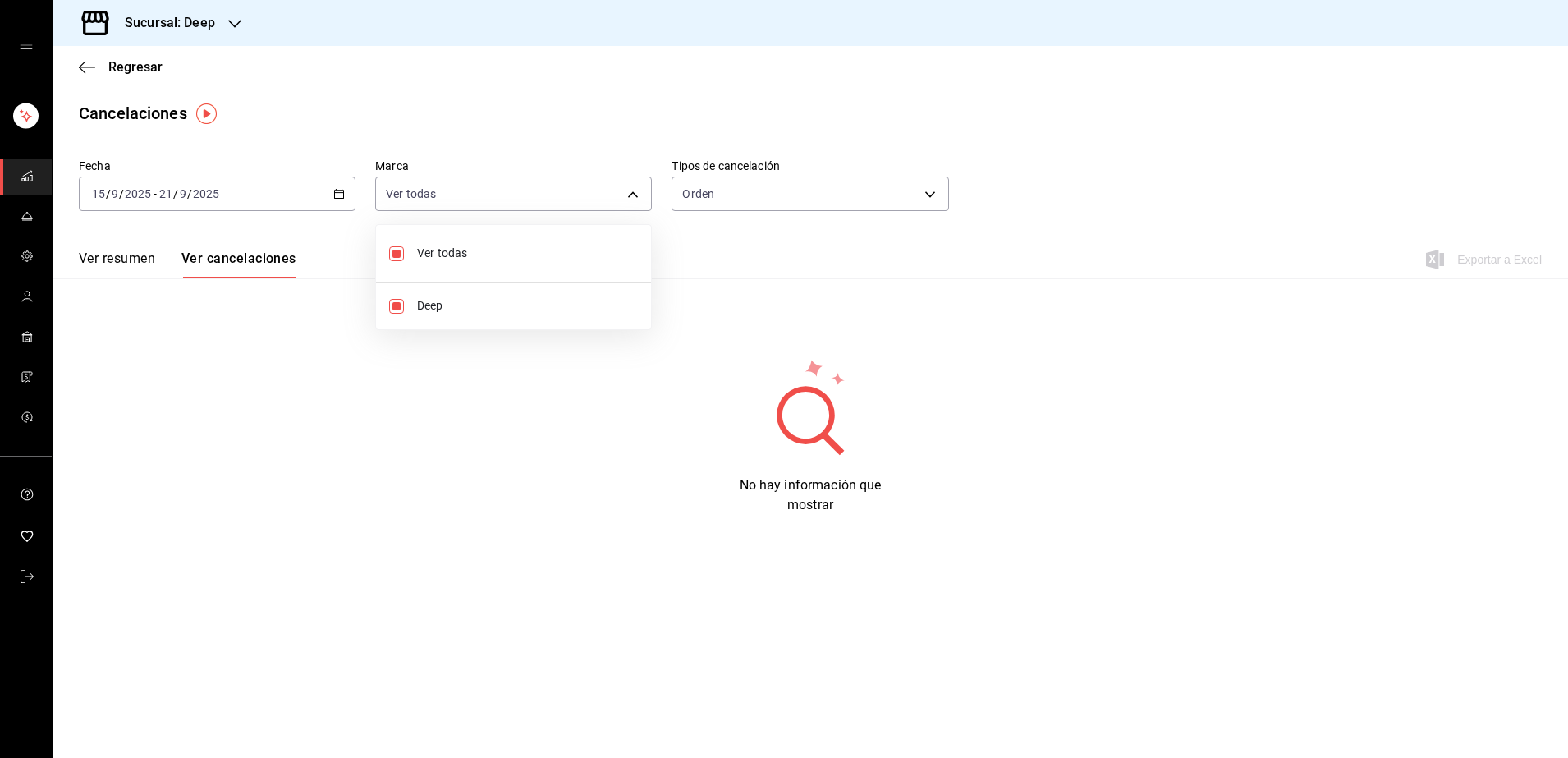
click at [796, 181] on div at bounding box center [784, 379] width 1568 height 758
click at [939, 206] on body "Sucursal: Deep Regresar Cancelaciones Fecha [DATE] [DATE] - [DATE] [DATE] Marca…" at bounding box center [784, 379] width 1568 height 758
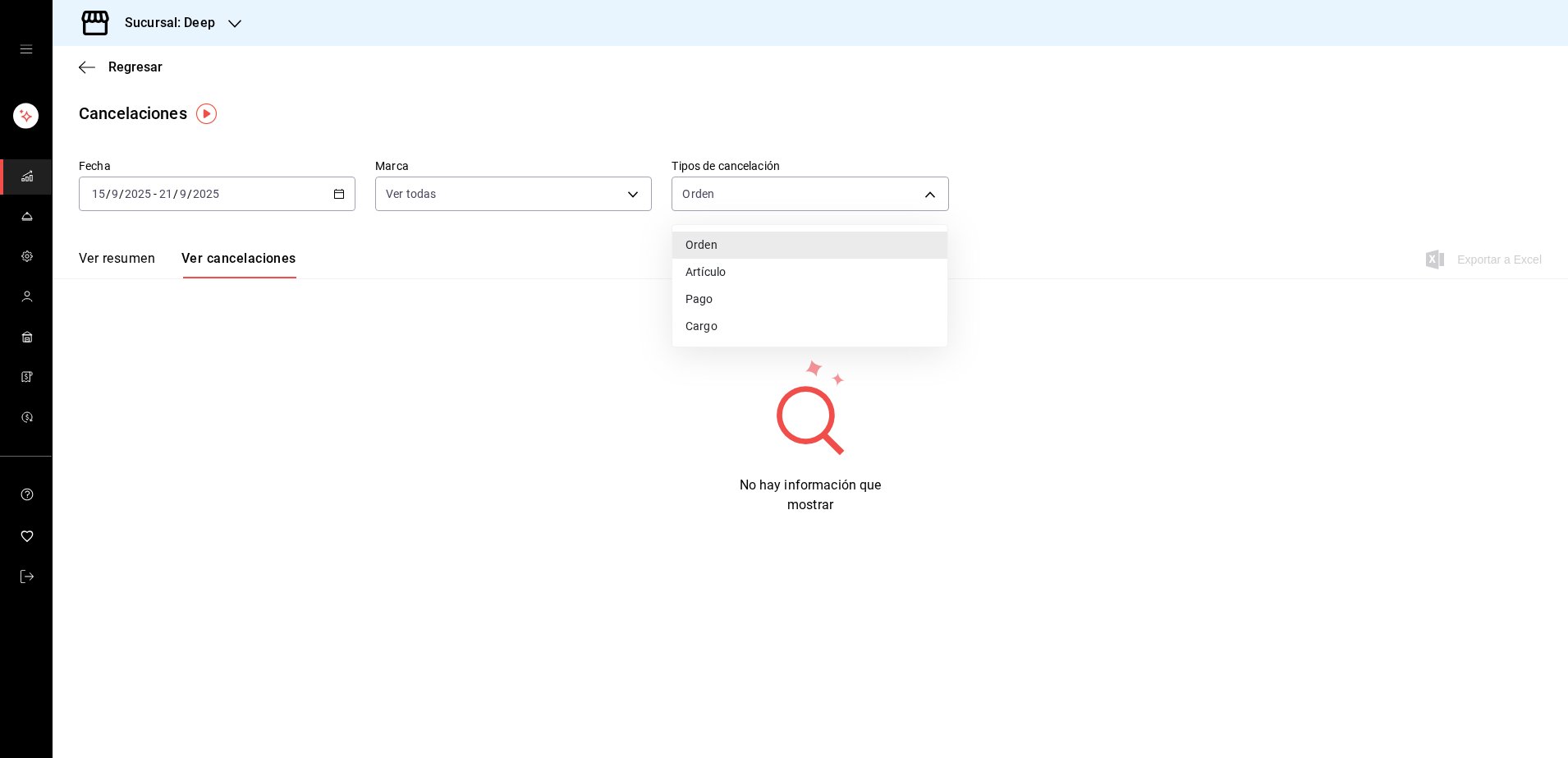
click at [724, 274] on li "Artículo" at bounding box center [810, 272] width 275 height 27
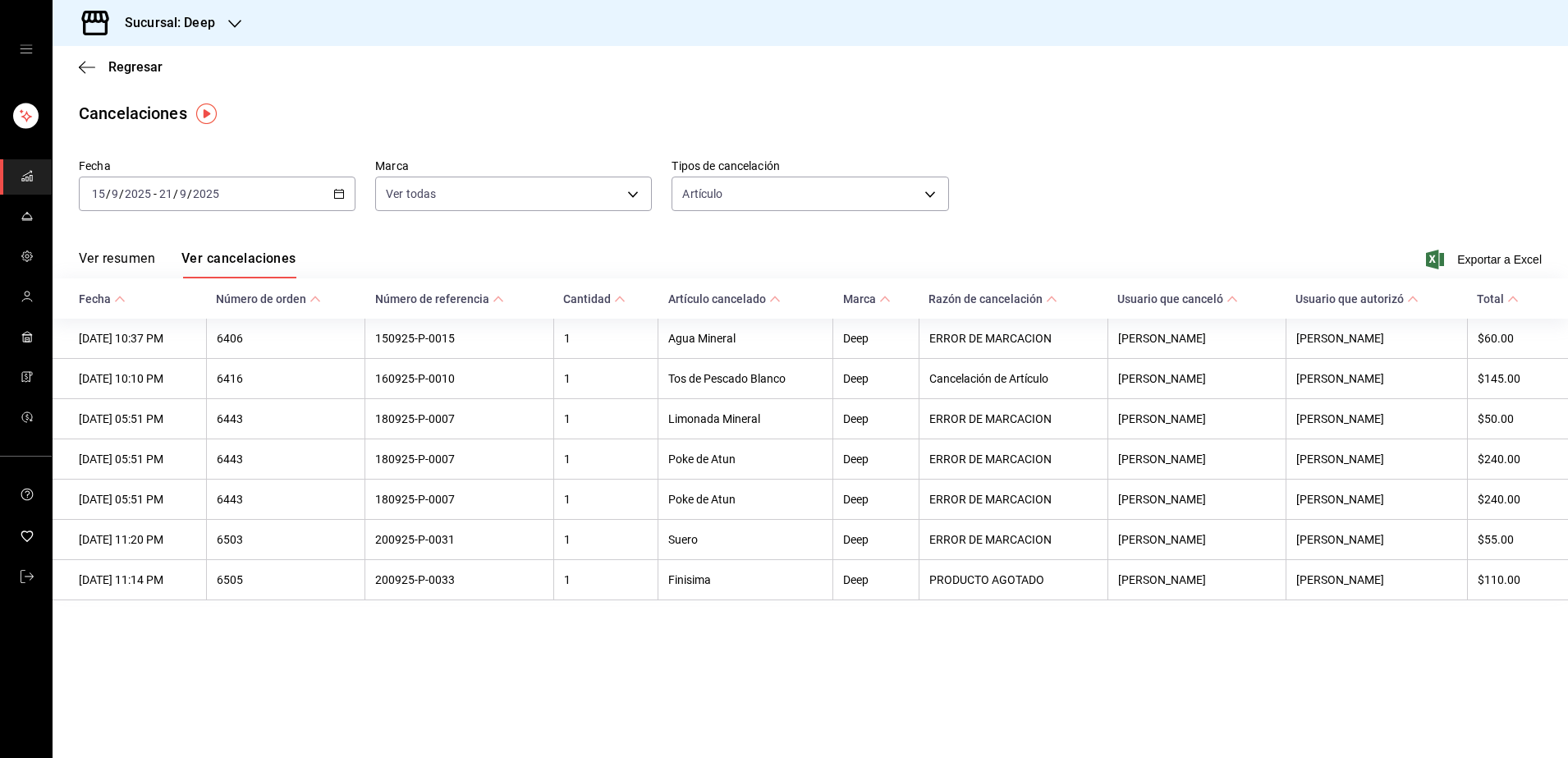
click at [733, 630] on main "Regresar Cancelaciones Fecha [DATE] [DATE] - [DATE] [DATE] Marca Ver todas [obj…" at bounding box center [810, 401] width 1515 height 712
